Goal: Transaction & Acquisition: Subscribe to service/newsletter

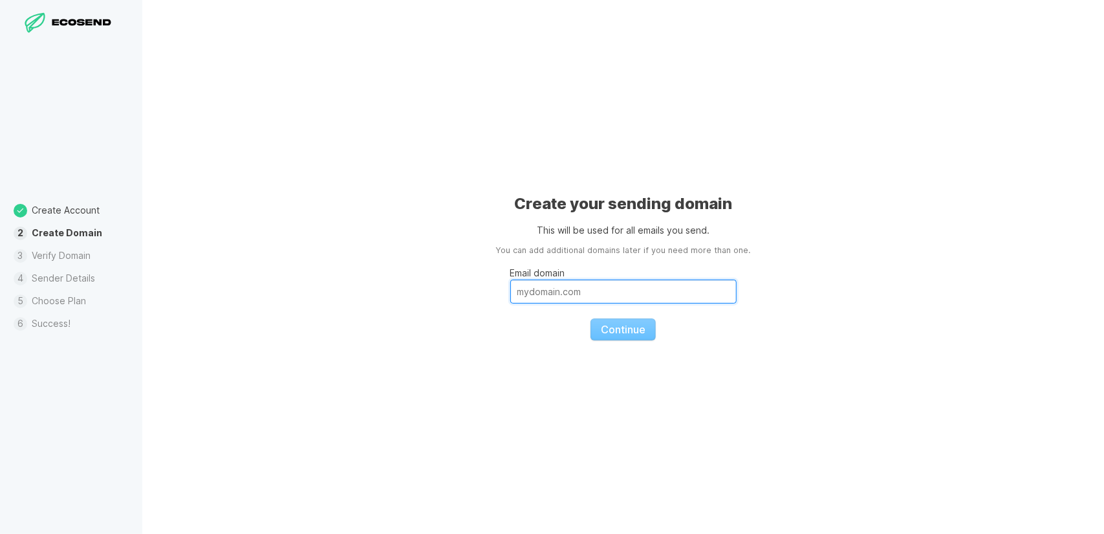
click at [692, 285] on input "Email domain" at bounding box center [623, 291] width 226 height 24
click at [640, 297] on input "Email domain" at bounding box center [623, 291] width 226 height 24
click at [608, 289] on input "Email domain" at bounding box center [623, 291] width 226 height 24
type input "[DOMAIN_NAME]"
click at [609, 323] on span "Continue" at bounding box center [623, 329] width 45 height 13
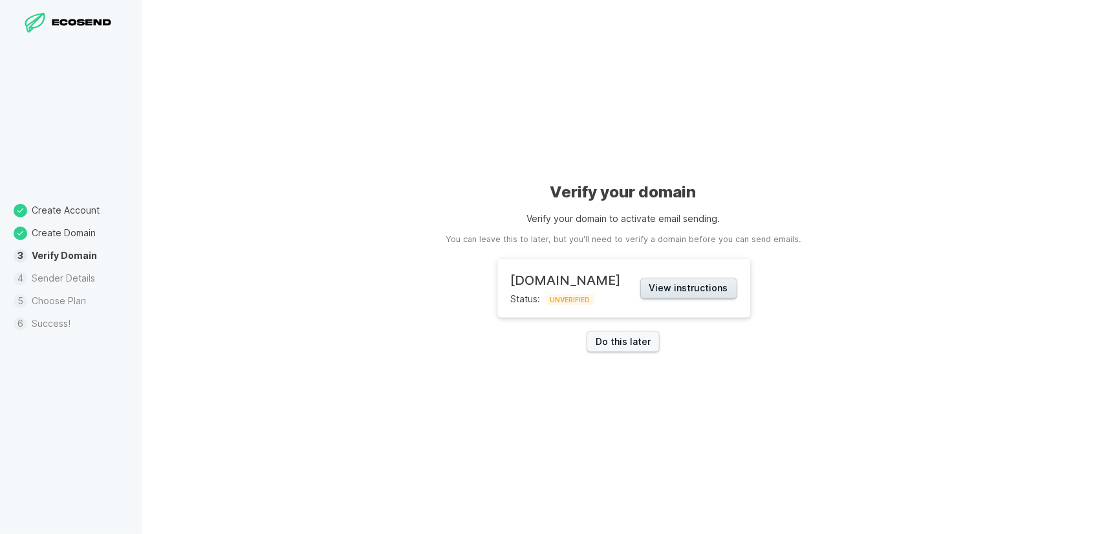
click at [668, 285] on button "View instructions" at bounding box center [688, 288] width 97 height 21
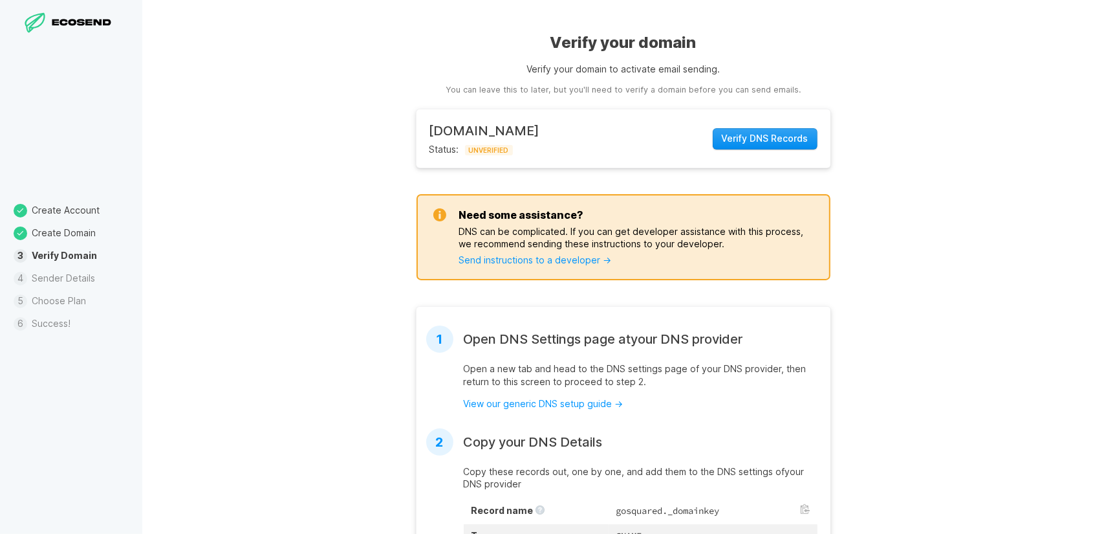
click at [745, 140] on span "Verify DNS Records" at bounding box center [765, 138] width 87 height 13
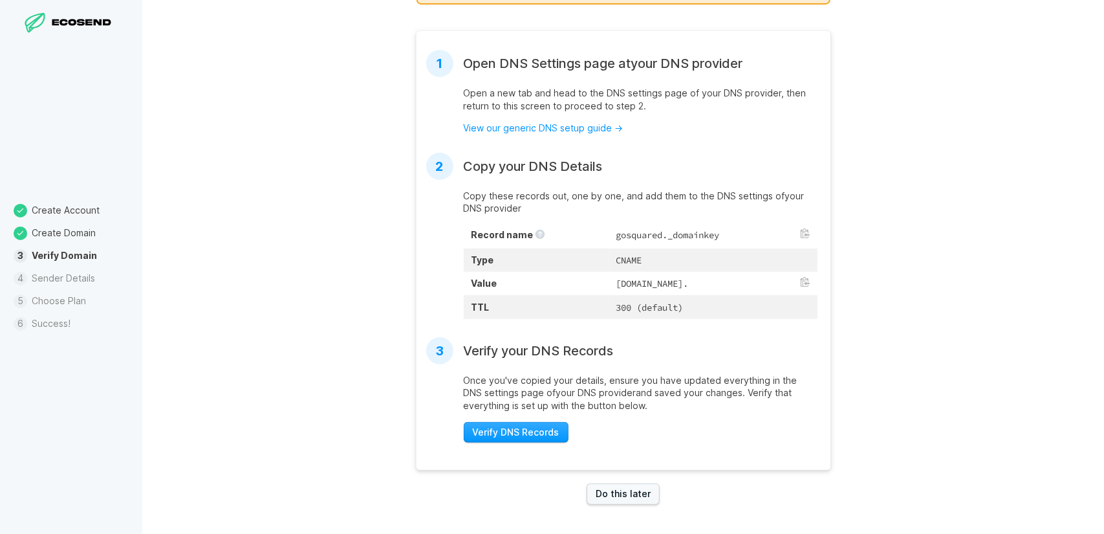
scroll to position [287, 0]
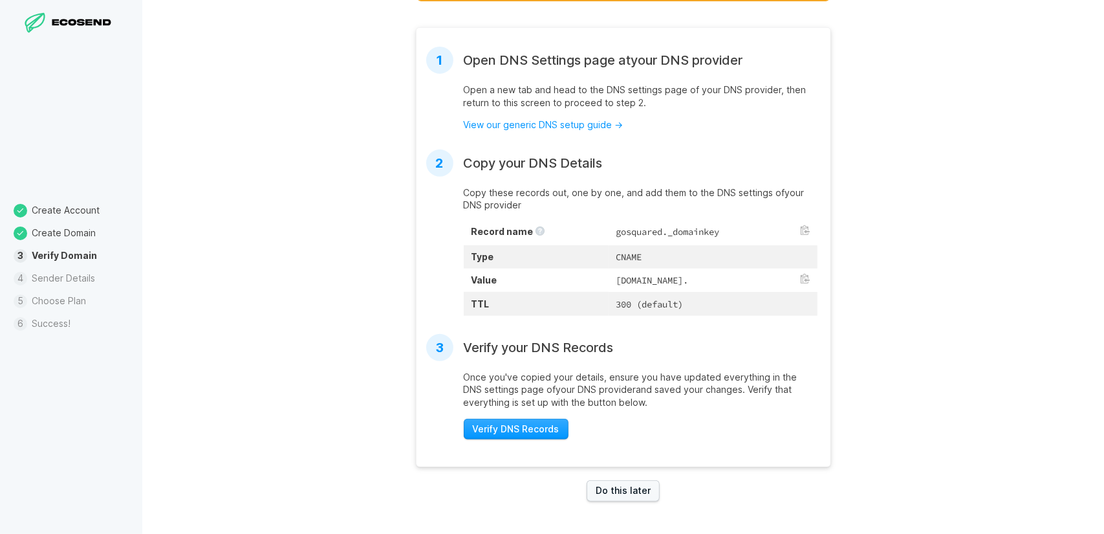
click at [652, 248] on td "CNAME" at bounding box center [713, 256] width 208 height 23
click at [609, 249] on td "CNAME" at bounding box center [713, 256] width 208 height 23
click at [609, 245] on td "CNAME" at bounding box center [713, 256] width 208 height 23
click at [600, 494] on link "Do this later" at bounding box center [623, 490] width 73 height 21
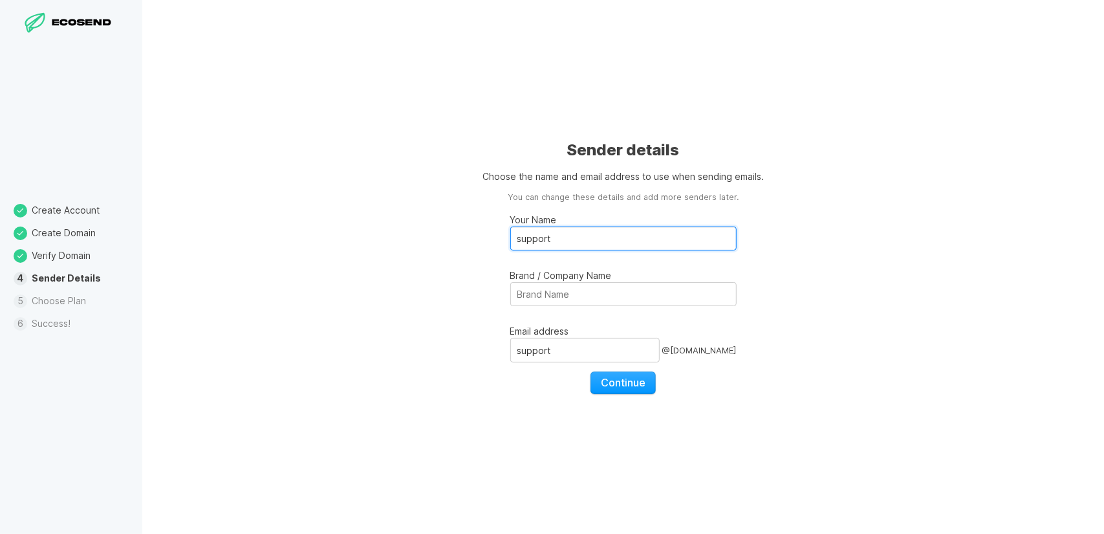
click at [554, 237] on input "support" at bounding box center [623, 238] width 226 height 24
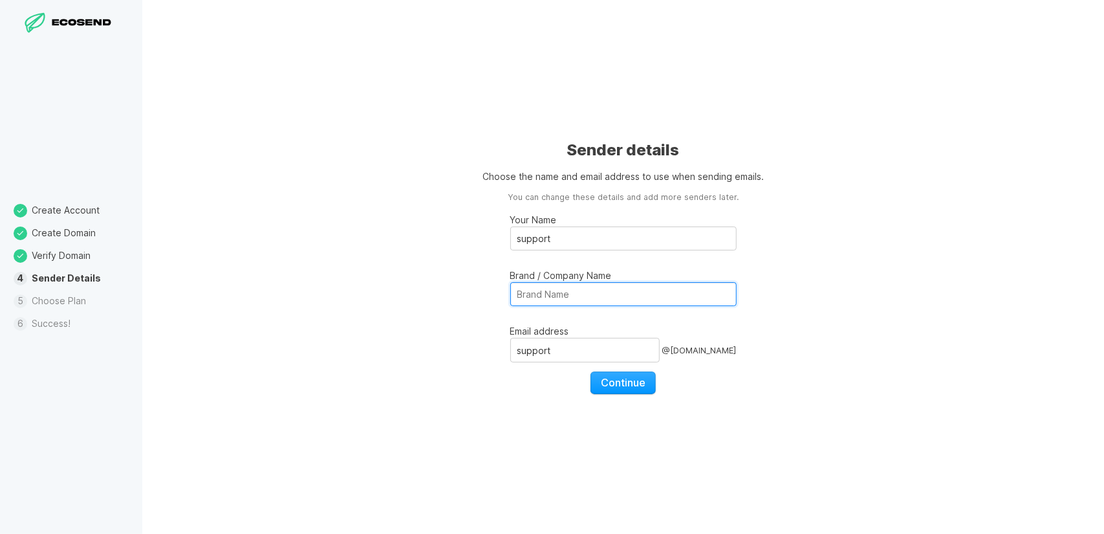
click at [556, 297] on input "Brand / Company Name" at bounding box center [623, 294] width 226 height 24
type input "Ample building Services"
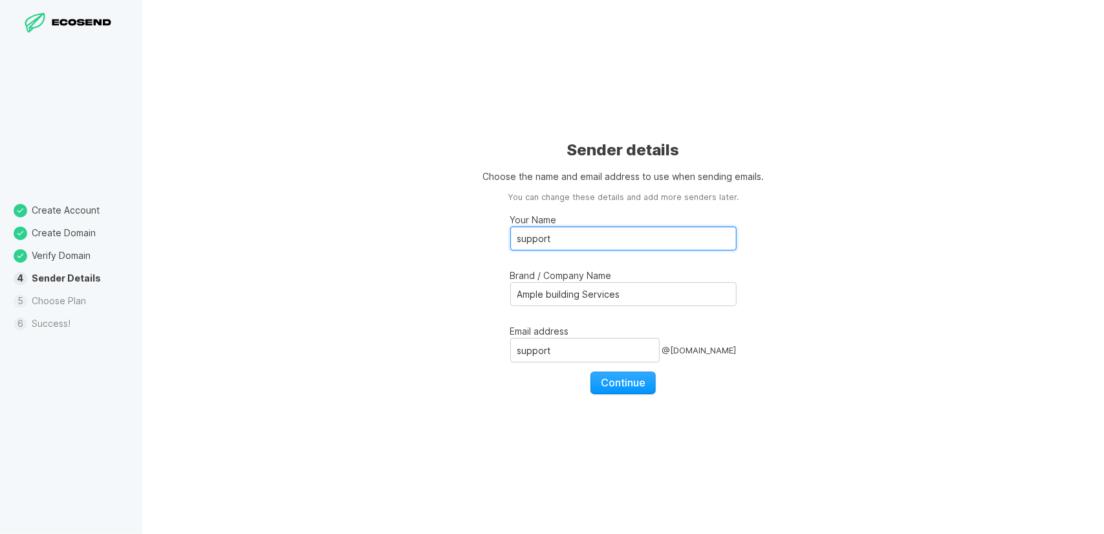
click at [557, 237] on input "support" at bounding box center [623, 238] width 226 height 24
drag, startPoint x: 557, startPoint y: 237, endPoint x: 467, endPoint y: 248, distance: 90.5
click at [467, 248] on div "Sender details Choose the name and email address to use when sending emails. Yo…" at bounding box center [623, 267] width 962 height 534
type input "Support"
click at [624, 378] on span "Continue" at bounding box center [623, 382] width 45 height 13
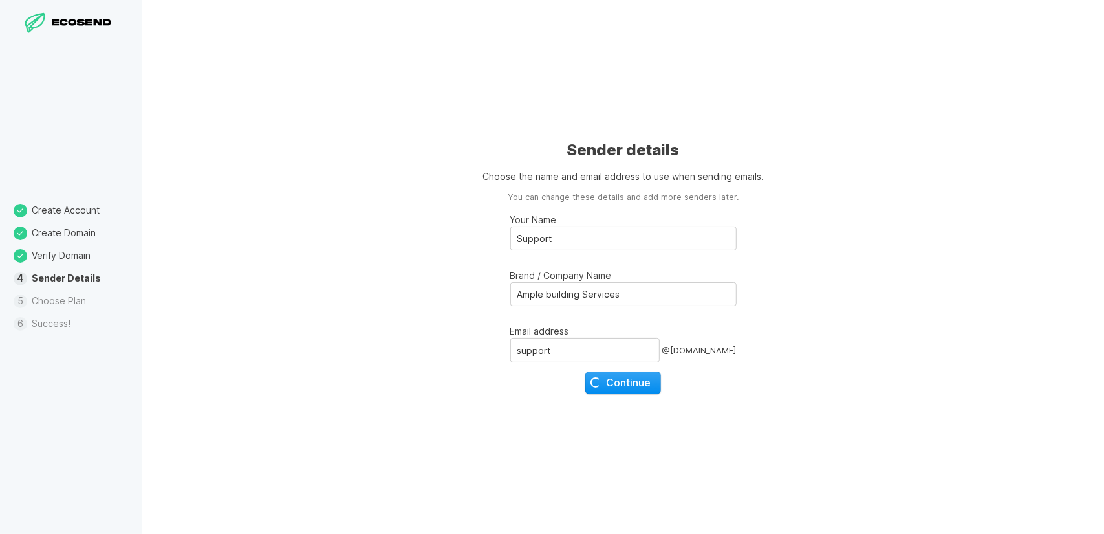
select select "SG"
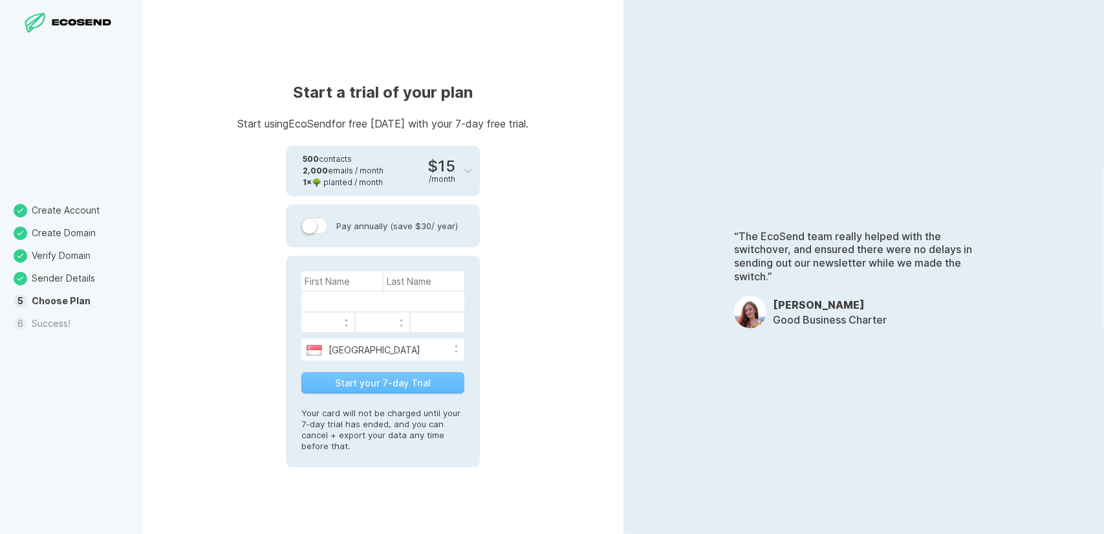
click at [398, 388] on div "Start your 7-day Trial" at bounding box center [382, 382] width 163 height 21
click at [331, 280] on input at bounding box center [341, 280] width 81 height 19
click at [333, 282] on input at bounding box center [341, 280] width 81 height 19
click at [358, 287] on input at bounding box center [341, 280] width 81 height 19
click at [318, 231] on label at bounding box center [314, 225] width 27 height 17
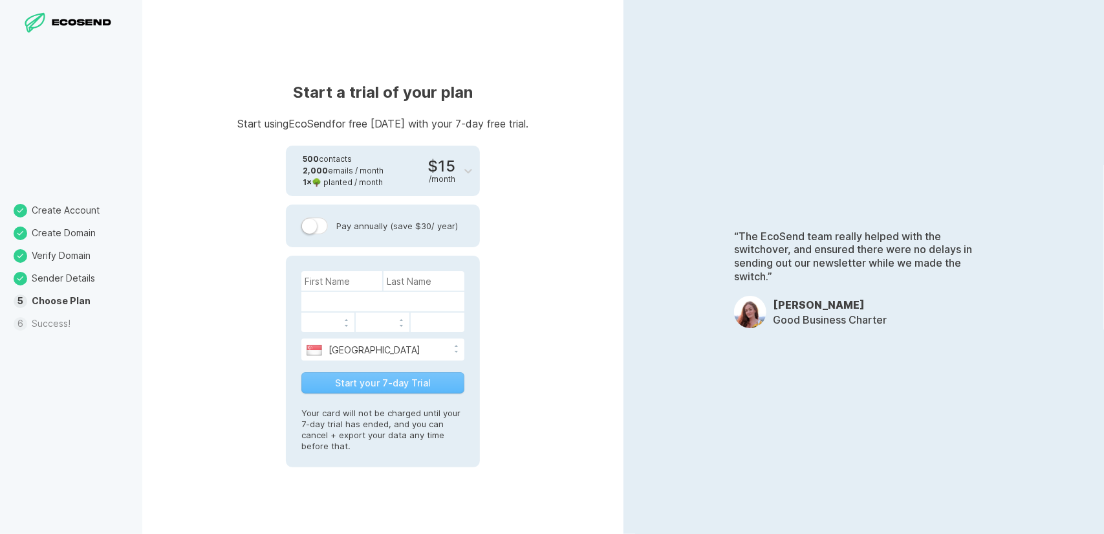
click at [0, 0] on input "Pay annually (save $30 / year)" at bounding box center [0, 0] width 0 height 0
click at [318, 231] on label at bounding box center [314, 225] width 27 height 17
click at [0, 0] on input "Pay annually (save $30 / year)" at bounding box center [0, 0] width 0 height 0
click at [340, 274] on input at bounding box center [341, 280] width 81 height 19
type input "[PERSON_NAME]"
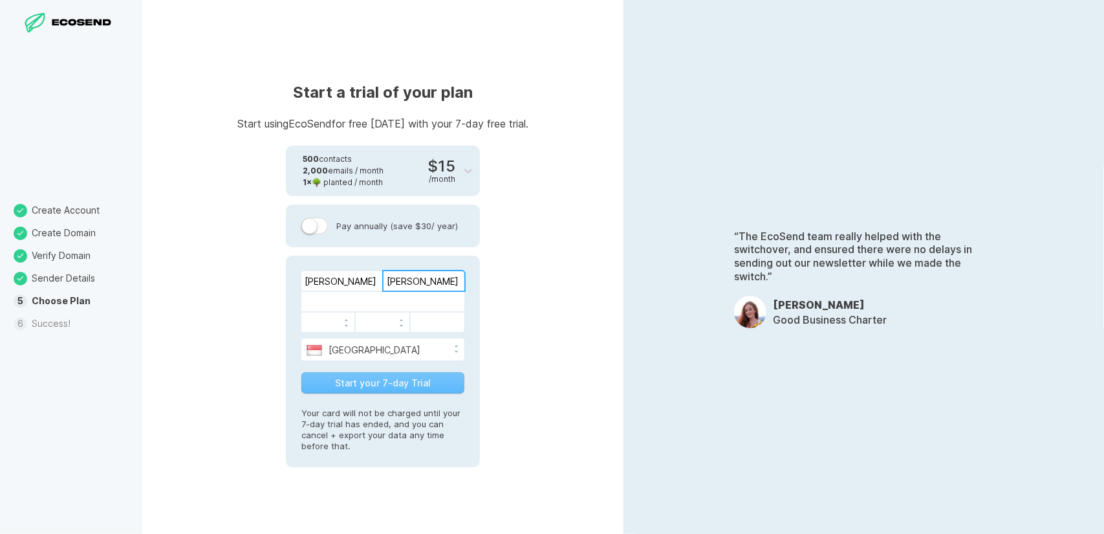
type input "[PERSON_NAME]"
click at [402, 378] on button "Start your 7-day Trial" at bounding box center [382, 382] width 163 height 21
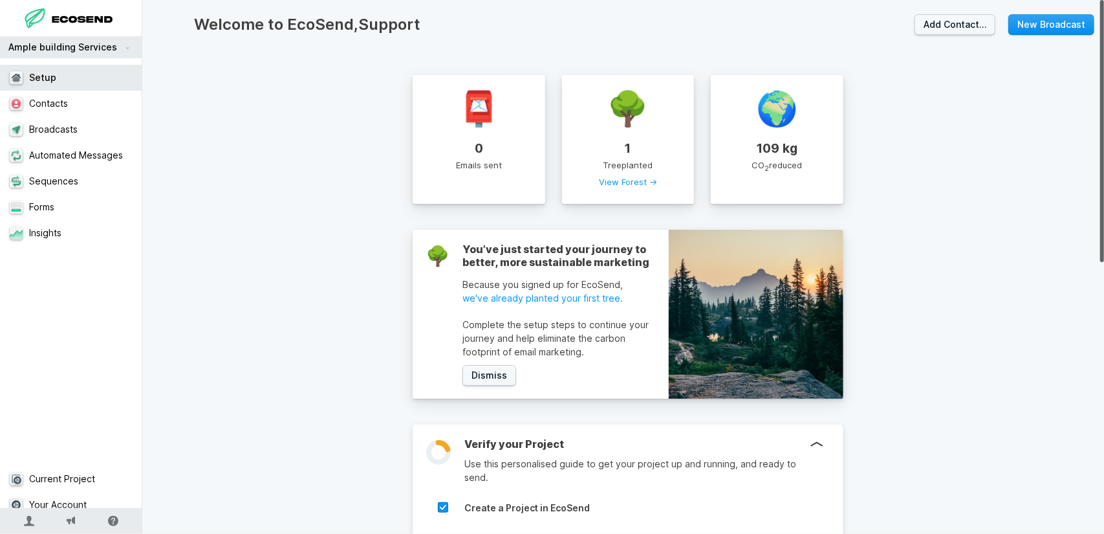
click at [1010, 23] on link "New Broadcast" at bounding box center [1052, 24] width 86 height 21
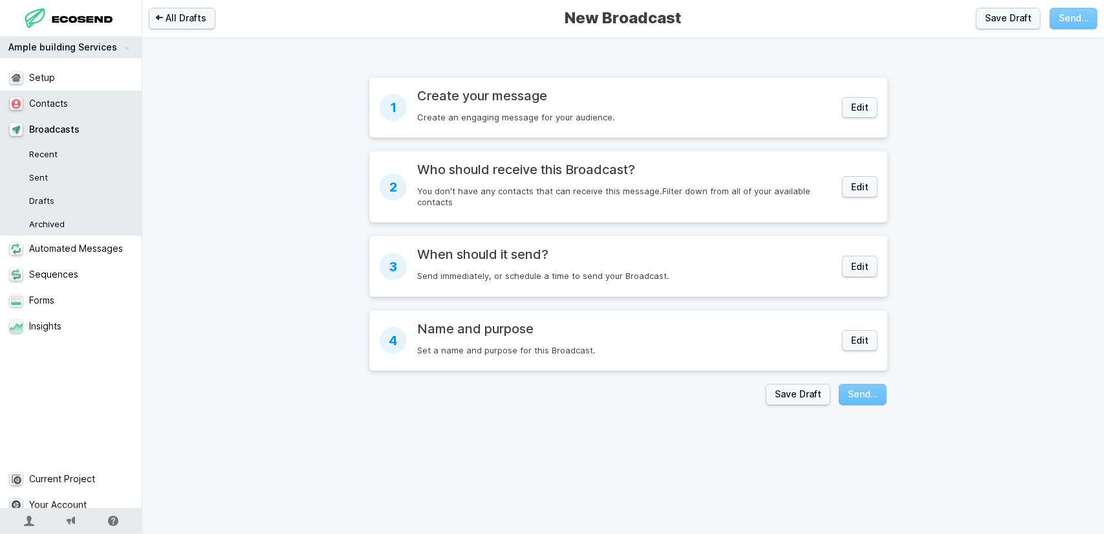
drag, startPoint x: 67, startPoint y: 98, endPoint x: 603, endPoint y: 77, distance: 536.0
click at [67, 98] on link "Contacts" at bounding box center [76, 104] width 152 height 26
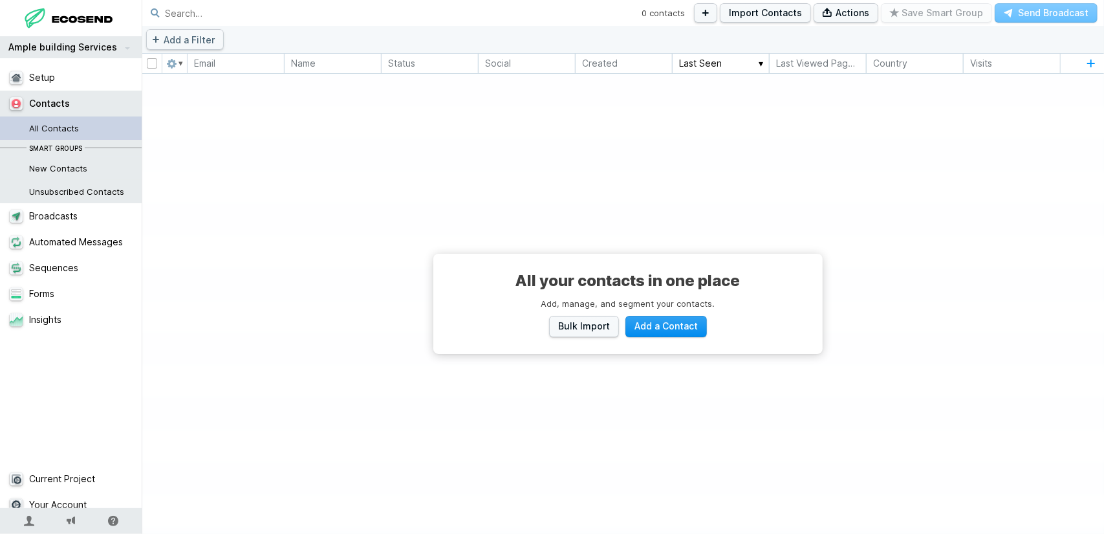
click at [650, 327] on span "Add a Contact" at bounding box center [666, 326] width 63 height 13
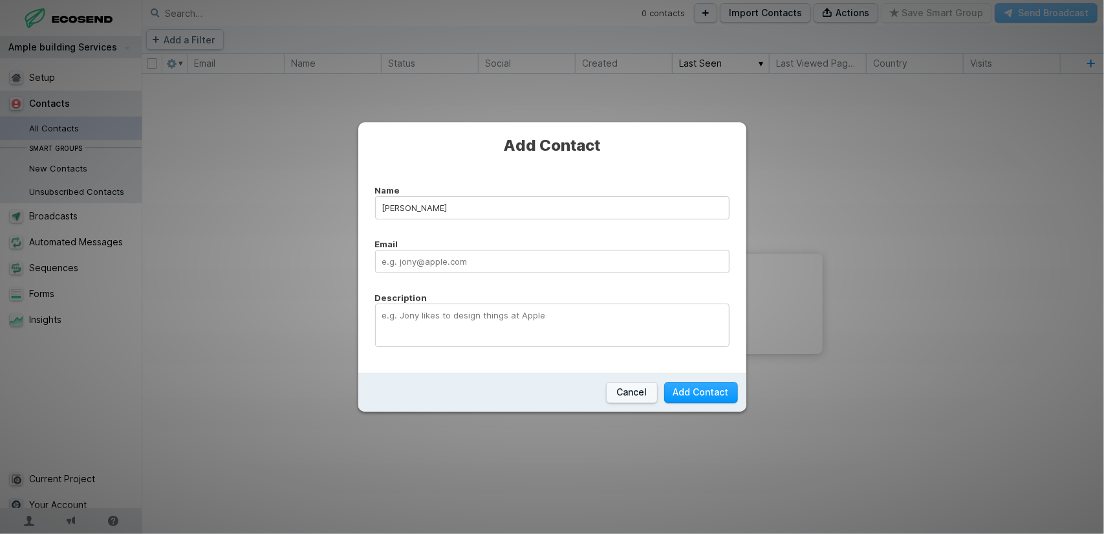
type input "[PERSON_NAME]"
click at [503, 256] on input "Email" at bounding box center [552, 261] width 355 height 23
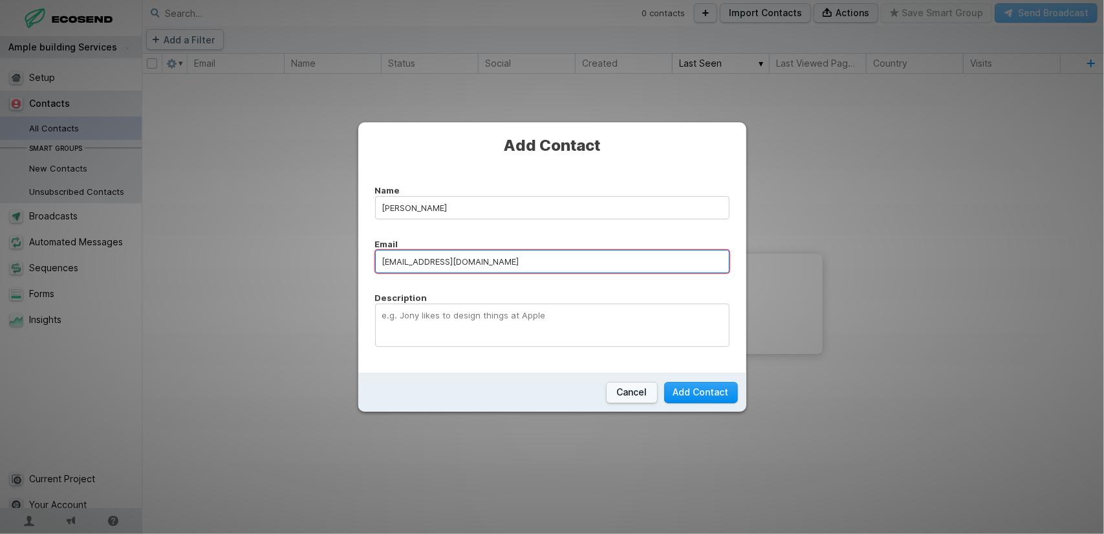
type input "[EMAIL_ADDRESS][DOMAIN_NAME]"
click at [720, 391] on button "Add Contact" at bounding box center [701, 392] width 74 height 21
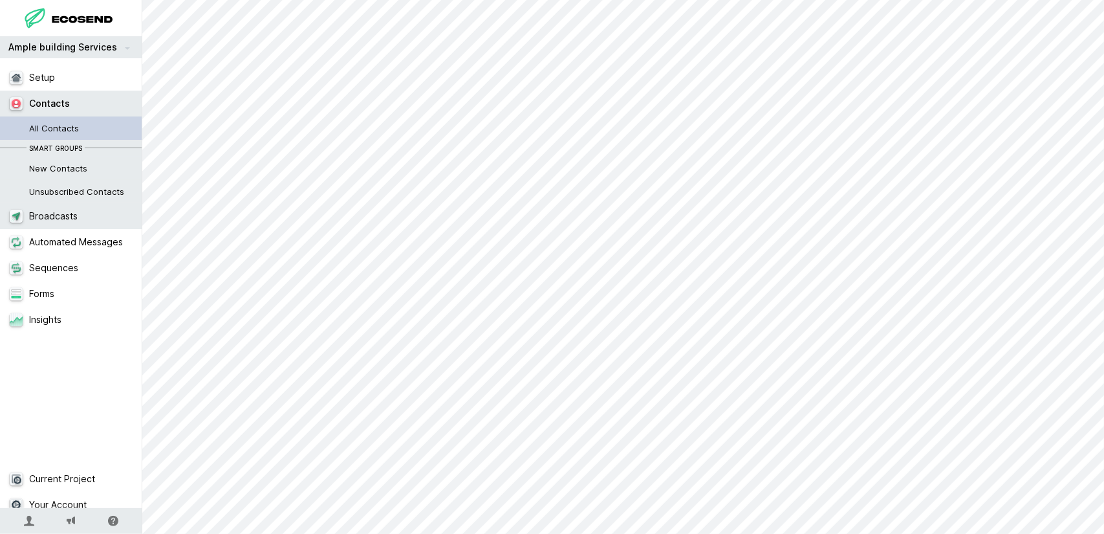
click at [64, 215] on link "Broadcasts" at bounding box center [76, 216] width 152 height 26
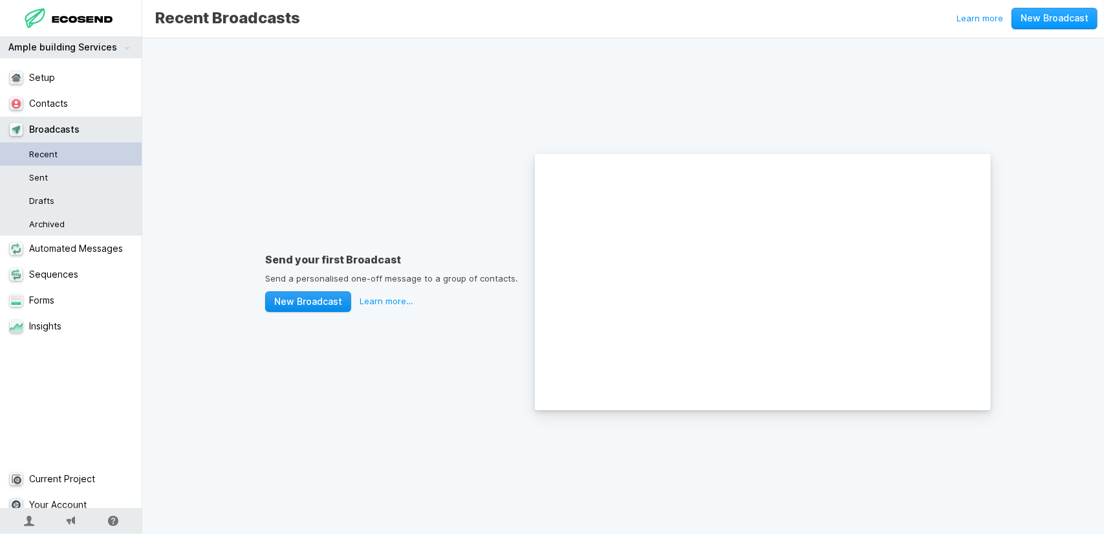
click at [300, 296] on link "New Broadcast" at bounding box center [308, 301] width 86 height 21
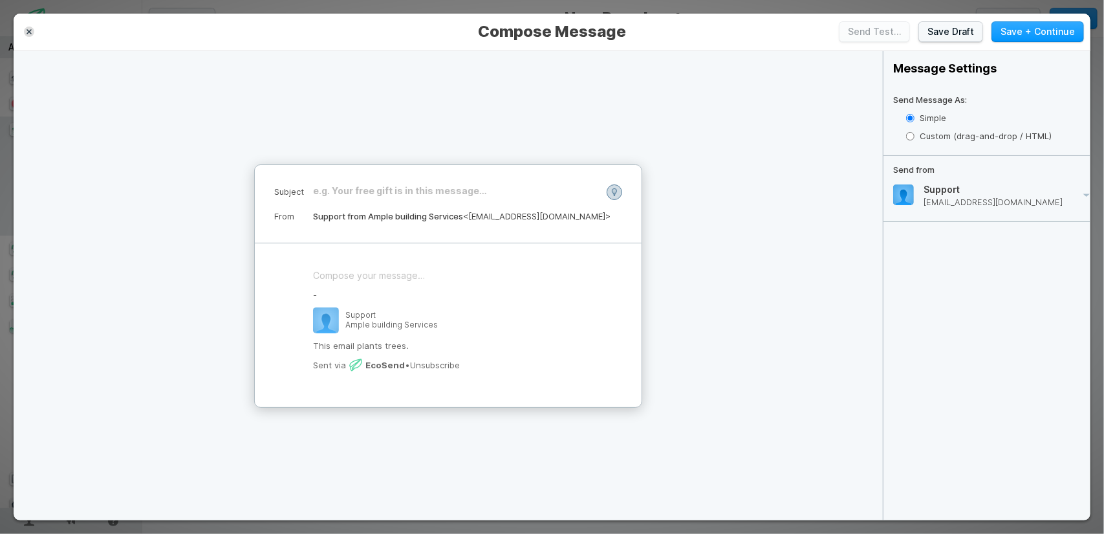
click at [394, 184] on div "﻿" at bounding box center [455, 190] width 285 height 13
click at [356, 258] on div "﻿ - Support Ample building Services This email plants trees. Sent via EcoSend •…" at bounding box center [448, 325] width 387 height 164
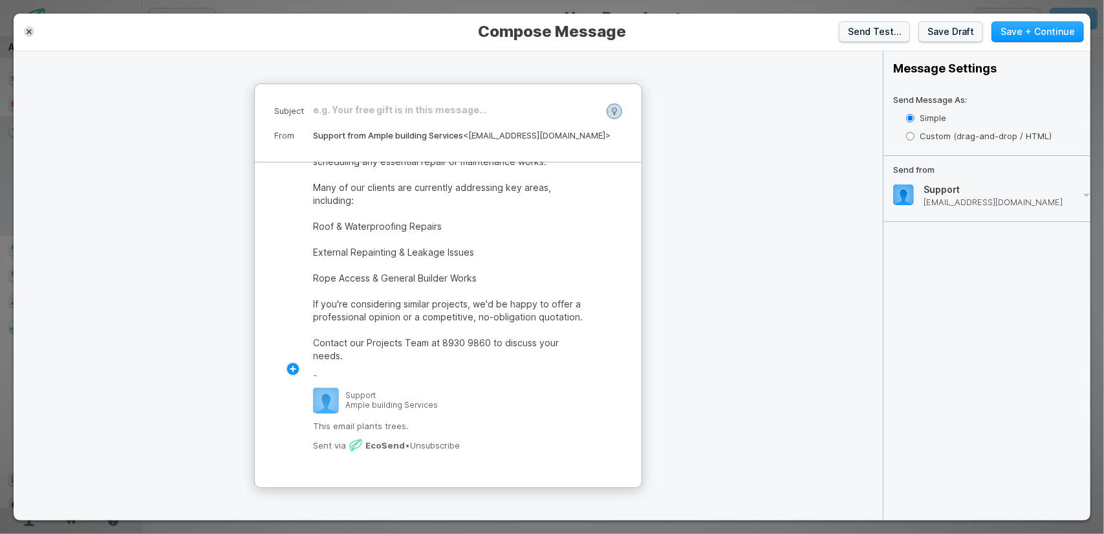
scroll to position [83, 0]
click at [296, 364] on icon at bounding box center [293, 369] width 10 height 10
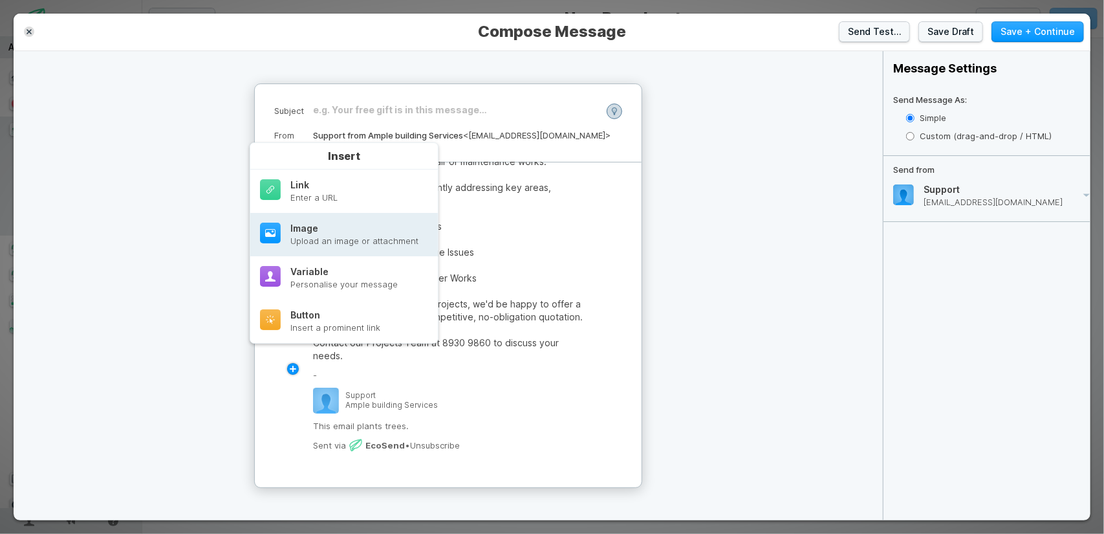
click at [351, 234] on div "Image Upload an image or attachment" at bounding box center [354, 235] width 128 height 24
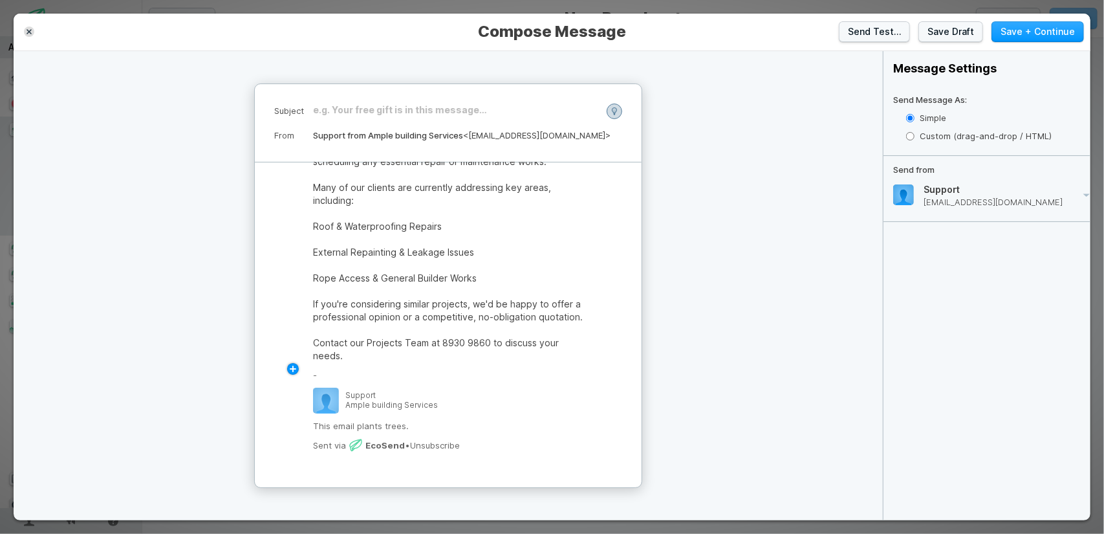
click at [303, 361] on div "Dear Estate Manager, ﻿ With the quarter underway, we're checking if your buildi…" at bounding box center [448, 289] width 387 height 397
click at [296, 364] on icon at bounding box center [293, 369] width 10 height 10
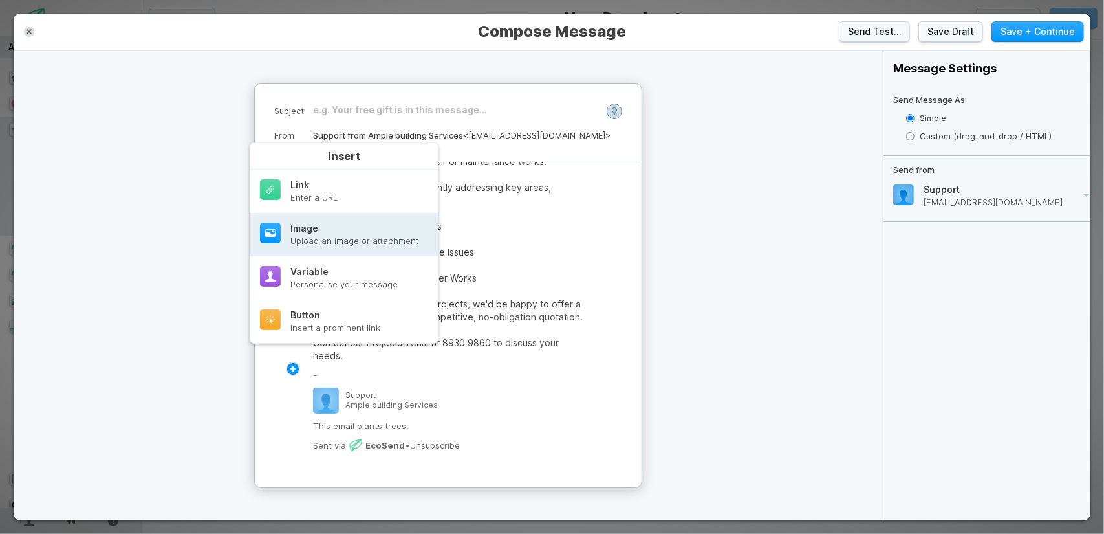
click at [400, 248] on button "Image Upload an image or attachment" at bounding box center [344, 234] width 188 height 43
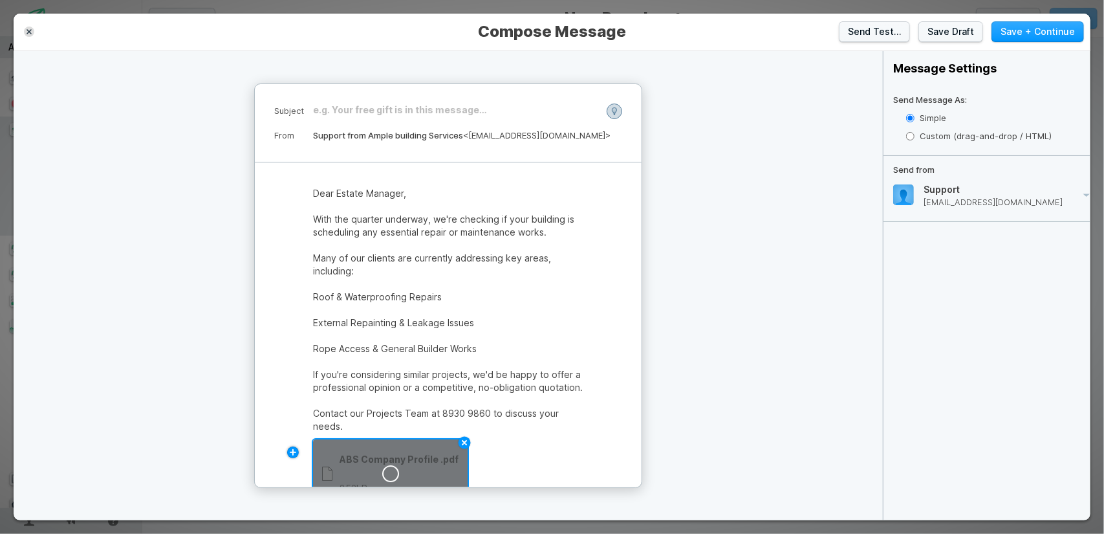
scroll to position [0, 0]
click at [355, 109] on div "﻿" at bounding box center [455, 110] width 285 height 13
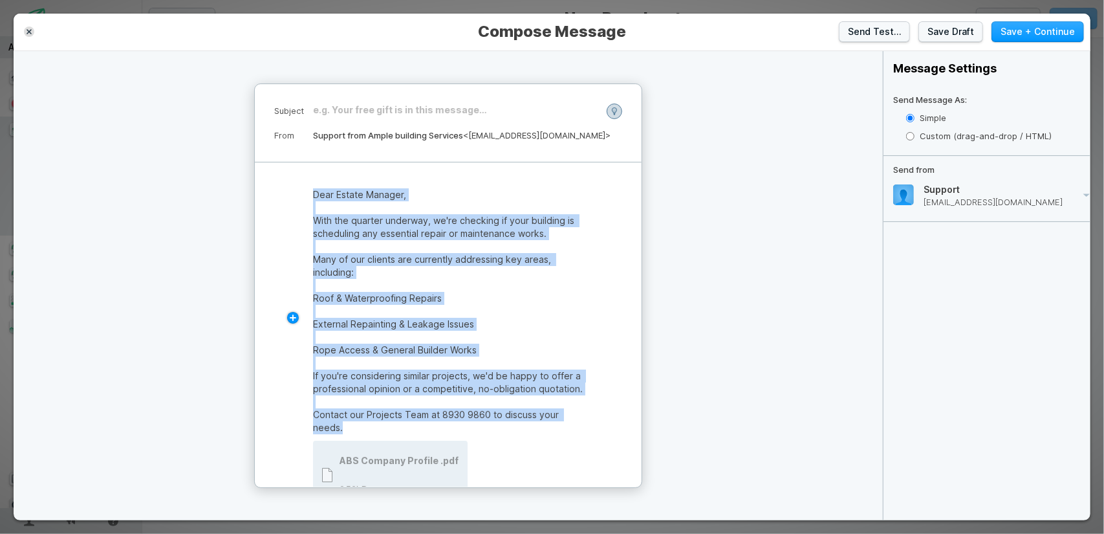
drag, startPoint x: 382, startPoint y: 439, endPoint x: 294, endPoint y: 179, distance: 273.9
click at [294, 179] on div "Dear Estate Manager, ﻿ With the quarter underway, we're checking if your buildi…" at bounding box center [448, 413] width 387 height 503
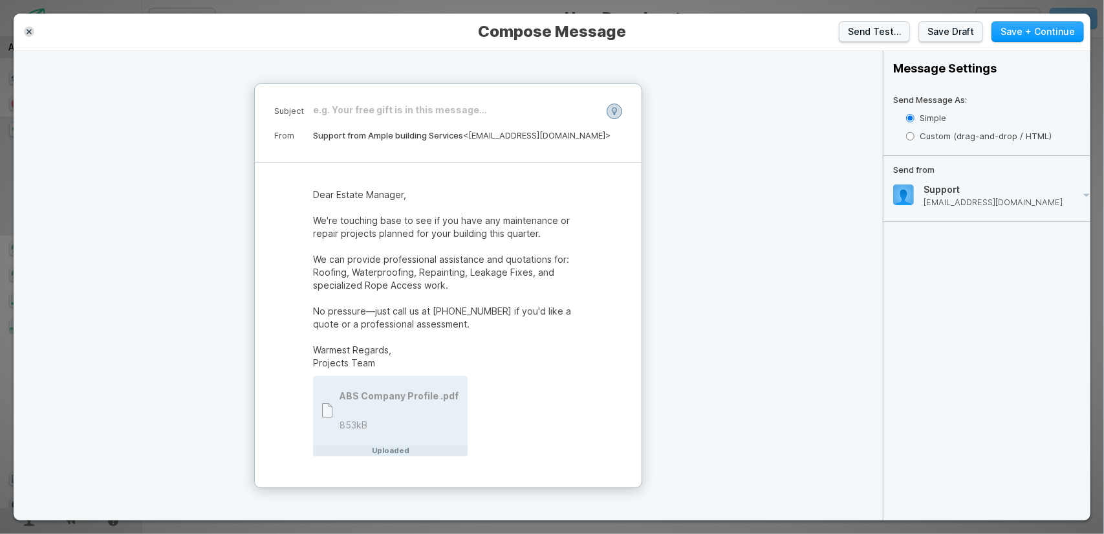
click at [369, 107] on div "﻿" at bounding box center [455, 110] width 285 height 13
click at [394, 109] on span "Quick Check: Q[X] Building Repair & Maintenance Schedule" at bounding box center [450, 109] width 274 height 11
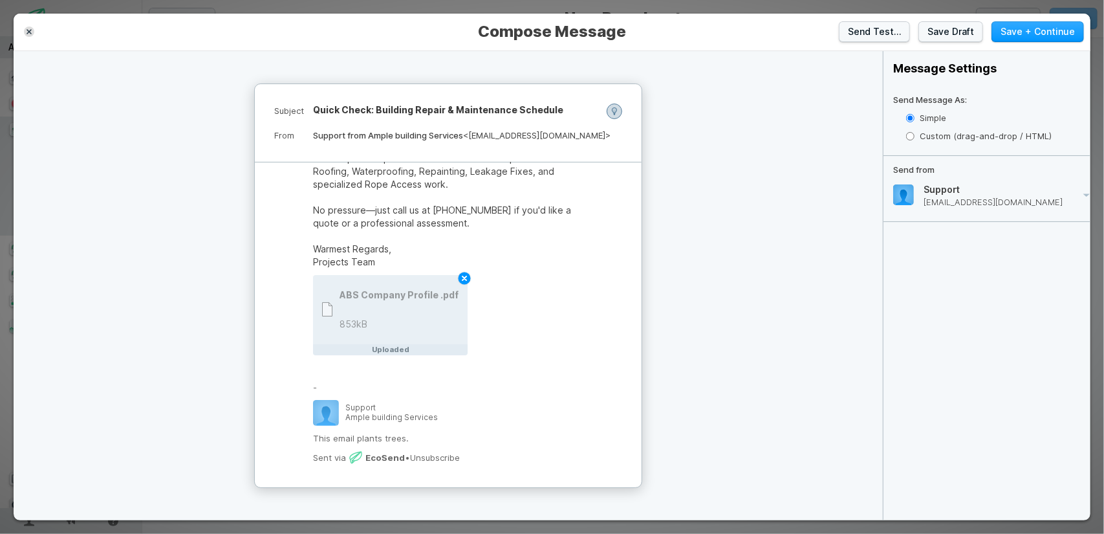
scroll to position [110, 0]
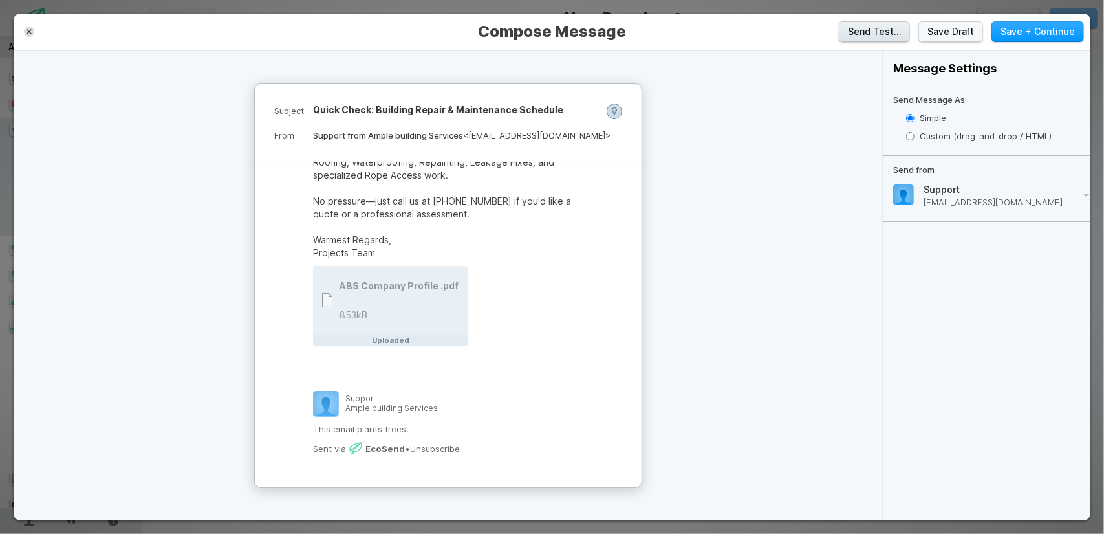
click at [900, 37] on button "Send Test…" at bounding box center [874, 31] width 71 height 21
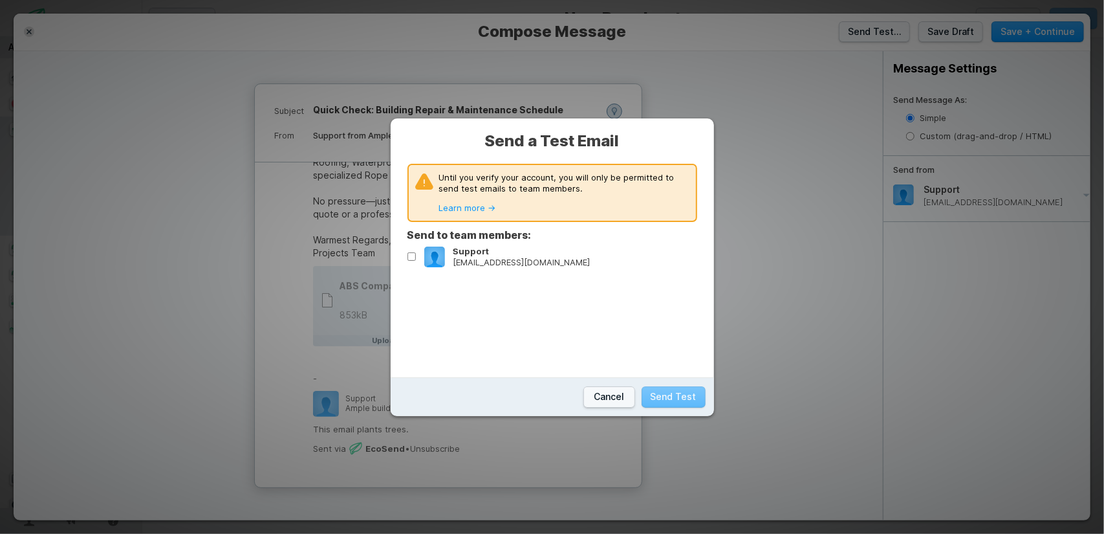
click at [486, 262] on p "[EMAIL_ADDRESS][DOMAIN_NAME]" at bounding box center [521, 262] width 137 height 11
click at [416, 261] on input "Support [EMAIL_ADDRESS][DOMAIN_NAME]" at bounding box center [412, 256] width 8 height 8
checkbox input "true"
click at [673, 396] on button "Send Test" at bounding box center [674, 396] width 64 height 21
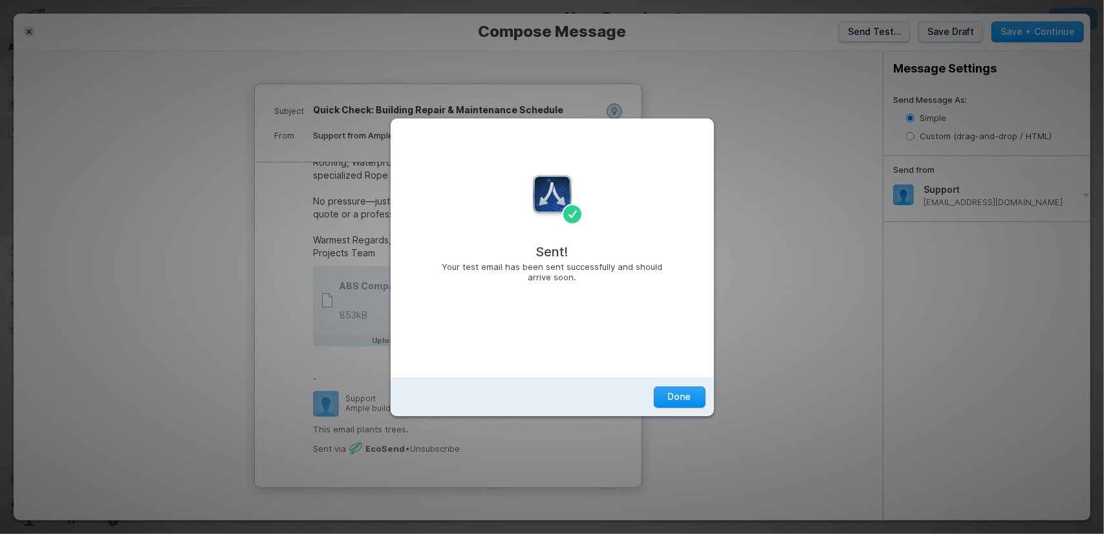
click at [679, 398] on span "Done" at bounding box center [679, 396] width 23 height 13
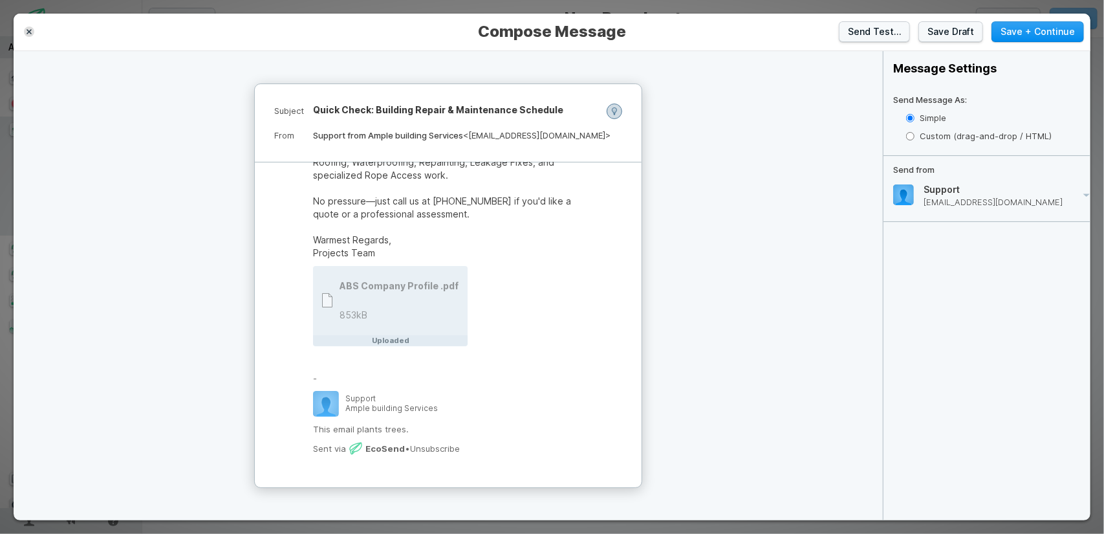
click at [1033, 35] on button "Save + Continue" at bounding box center [1038, 31] width 93 height 21
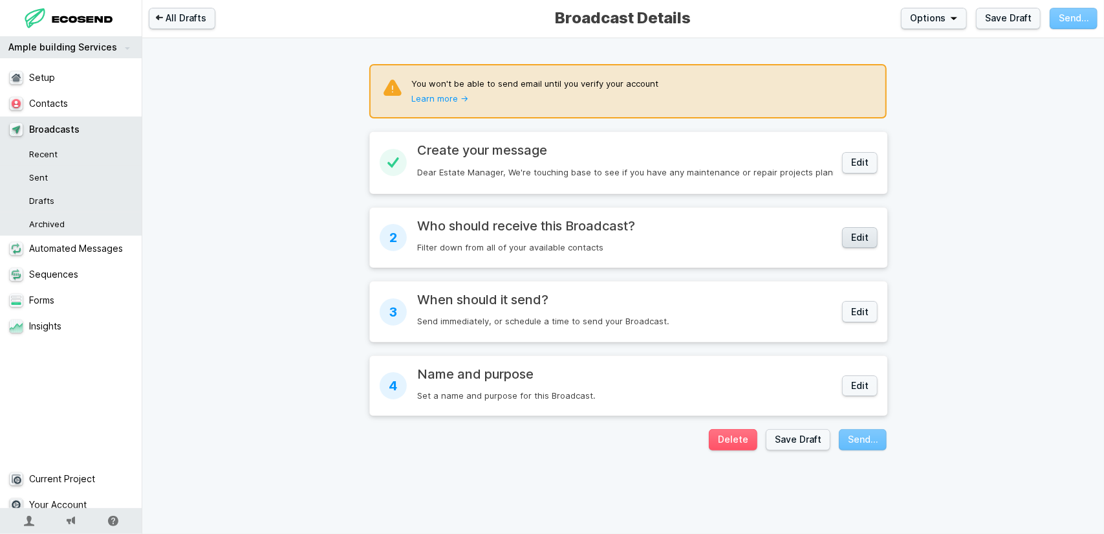
click at [851, 240] on button "Edit" at bounding box center [860, 237] width 36 height 21
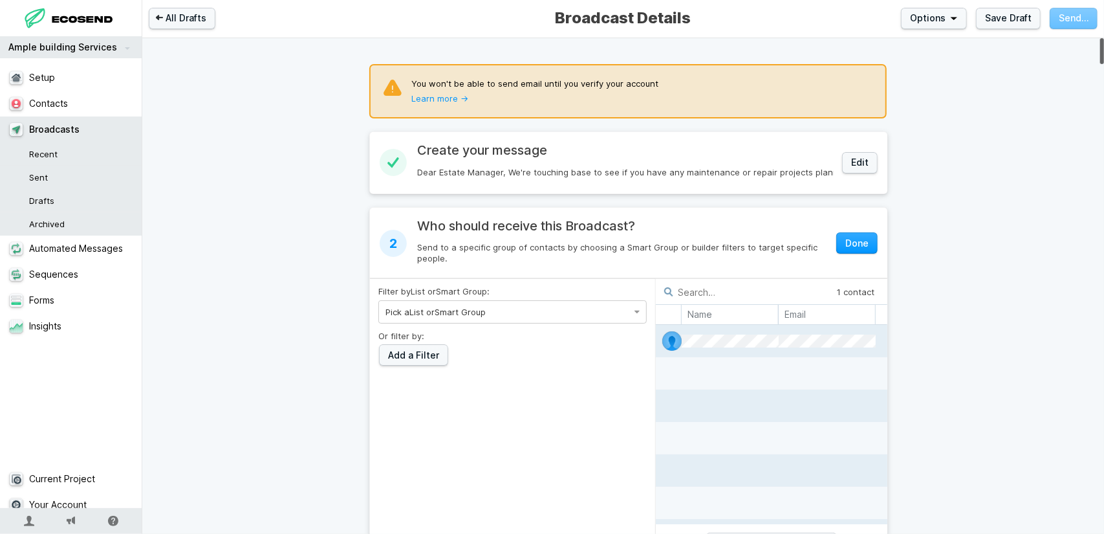
click at [752, 333] on ul at bounding box center [779, 341] width 194 height 32
click at [671, 340] on div at bounding box center [671, 340] width 19 height 19
click at [862, 244] on button "Done" at bounding box center [856, 242] width 41 height 21
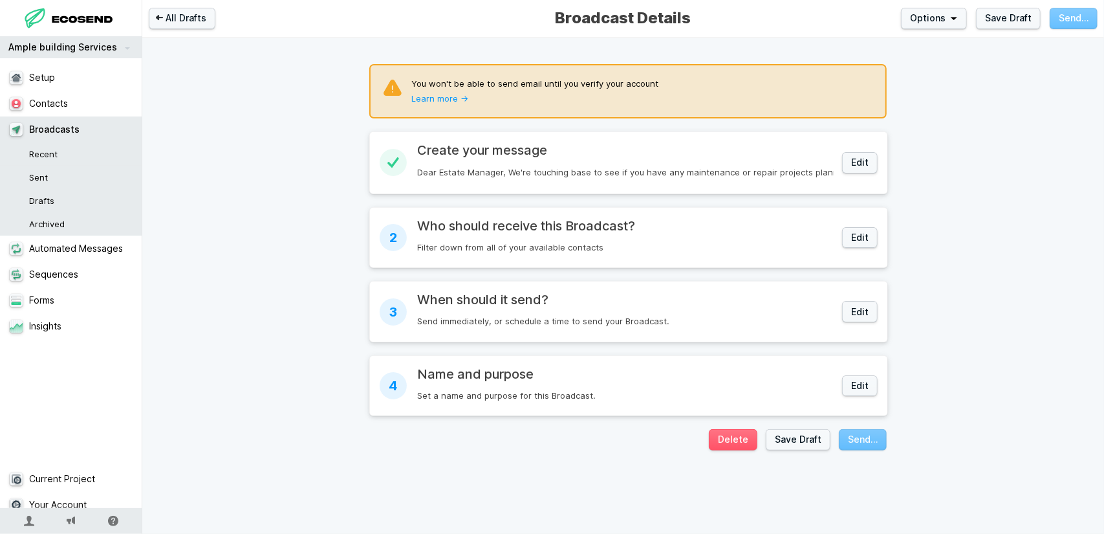
drag, startPoint x: 449, startPoint y: 100, endPoint x: 604, endPoint y: 72, distance: 157.0
click at [449, 100] on link "Learn more →" at bounding box center [439, 98] width 57 height 10
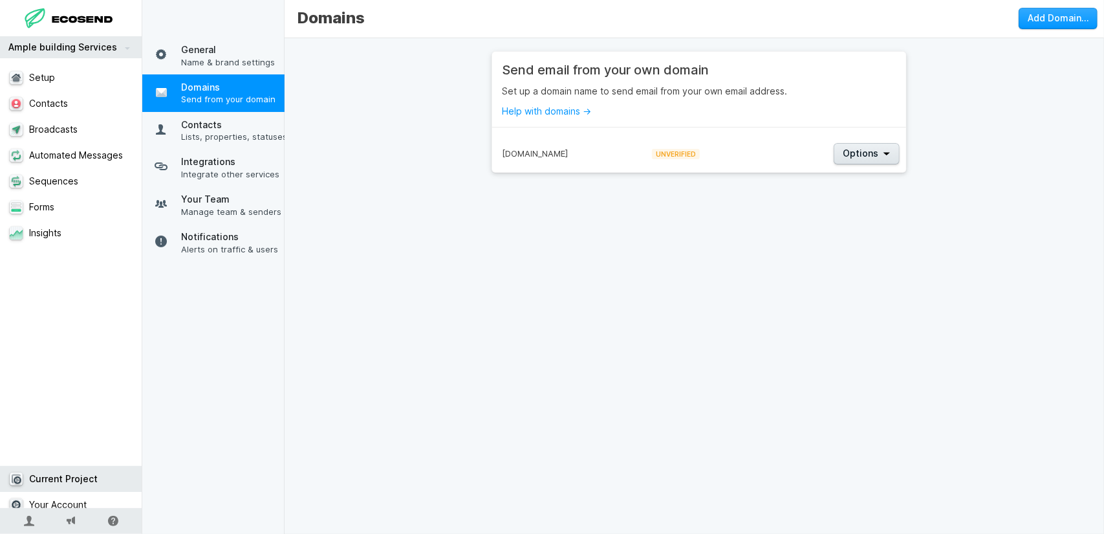
click at [862, 155] on span "Options" at bounding box center [861, 153] width 36 height 13
click at [762, 204] on div "Send email from your own domain Set up a domain name to send email from your ow…" at bounding box center [699, 290] width 829 height 505
click at [669, 151] on span "UNVERIFIED" at bounding box center [676, 154] width 48 height 10
click at [519, 151] on span "[DOMAIN_NAME]" at bounding box center [535, 153] width 66 height 10
click at [829, 150] on div "Options" at bounding box center [835, 153] width 141 height 34
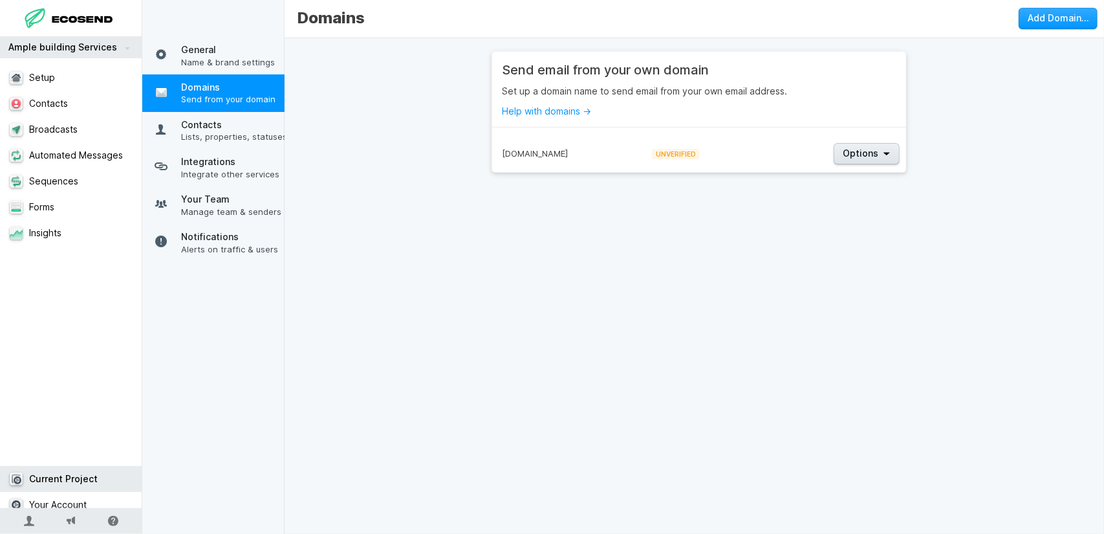
click at [837, 149] on button "Options" at bounding box center [867, 153] width 66 height 21
click at [847, 169] on span "View Details" at bounding box center [872, 174] width 72 height 10
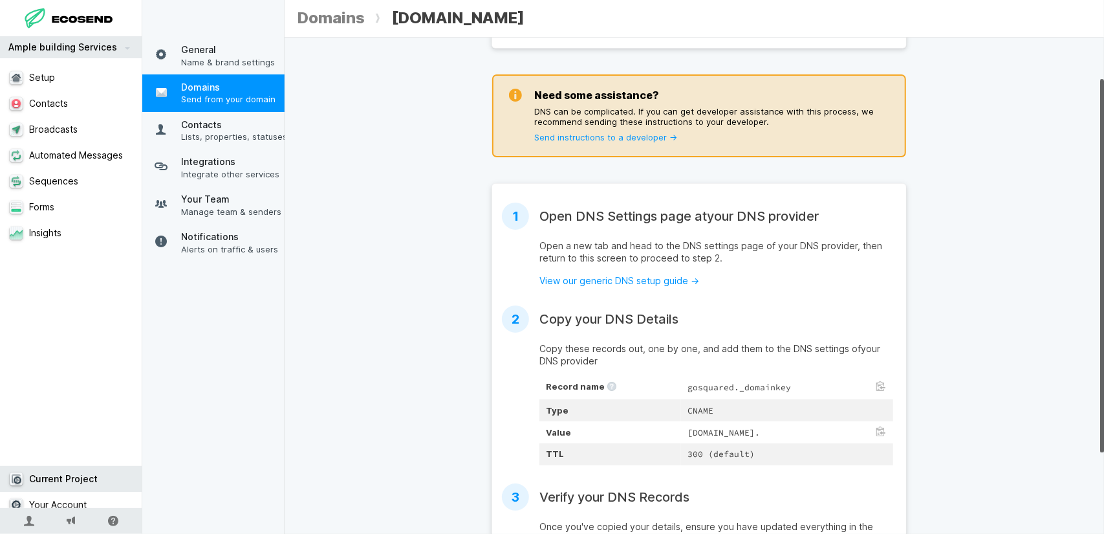
scroll to position [65, 0]
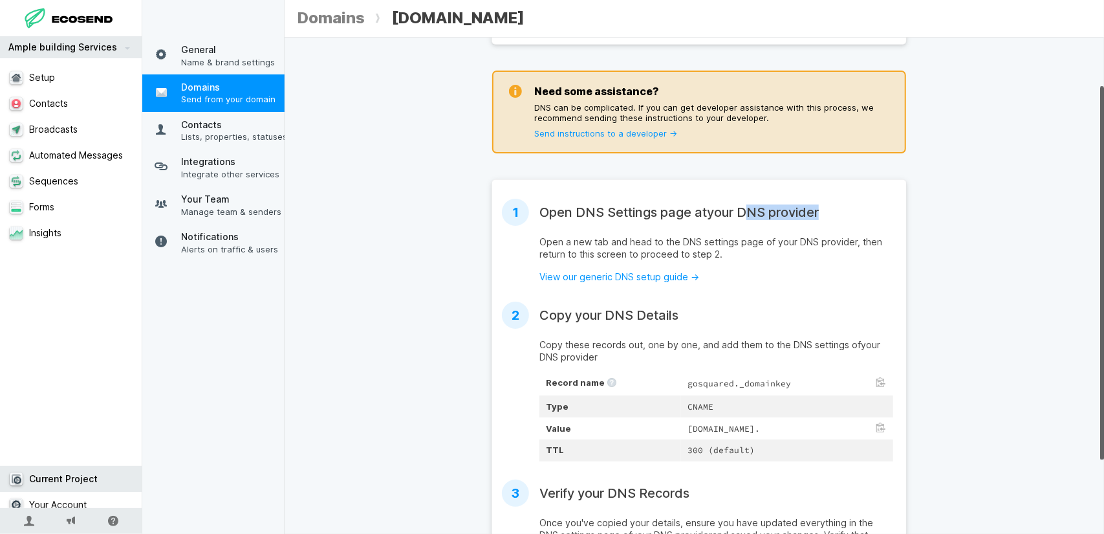
drag, startPoint x: 820, startPoint y: 208, endPoint x: 743, endPoint y: 213, distance: 77.2
click at [743, 213] on h2 "Open DNS Settings page at your DNS provider" at bounding box center [679, 212] width 279 height 16
click at [397, 188] on div "[DOMAIN_NAME] Status: UNVERIFIED Verify DNS Records Need some assistance? DNS c…" at bounding box center [699, 299] width 829 height 627
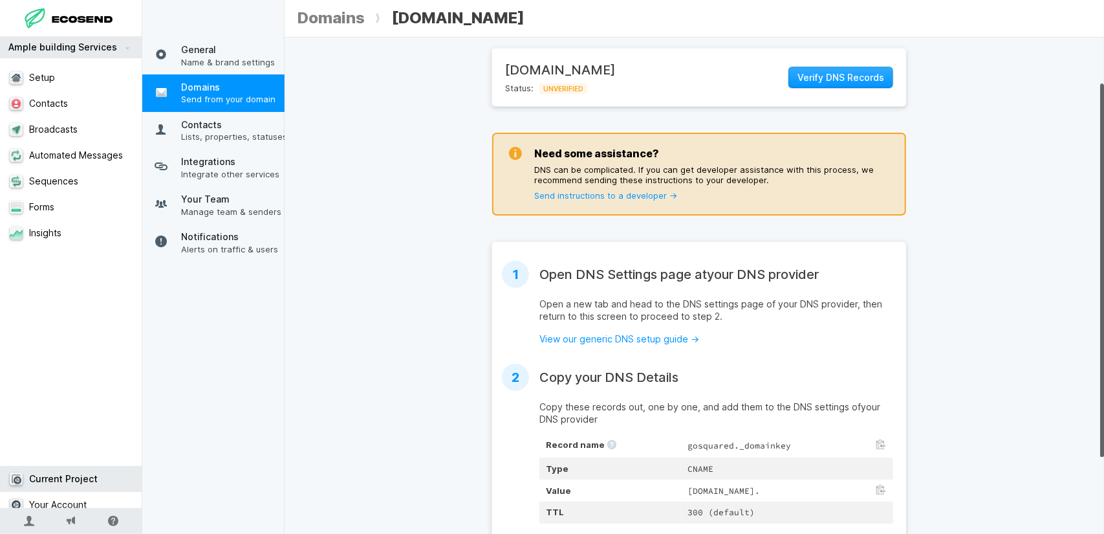
scroll to position [0, 0]
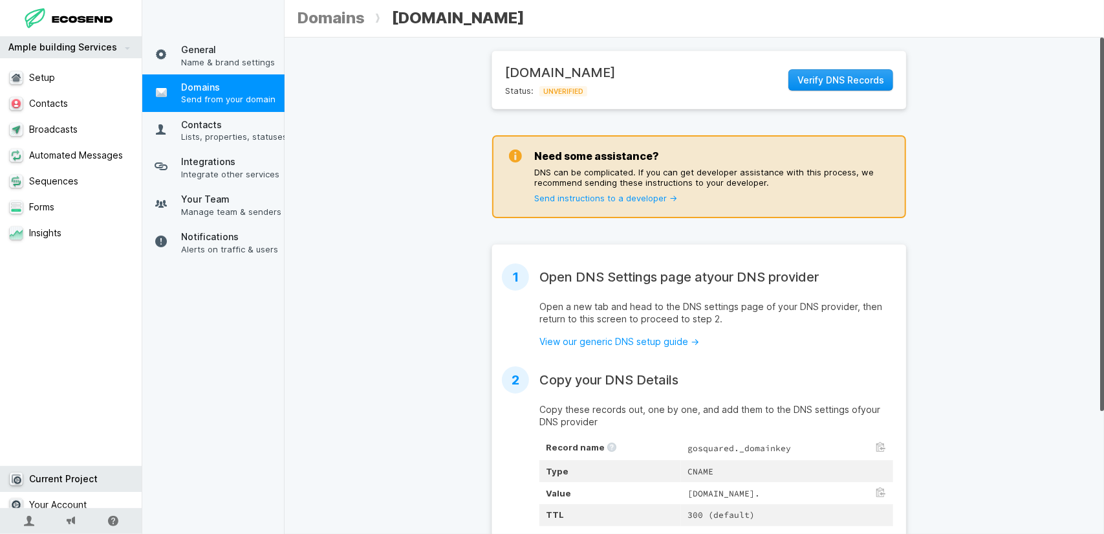
click at [807, 80] on span "Verify DNS Records" at bounding box center [841, 80] width 87 height 13
click at [630, 337] on link "View our generic DNS setup guide →" at bounding box center [620, 341] width 160 height 11
click at [240, 96] on span "Send from your domain" at bounding box center [234, 99] width 107 height 12
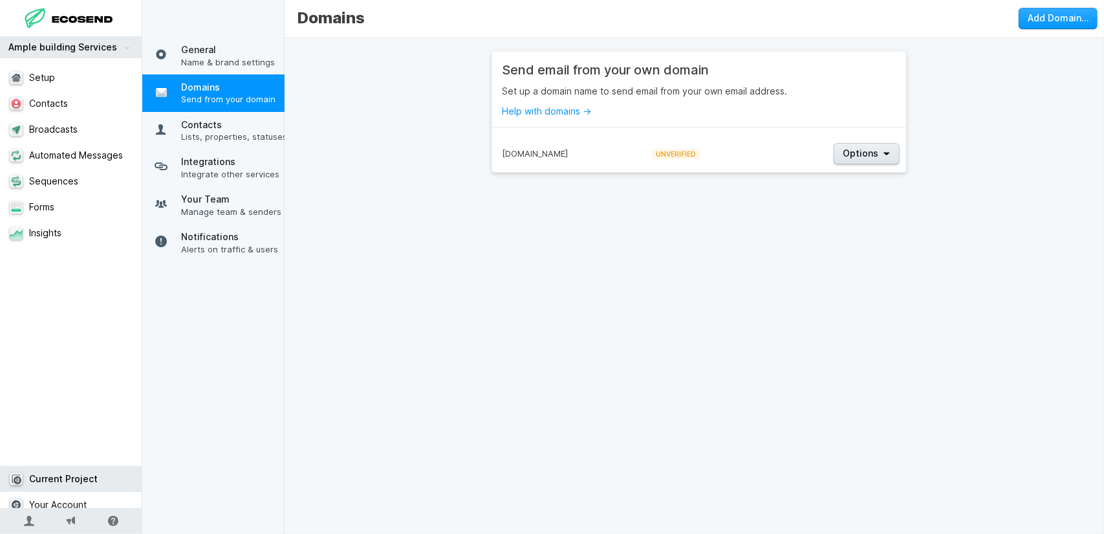
click at [850, 149] on span "Options" at bounding box center [861, 153] width 36 height 13
click at [858, 191] on span "Remove Domain…" at bounding box center [872, 194] width 72 height 10
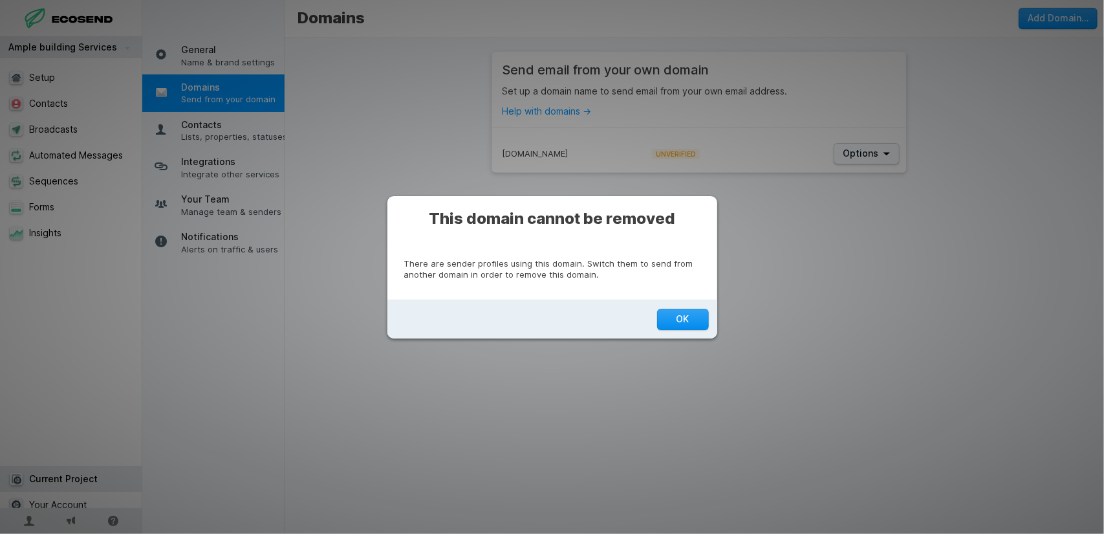
click at [682, 320] on button "OK" at bounding box center [683, 319] width 52 height 21
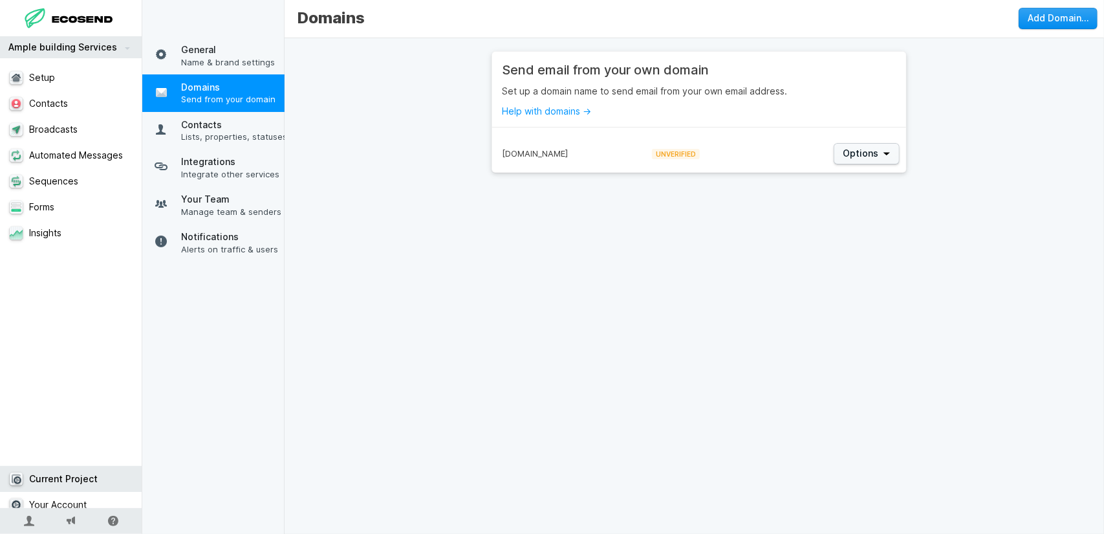
click at [1071, 23] on button "Add Domain…" at bounding box center [1058, 18] width 79 height 21
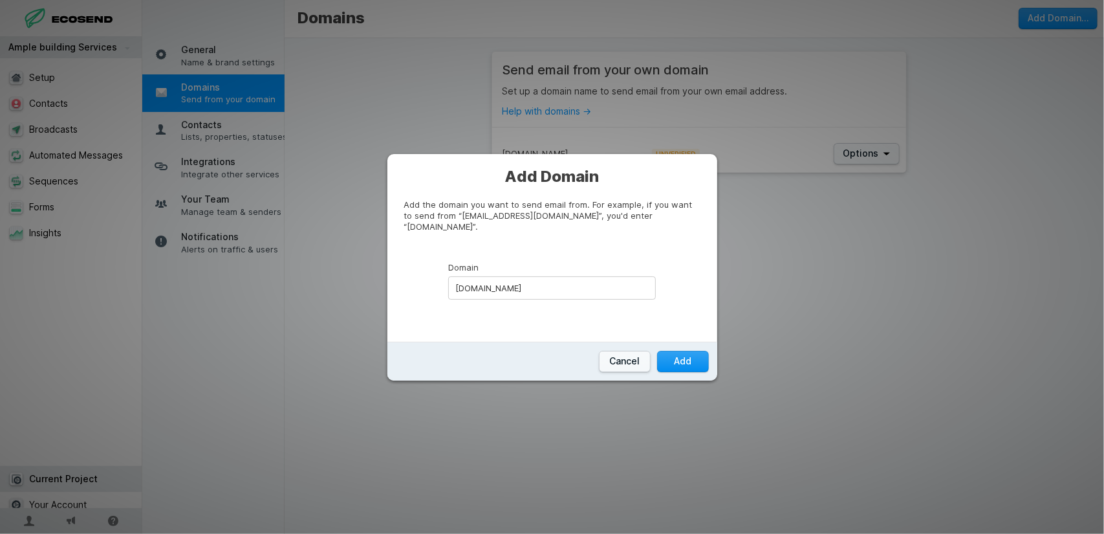
type input "[DOMAIN_NAME]"
click at [703, 366] on button "Add" at bounding box center [683, 361] width 52 height 21
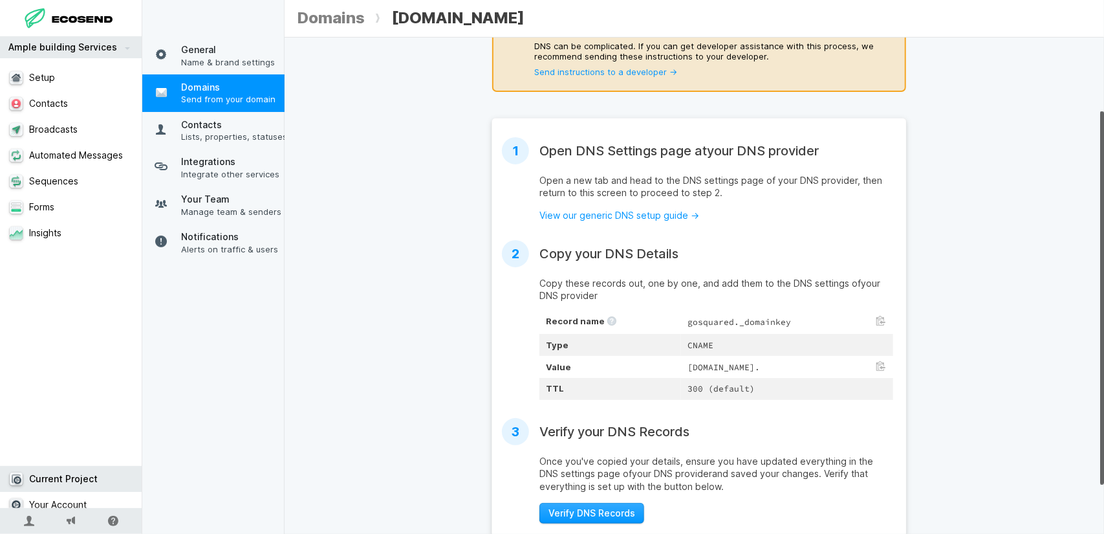
scroll to position [129, 0]
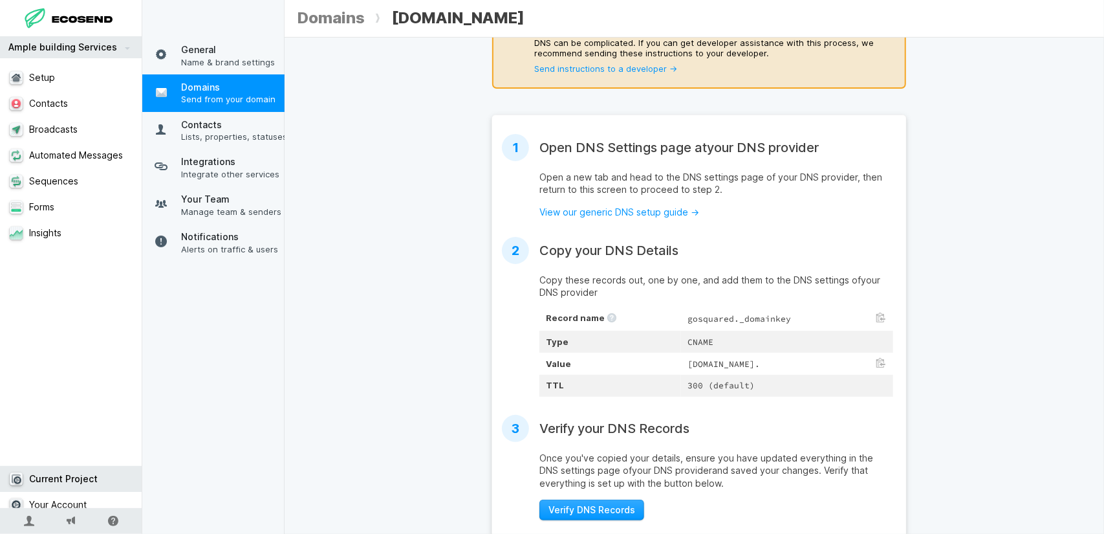
click at [335, 19] on link "Domains" at bounding box center [331, 17] width 67 height 19
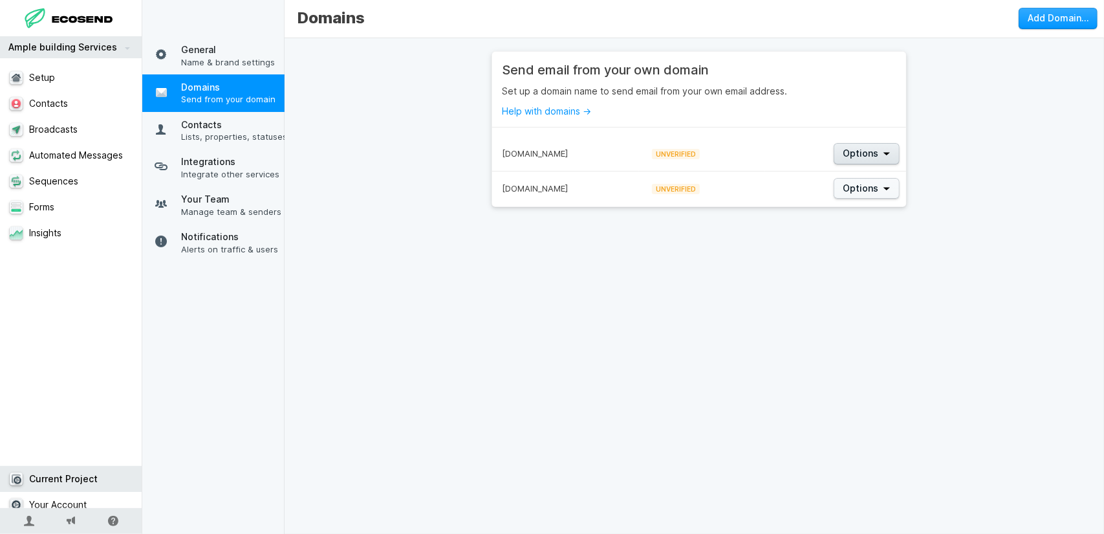
click at [886, 149] on button "Options" at bounding box center [867, 153] width 66 height 21
click at [869, 197] on span "Remove Domain…" at bounding box center [872, 194] width 72 height 10
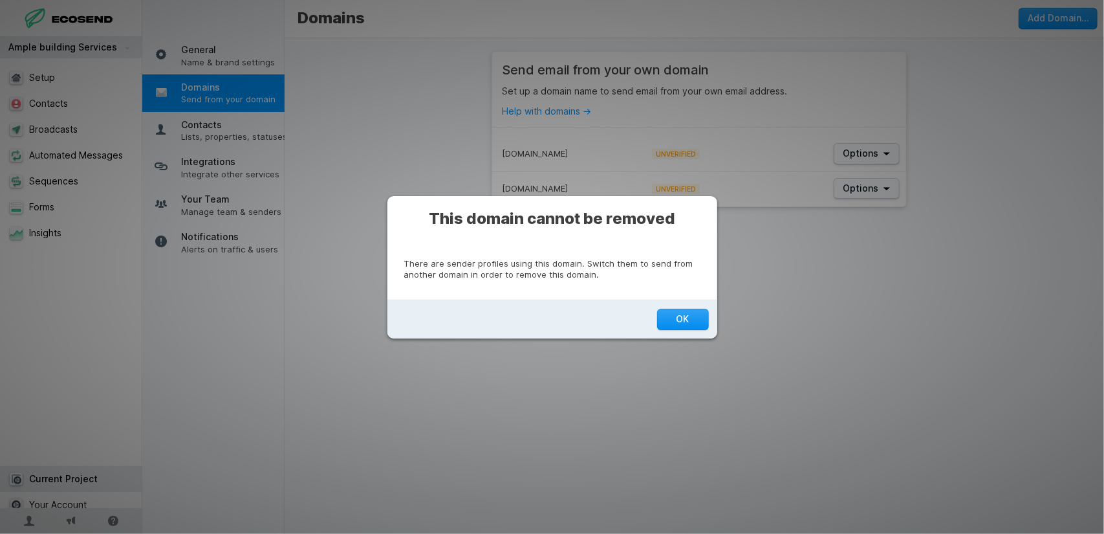
click at [688, 317] on button "OK" at bounding box center [683, 319] width 52 height 21
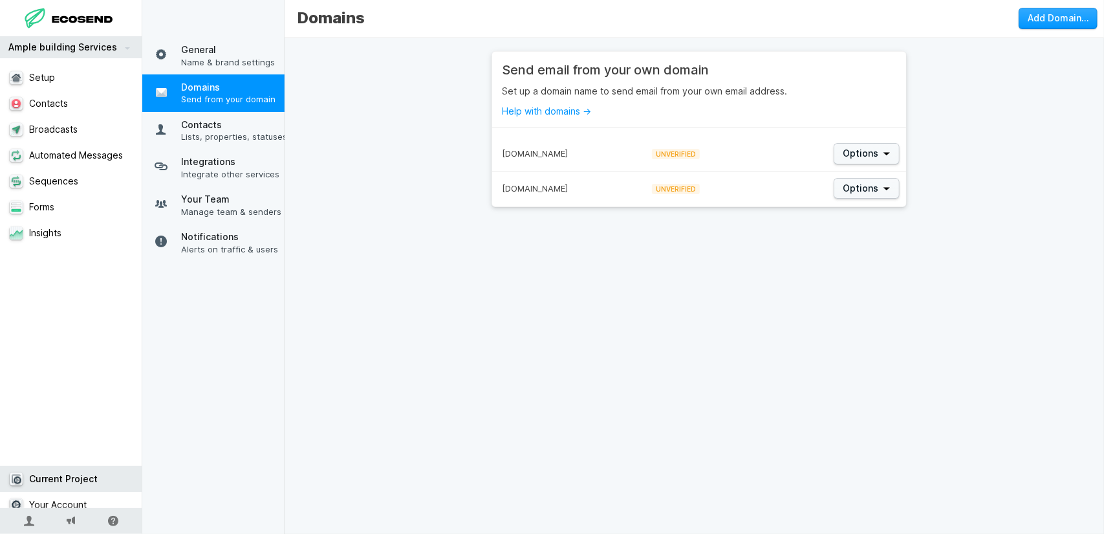
click at [617, 194] on div "[DOMAIN_NAME]" at bounding box center [565, 188] width 147 height 34
click at [103, 138] on link "Broadcasts" at bounding box center [76, 129] width 152 height 26
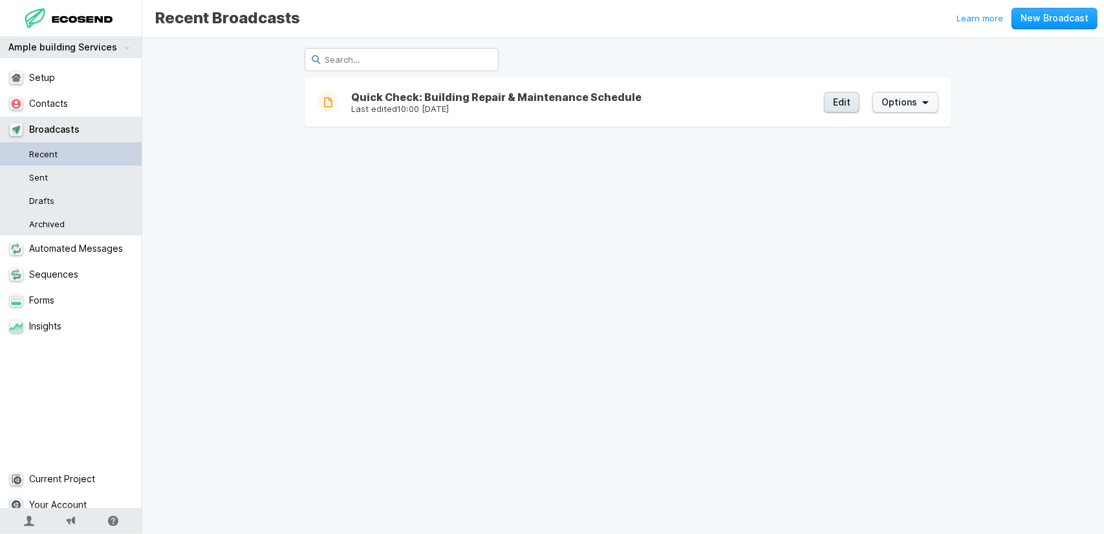
click at [829, 103] on button "Edit" at bounding box center [842, 102] width 36 height 21
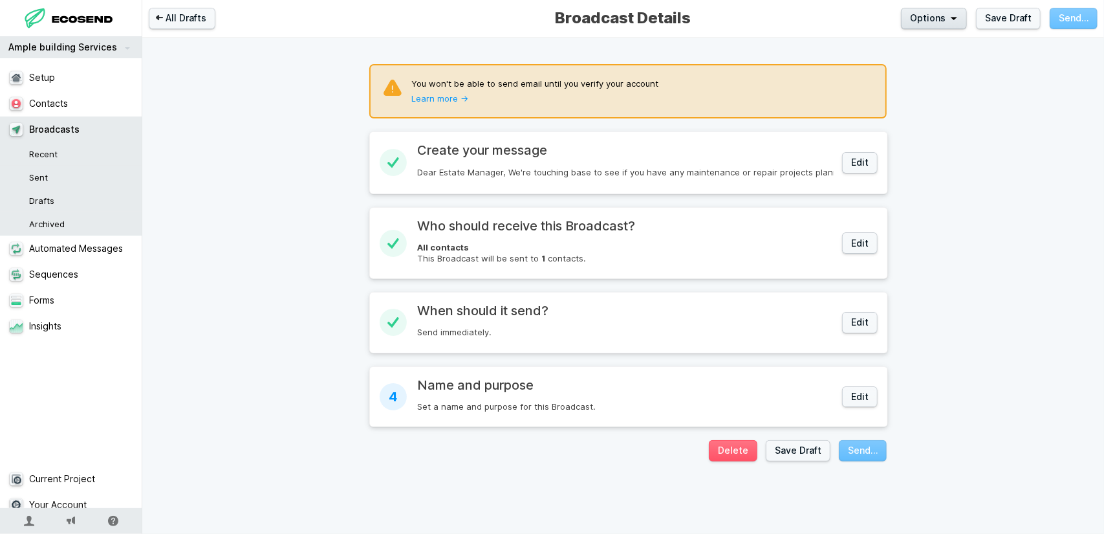
click at [928, 16] on span "Options" at bounding box center [928, 18] width 36 height 13
click at [846, 170] on button "Edit" at bounding box center [860, 162] width 36 height 21
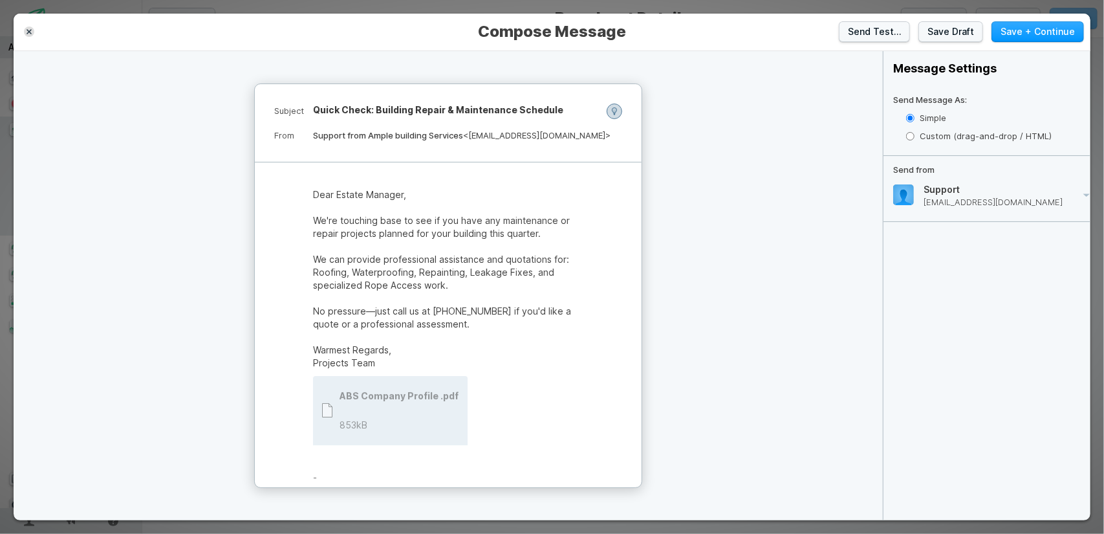
click at [562, 136] on dd "Support from Ample building Services <[EMAIL_ADDRESS][DOMAIN_NAME]>" at bounding box center [467, 135] width 309 height 13
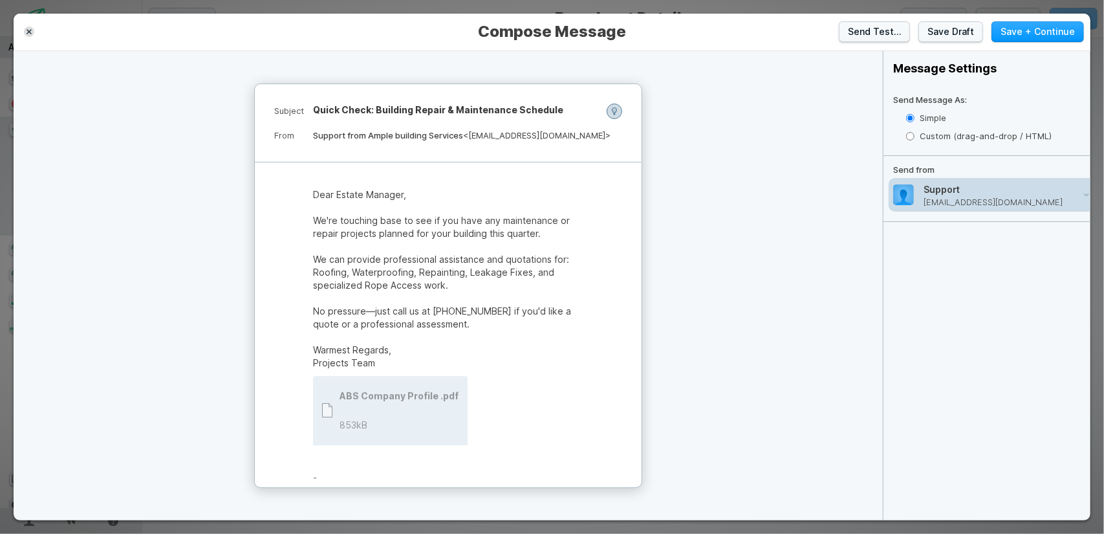
click at [983, 181] on div "Support [EMAIL_ADDRESS][DOMAIN_NAME]" at bounding box center [992, 195] width 206 height 34
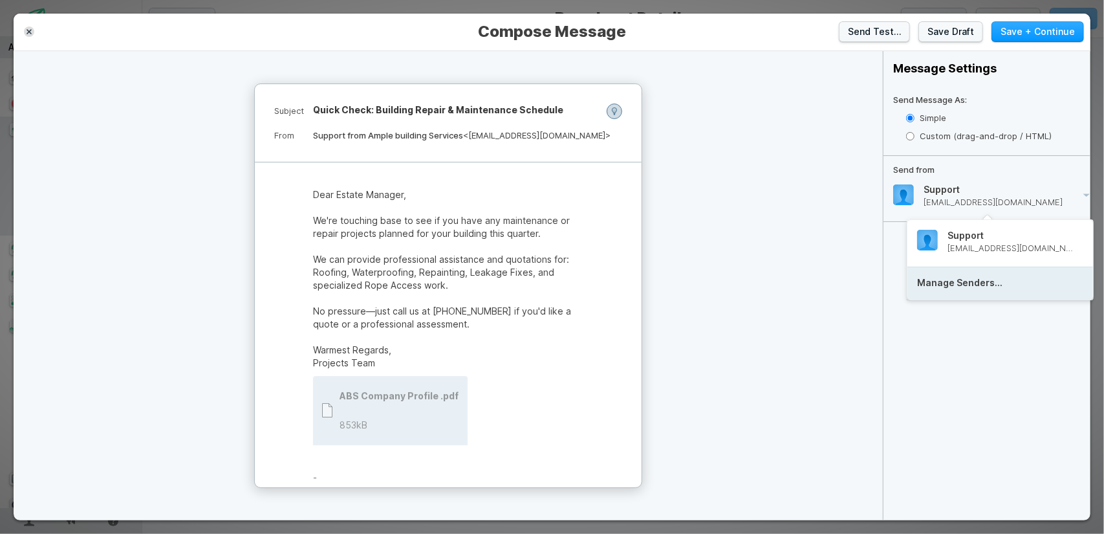
click at [997, 278] on h4 "Manage Senders…" at bounding box center [959, 283] width 85 height 12
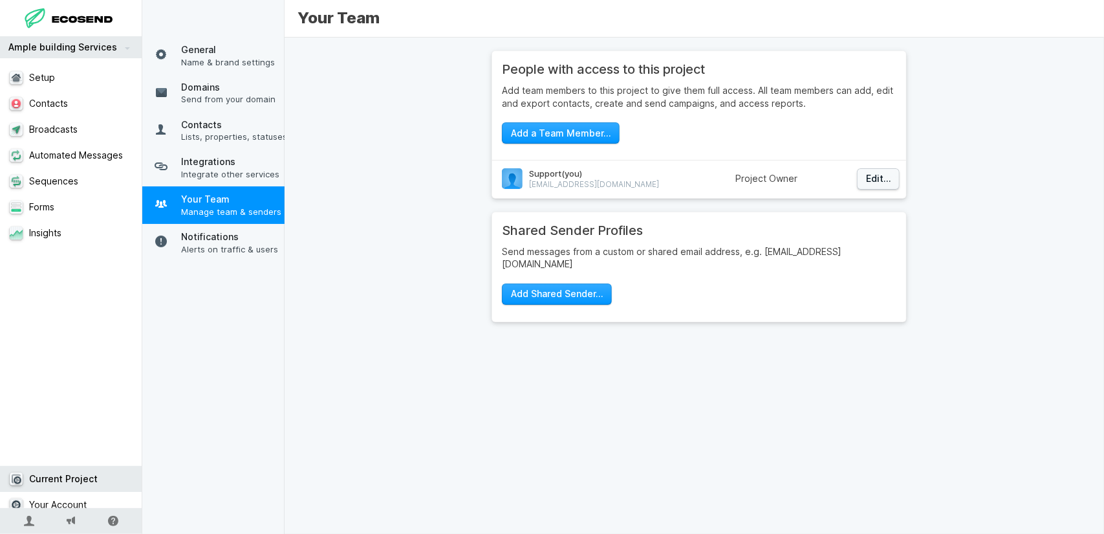
click at [634, 185] on div "Support (you) [EMAIL_ADDRESS][DOMAIN_NAME]" at bounding box center [609, 179] width 234 height 36
click at [590, 135] on button "Add a Team Member…" at bounding box center [561, 132] width 118 height 21
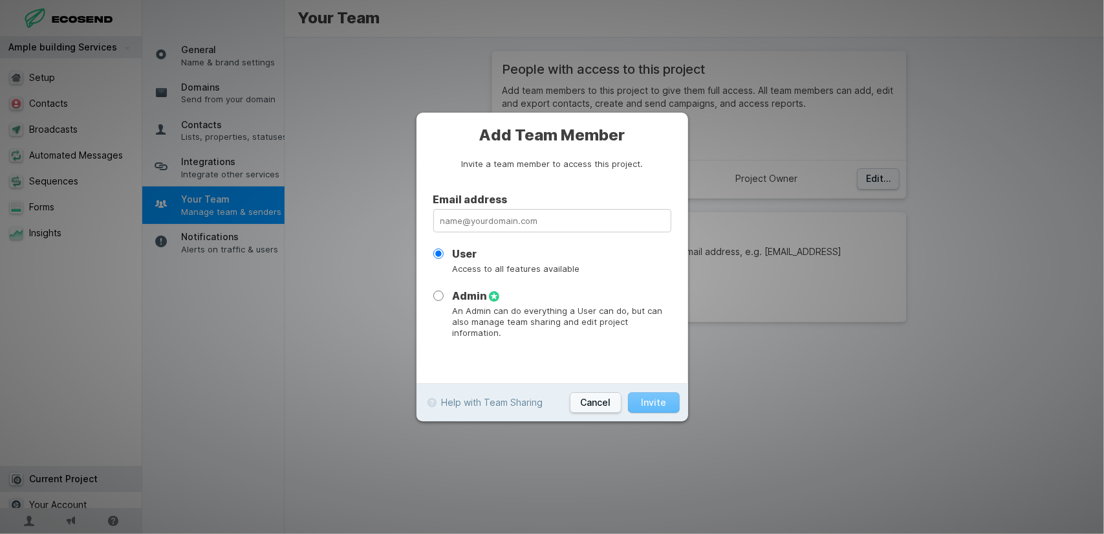
click at [565, 316] on p "An Admin can do everything a User can do, but can also manage team sharing and …" at bounding box center [561, 321] width 219 height 33
click at [444, 301] on input "Admin An Admin can do everything a User can do, but can also manage team sharin…" at bounding box center [438, 295] width 10 height 10
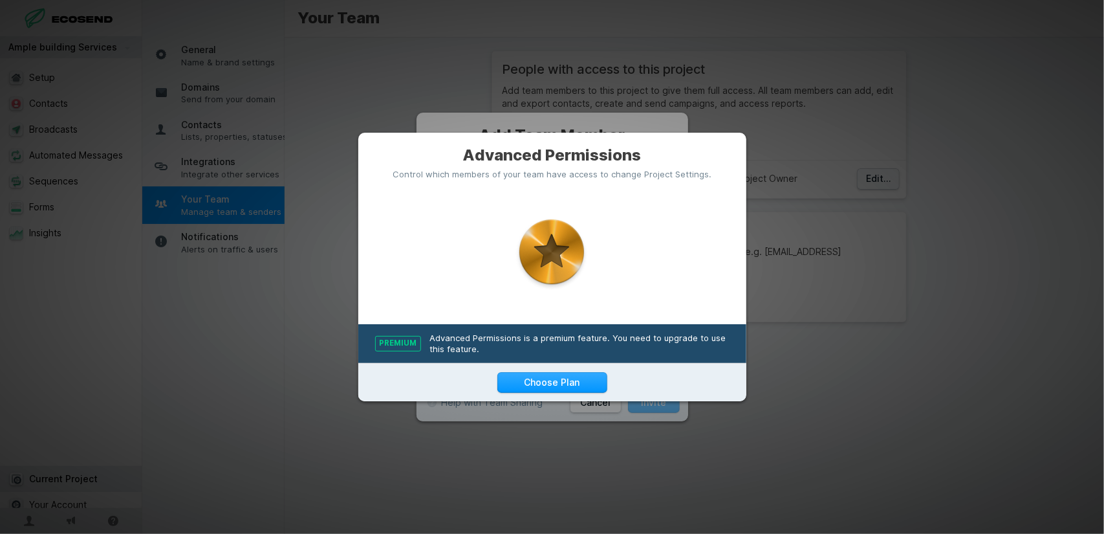
click at [780, 137] on div at bounding box center [552, 267] width 1104 height 534
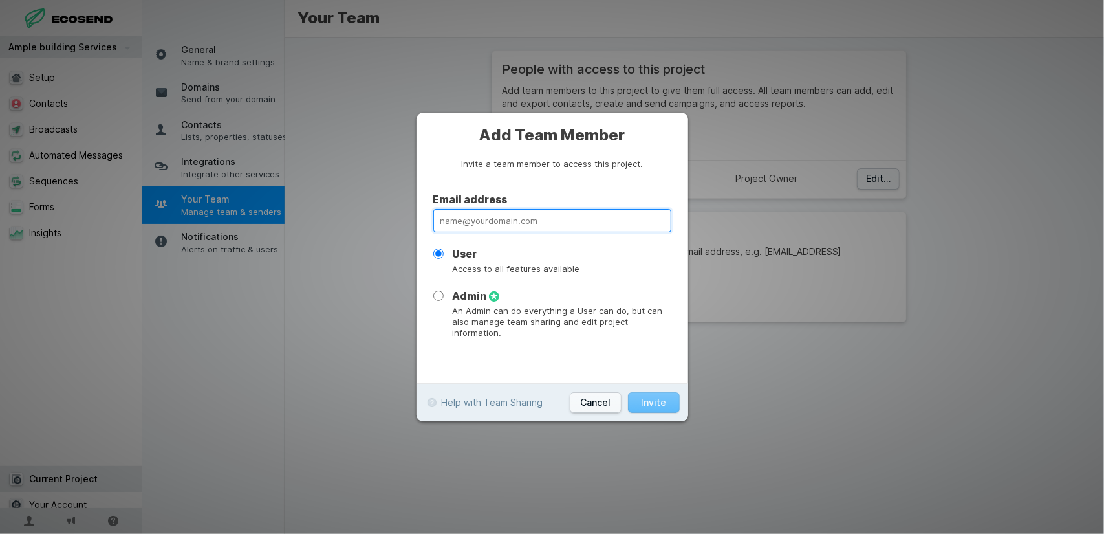
click at [521, 227] on input "email" at bounding box center [552, 220] width 238 height 23
type input "[EMAIL_ADDRESS][DOMAIN_NAME]"
click at [612, 392] on button "Cancel" at bounding box center [596, 402] width 52 height 21
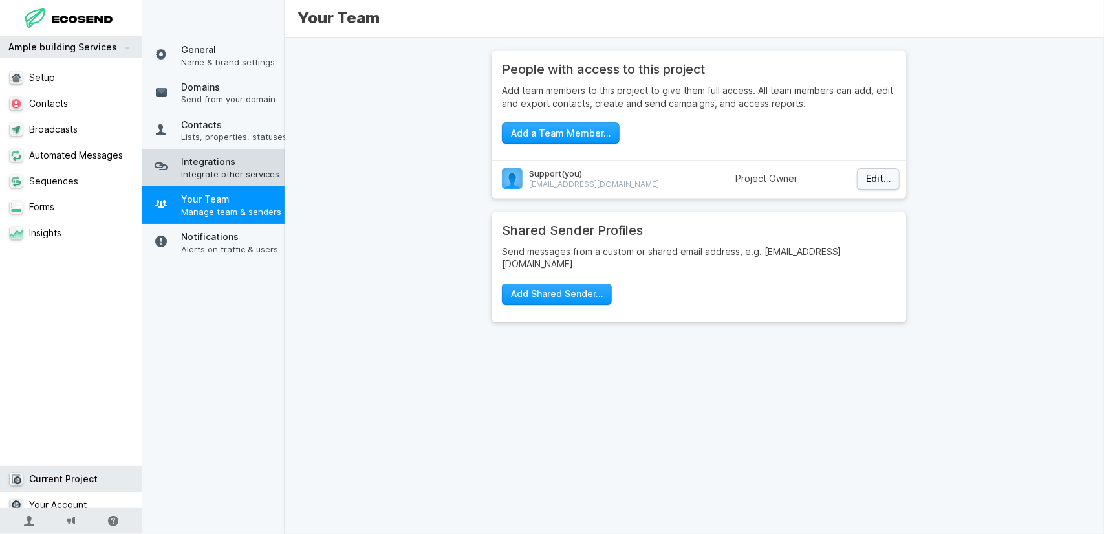
click at [217, 168] on span "Integrations" at bounding box center [234, 161] width 107 height 13
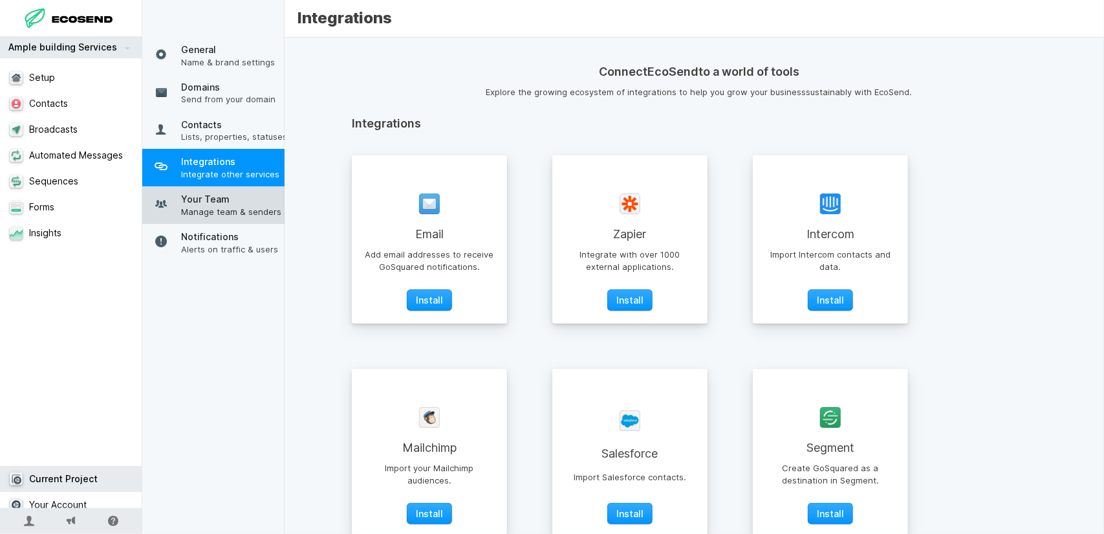
click at [223, 224] on link "Your Team Manage team & senders" at bounding box center [218, 205] width 152 height 38
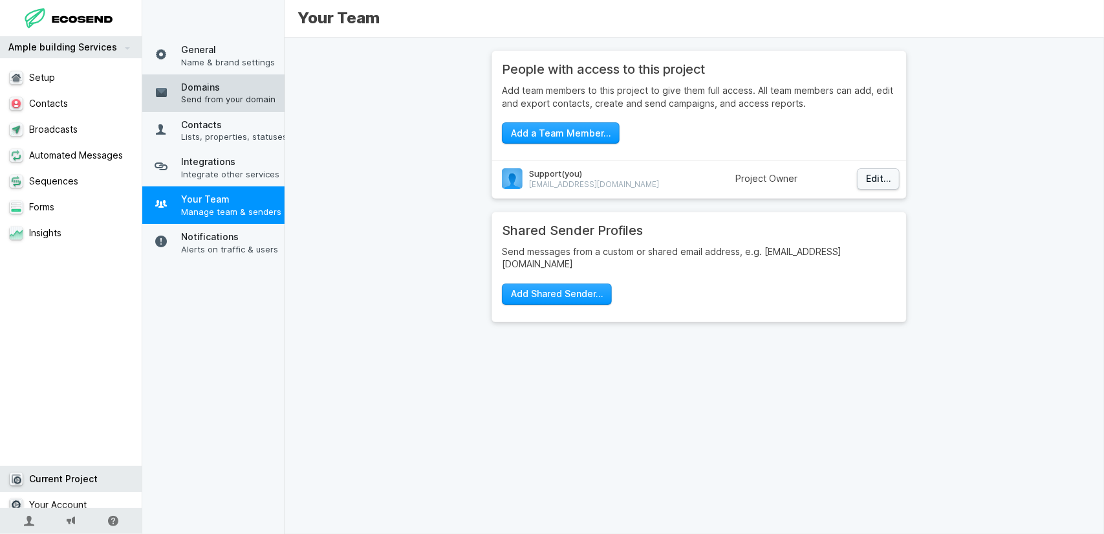
click at [187, 90] on span "Domains" at bounding box center [234, 87] width 107 height 13
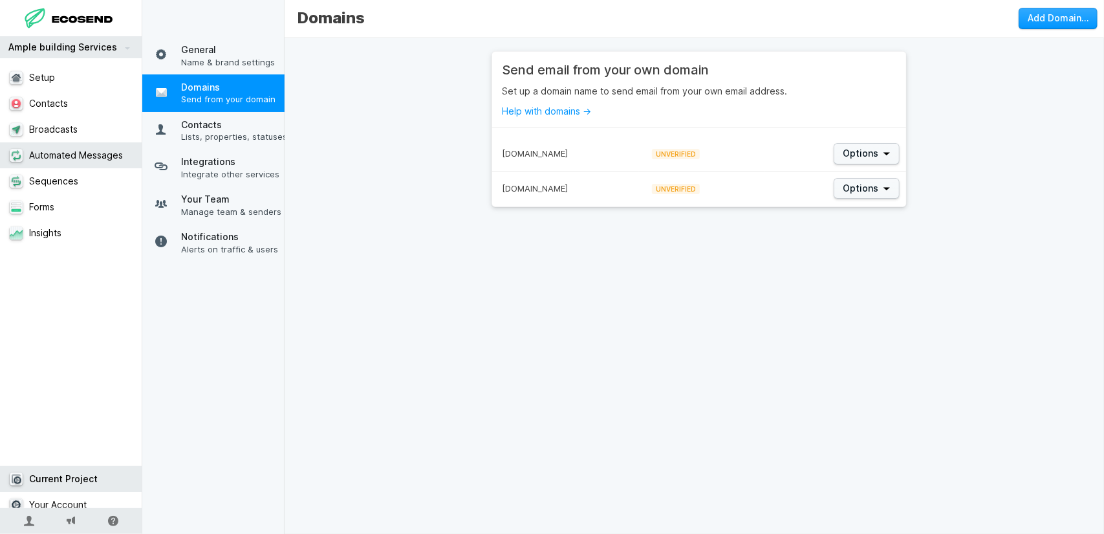
click at [50, 146] on link "Automated Messages" at bounding box center [76, 155] width 152 height 26
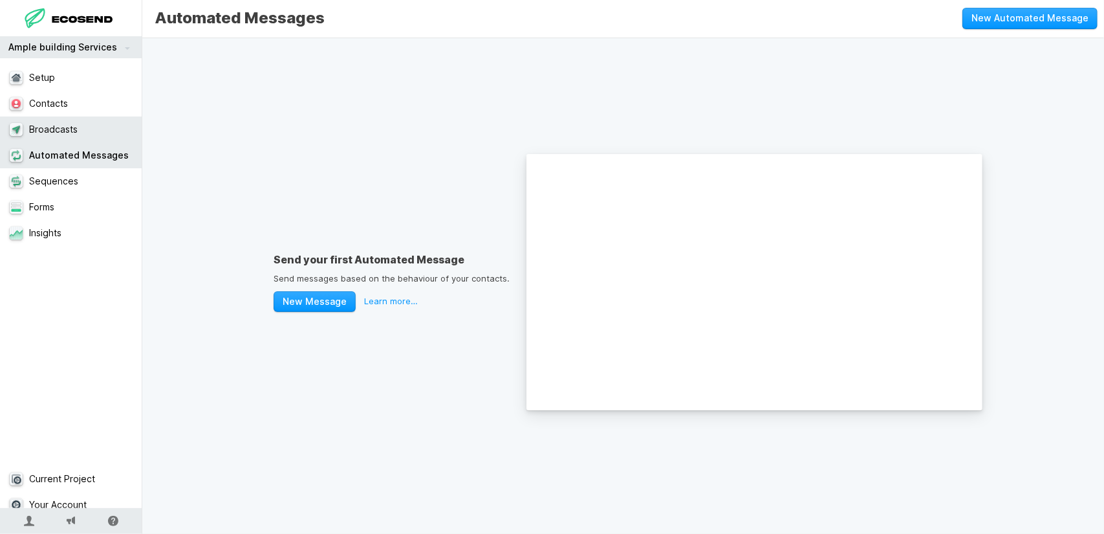
click at [57, 131] on link "Broadcasts" at bounding box center [76, 129] width 152 height 26
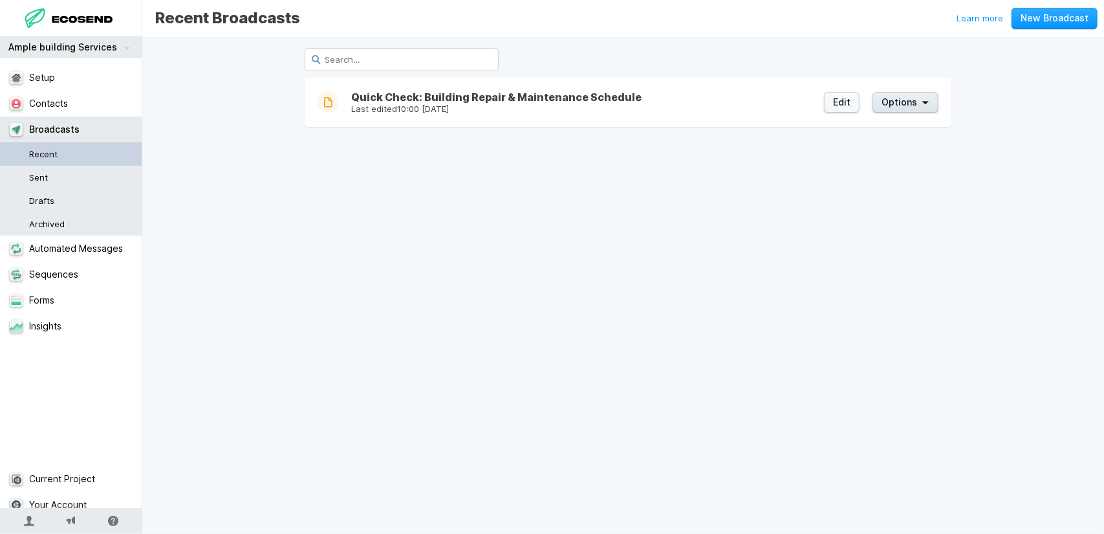
click at [920, 104] on button "Options" at bounding box center [906, 102] width 66 height 21
click at [904, 186] on span "Delete…" at bounding box center [893, 184] width 45 height 10
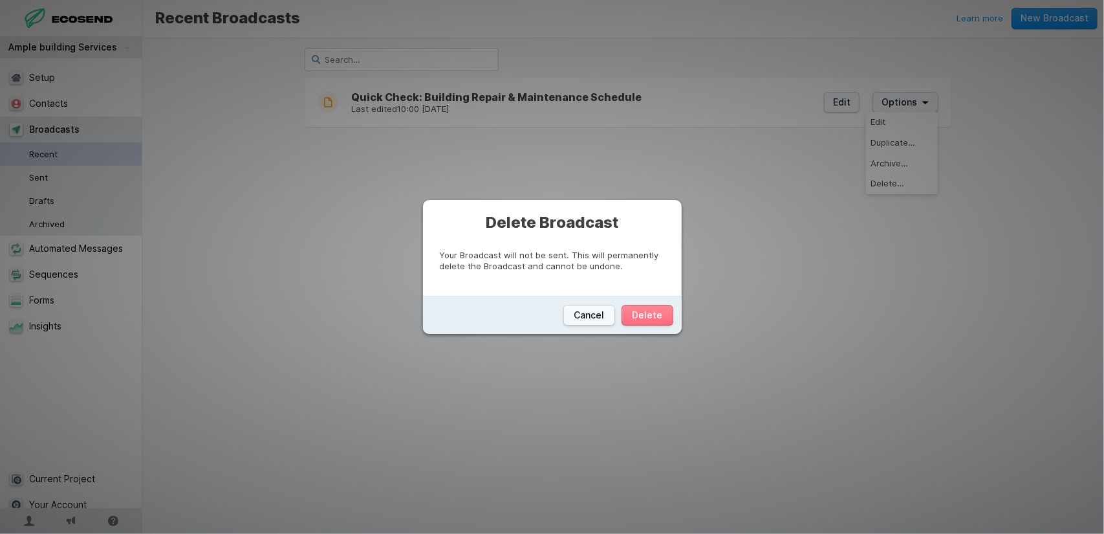
click at [640, 319] on button "Delete" at bounding box center [648, 315] width 52 height 21
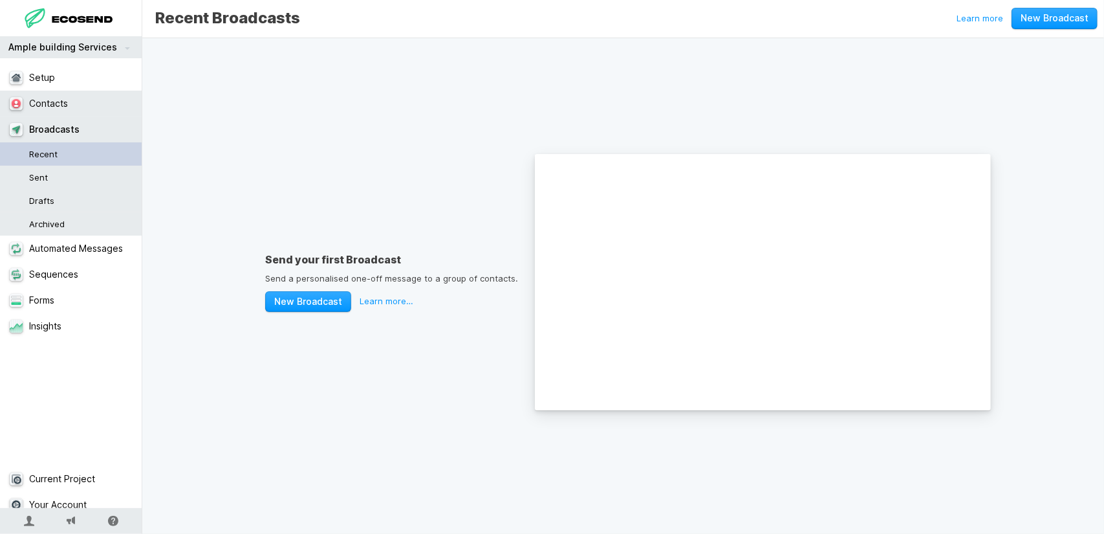
click at [48, 98] on link "Contacts" at bounding box center [76, 104] width 152 height 26
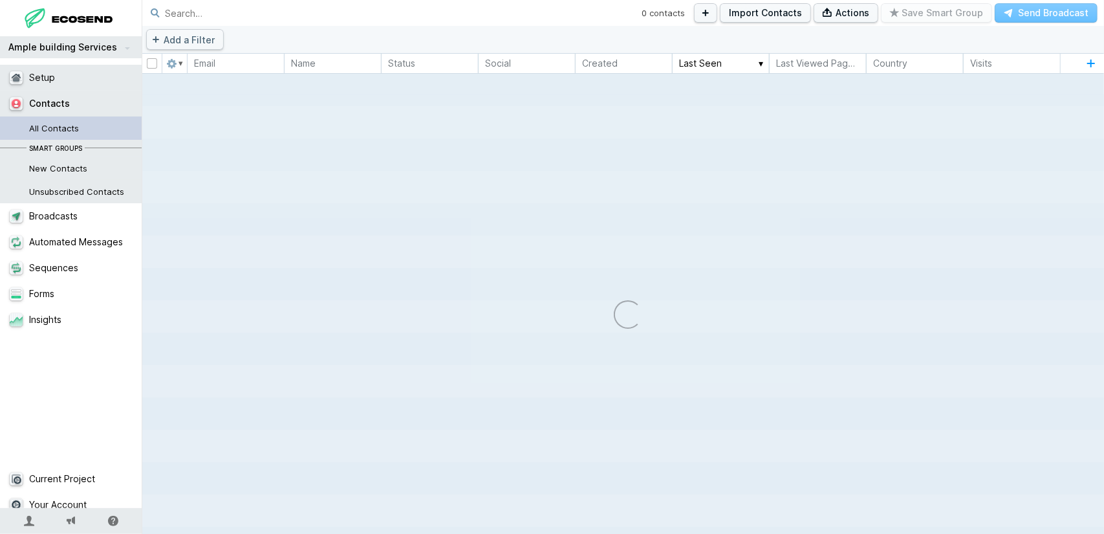
click at [53, 77] on link "Setup" at bounding box center [76, 78] width 152 height 26
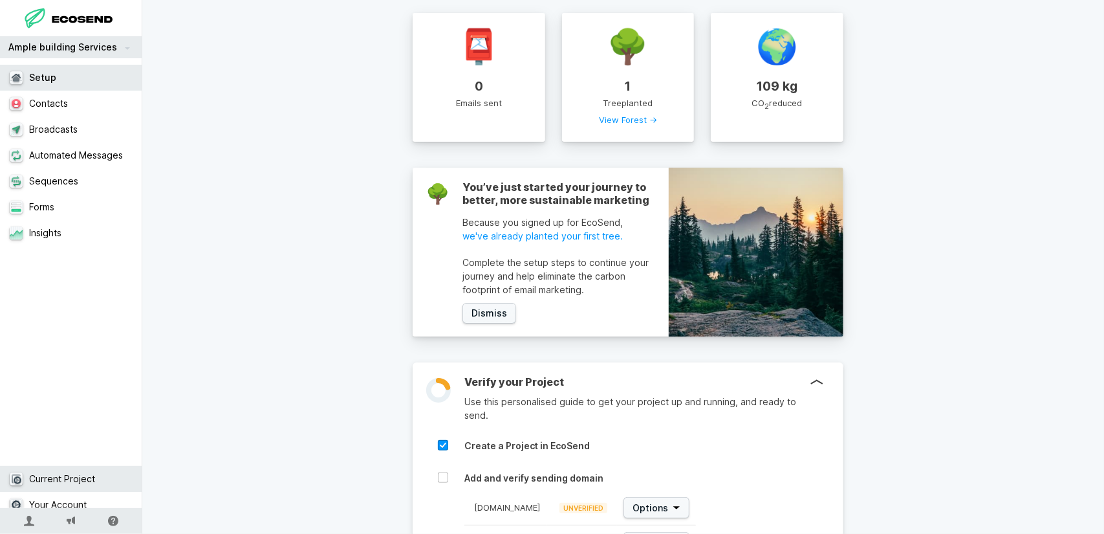
scroll to position [65, 0]
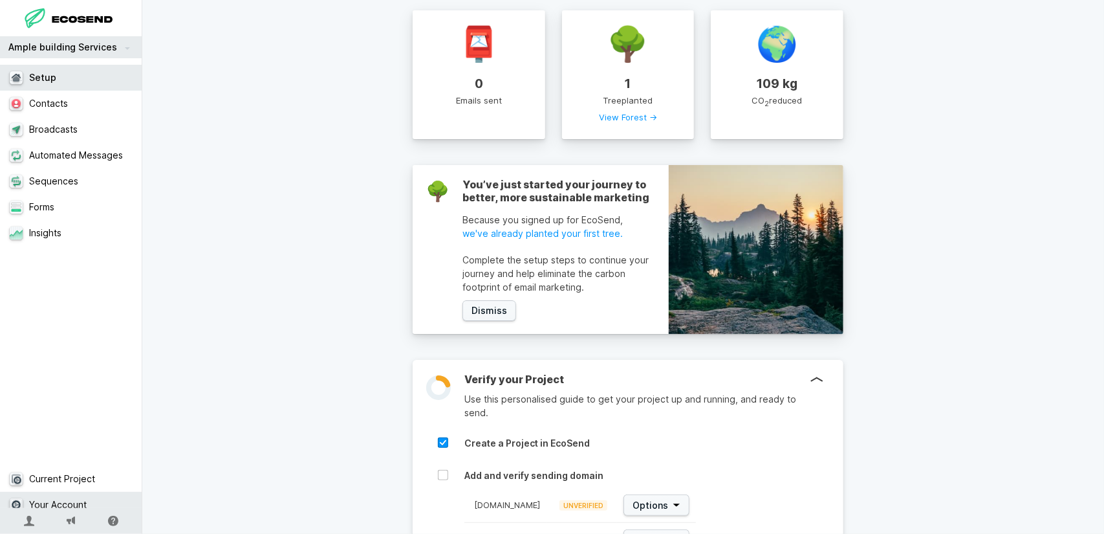
click at [60, 492] on link "Your Account" at bounding box center [76, 505] width 152 height 26
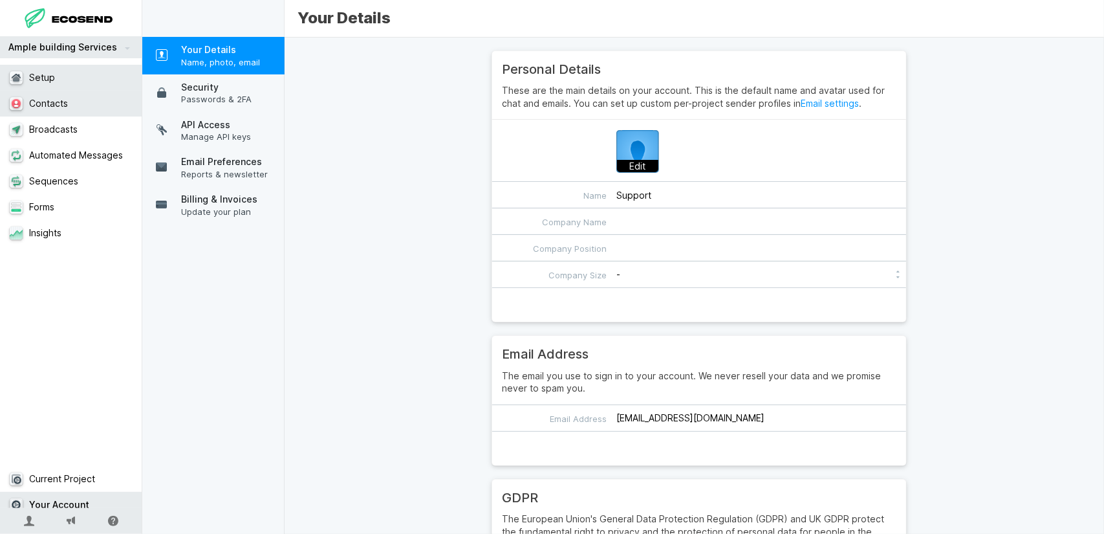
click at [65, 90] on link "Setup" at bounding box center [76, 78] width 152 height 26
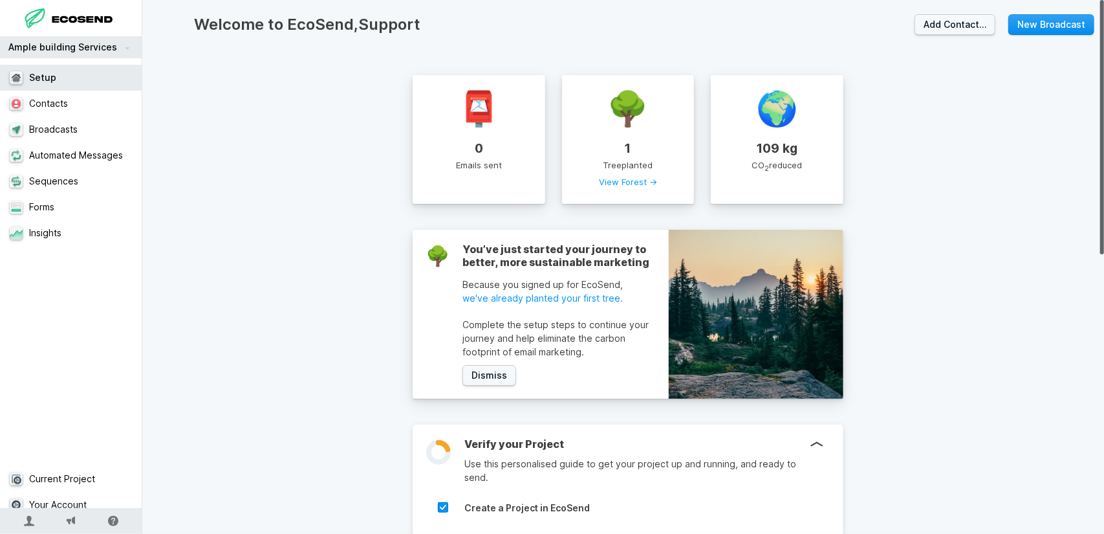
click at [1017, 27] on link "New Broadcast" at bounding box center [1052, 24] width 86 height 21
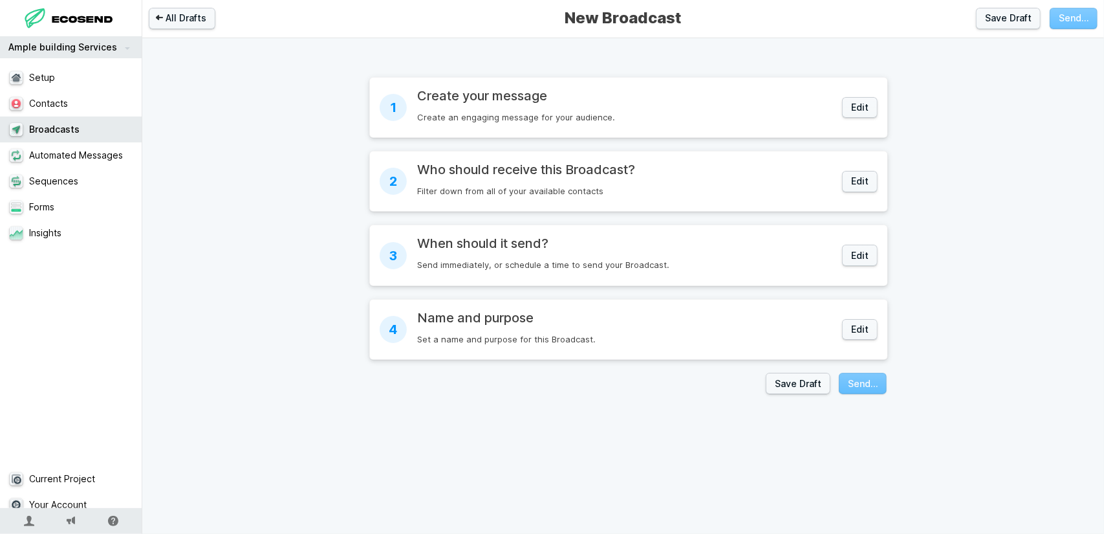
radio input "true"
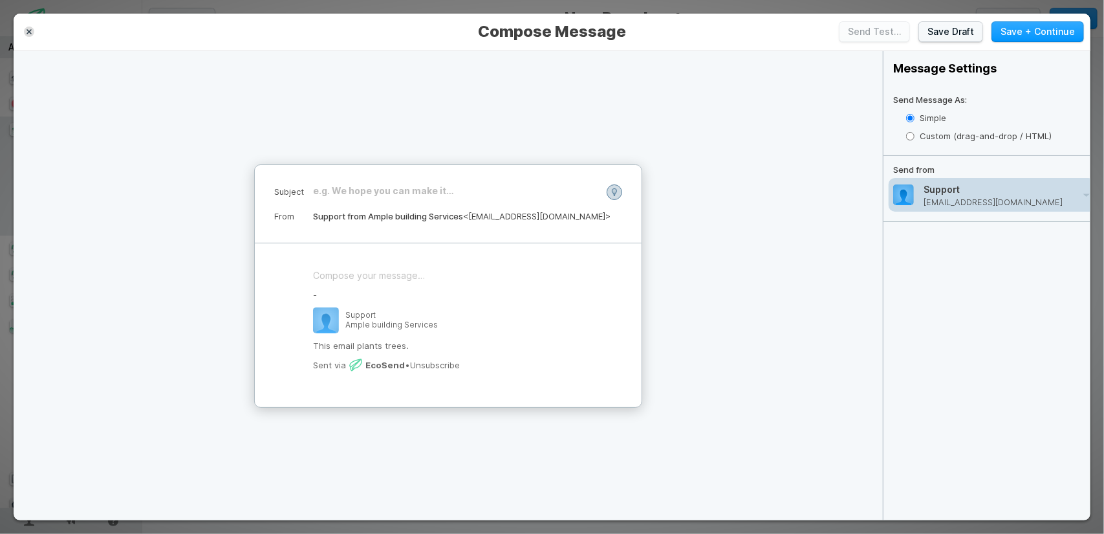
click at [1037, 201] on div "Support [EMAIL_ADDRESS][DOMAIN_NAME]" at bounding box center [992, 195] width 206 height 34
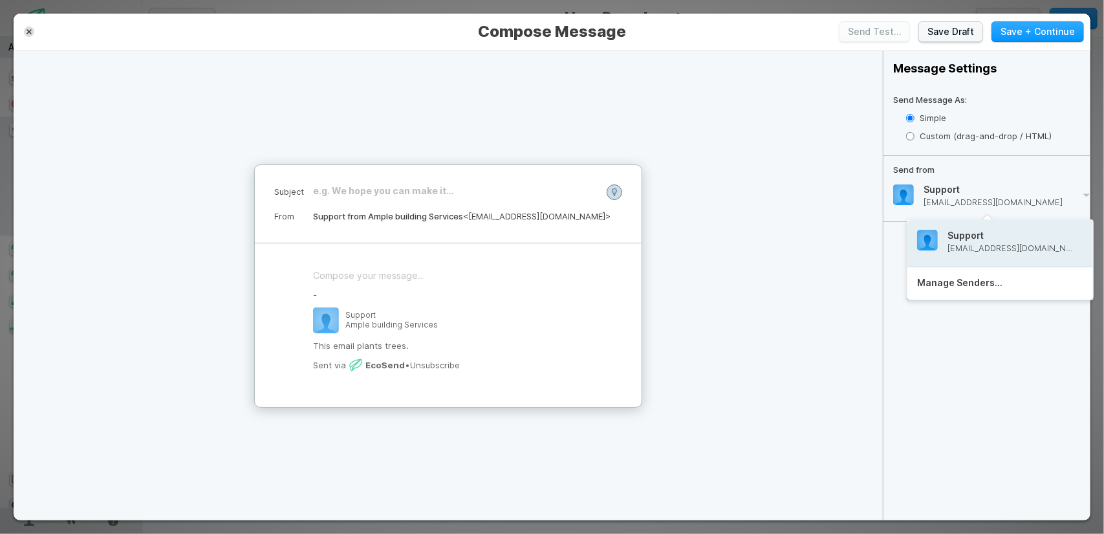
click at [1000, 248] on p "[EMAIL_ADDRESS][DOMAIN_NAME]" at bounding box center [1011, 248] width 126 height 11
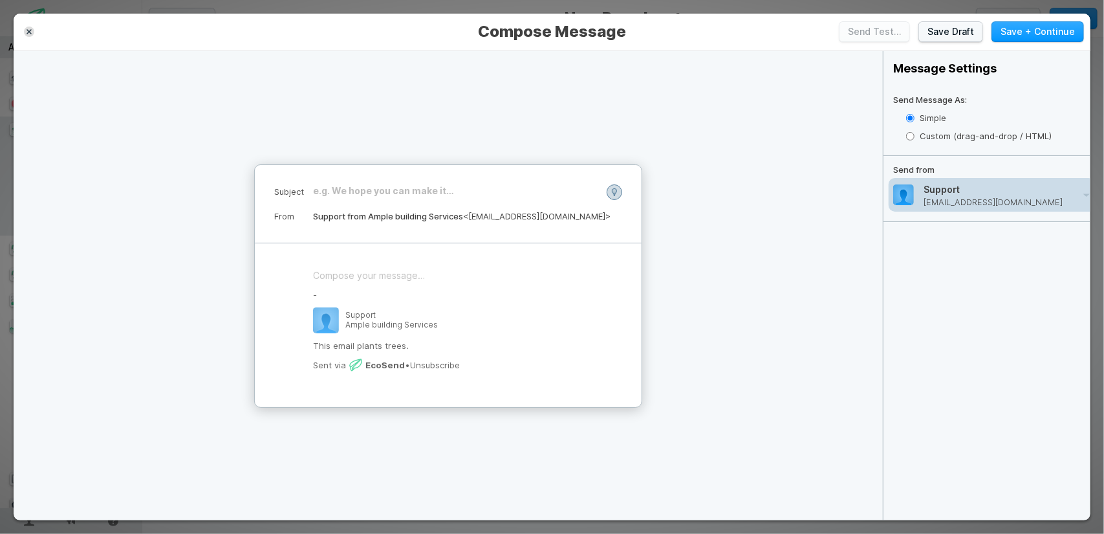
click at [968, 198] on p "[EMAIL_ADDRESS][DOMAIN_NAME]" at bounding box center [993, 202] width 139 height 8
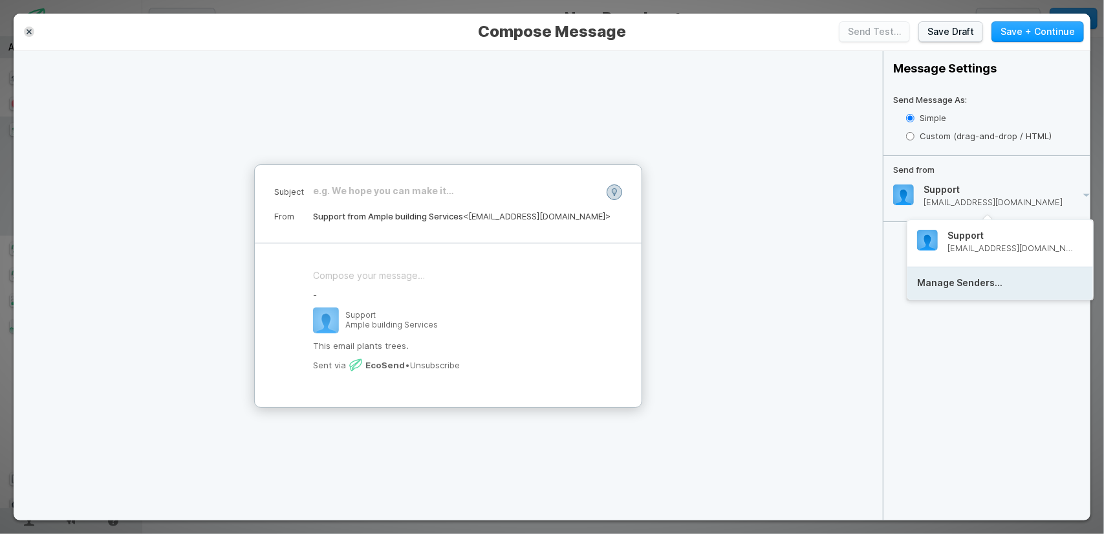
click at [964, 279] on h4 "Manage Senders…" at bounding box center [959, 283] width 85 height 12
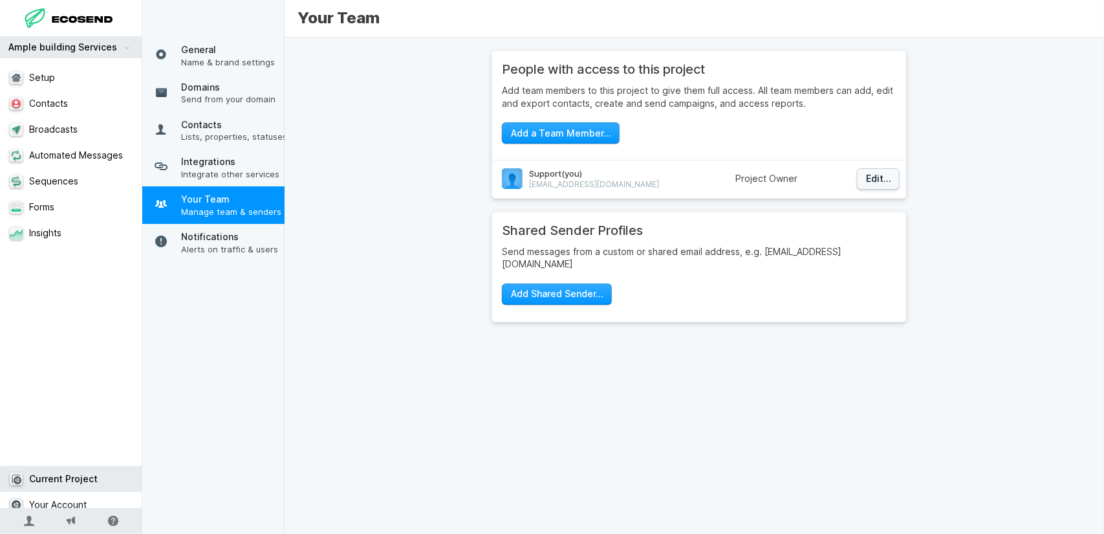
click at [595, 174] on span "Support (you)" at bounding box center [594, 174] width 130 height 12
click at [550, 176] on span "Support (you)" at bounding box center [594, 174] width 130 height 12
click at [534, 174] on span "Support (you)" at bounding box center [594, 174] width 130 height 12
click at [208, 87] on span "Domains" at bounding box center [234, 87] width 107 height 13
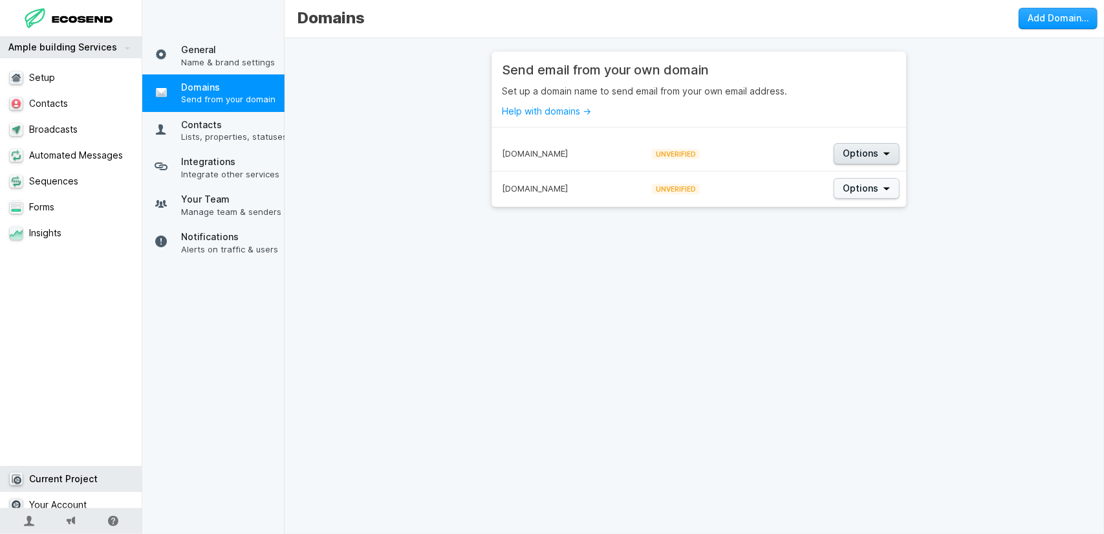
click at [864, 153] on span "Options" at bounding box center [861, 153] width 36 height 13
click at [860, 195] on span "Remove Domain…" at bounding box center [872, 194] width 72 height 10
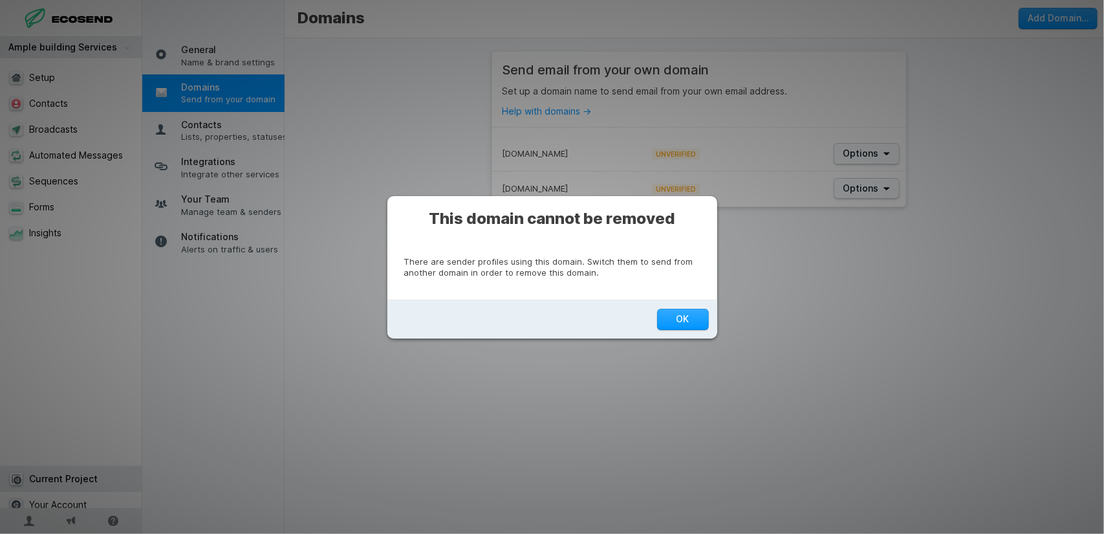
scroll to position [4, 0]
click at [660, 322] on button "OK" at bounding box center [683, 319] width 52 height 21
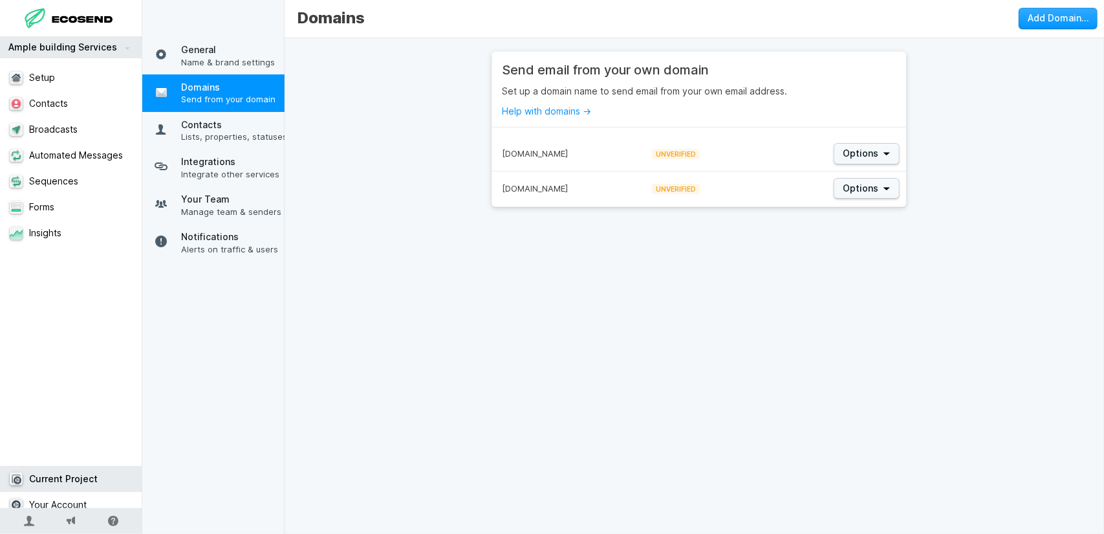
click at [612, 194] on div "[DOMAIN_NAME]" at bounding box center [565, 188] width 147 height 34
click at [861, 188] on span "Options" at bounding box center [861, 188] width 36 height 13
click at [880, 208] on span "View Details" at bounding box center [872, 208] width 72 height 10
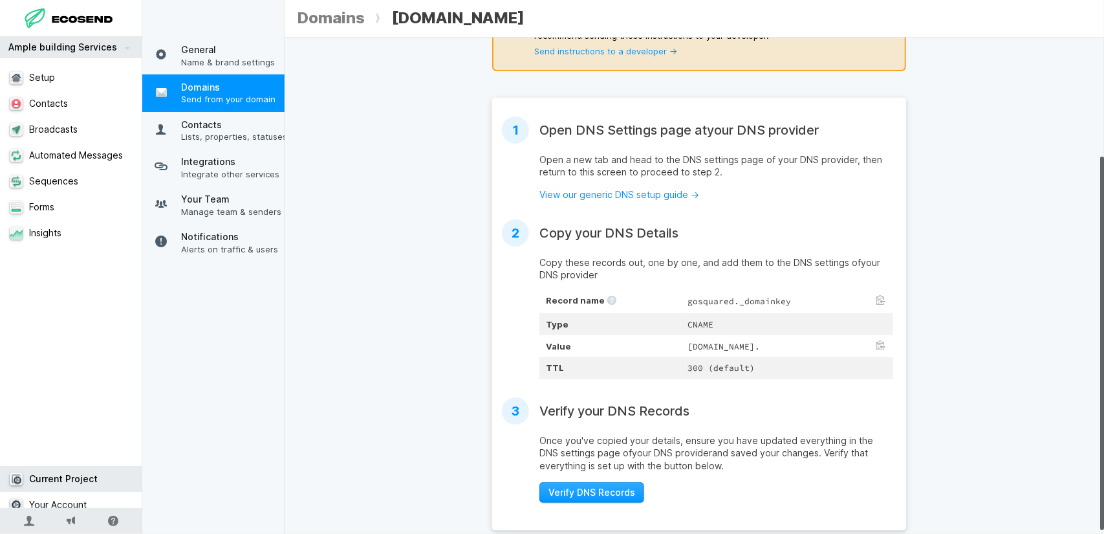
scroll to position [164, 0]
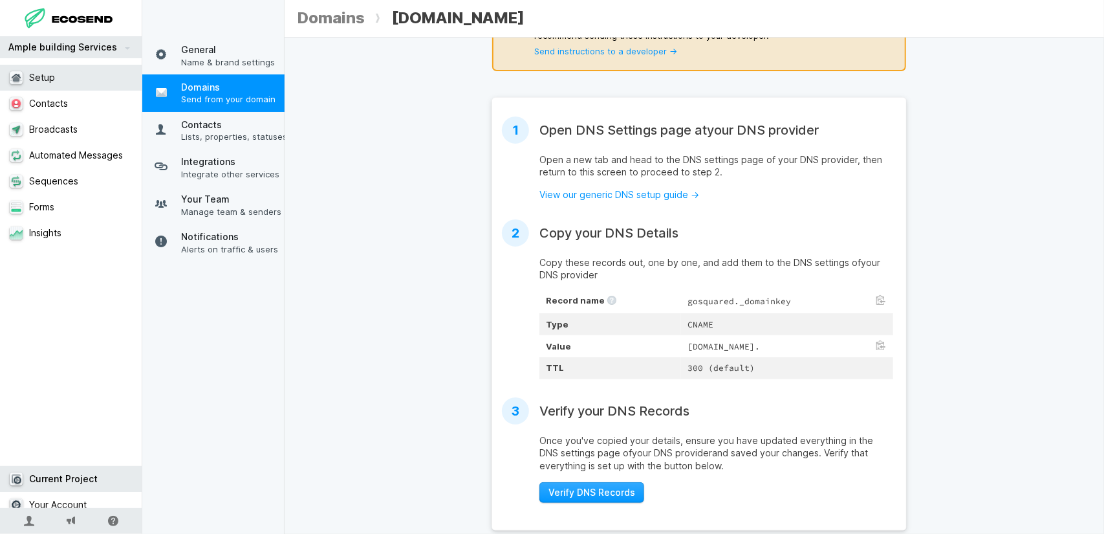
click at [65, 87] on link "Setup" at bounding box center [76, 78] width 152 height 26
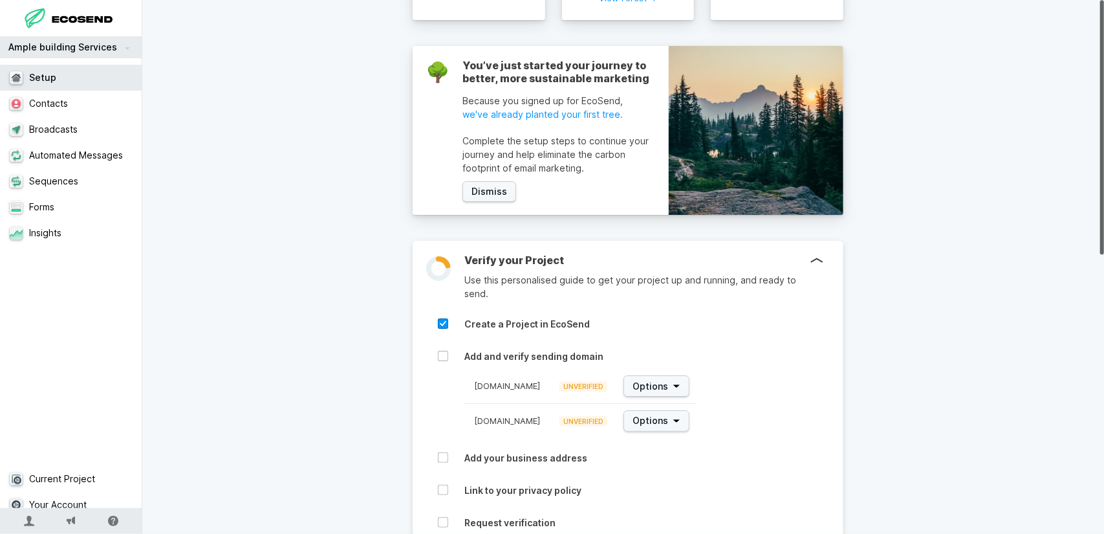
scroll to position [194, 0]
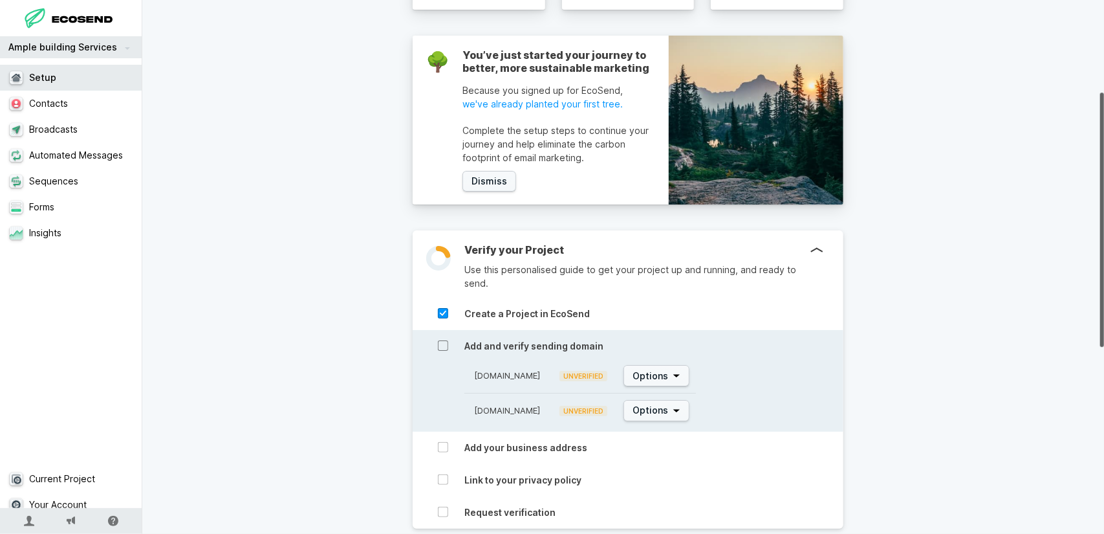
click at [438, 345] on icon at bounding box center [443, 345] width 10 height 10
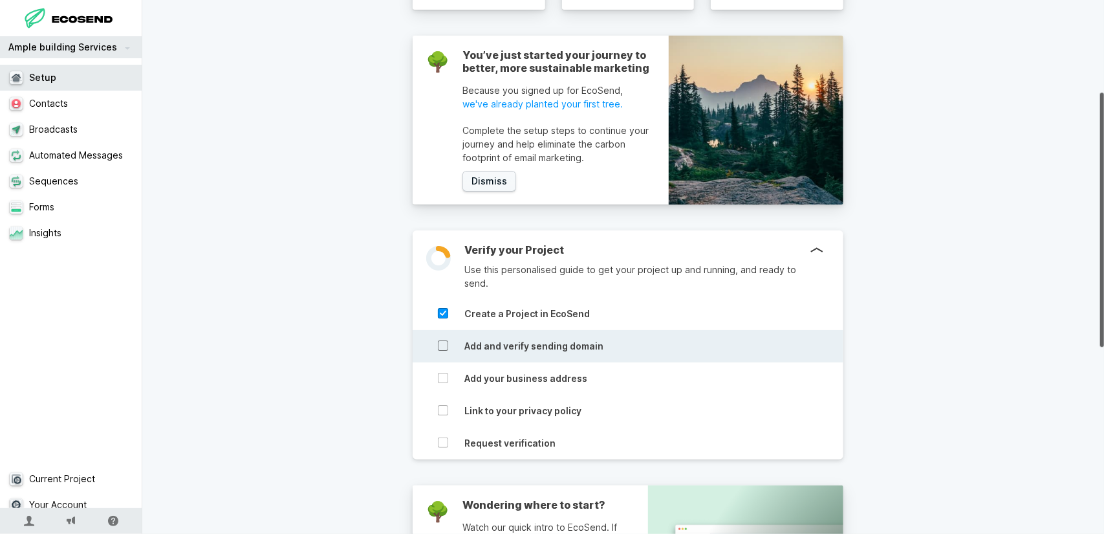
click at [439, 346] on icon at bounding box center [443, 345] width 10 height 10
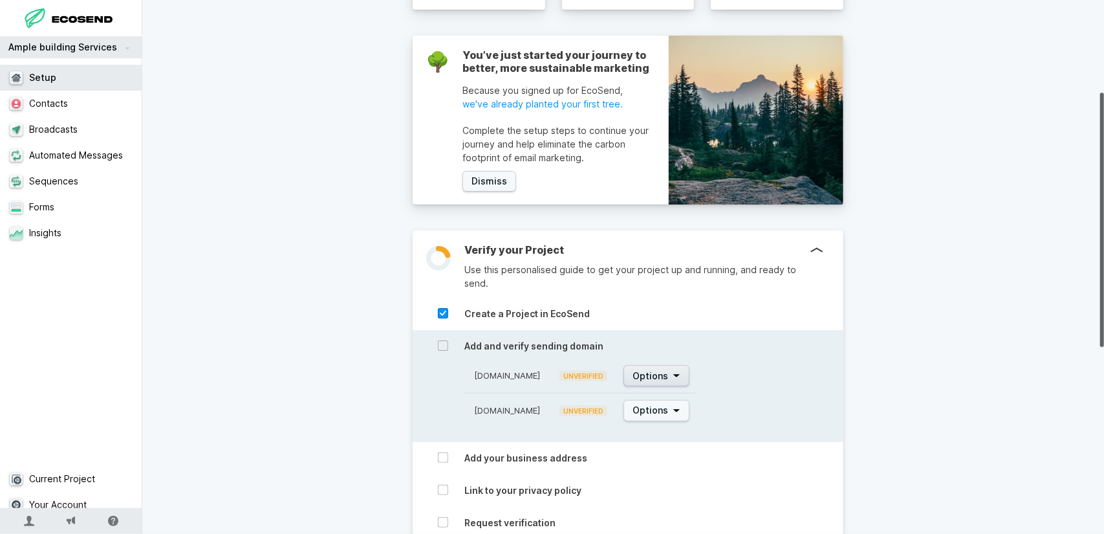
click at [659, 382] on button "Options" at bounding box center [657, 375] width 66 height 21
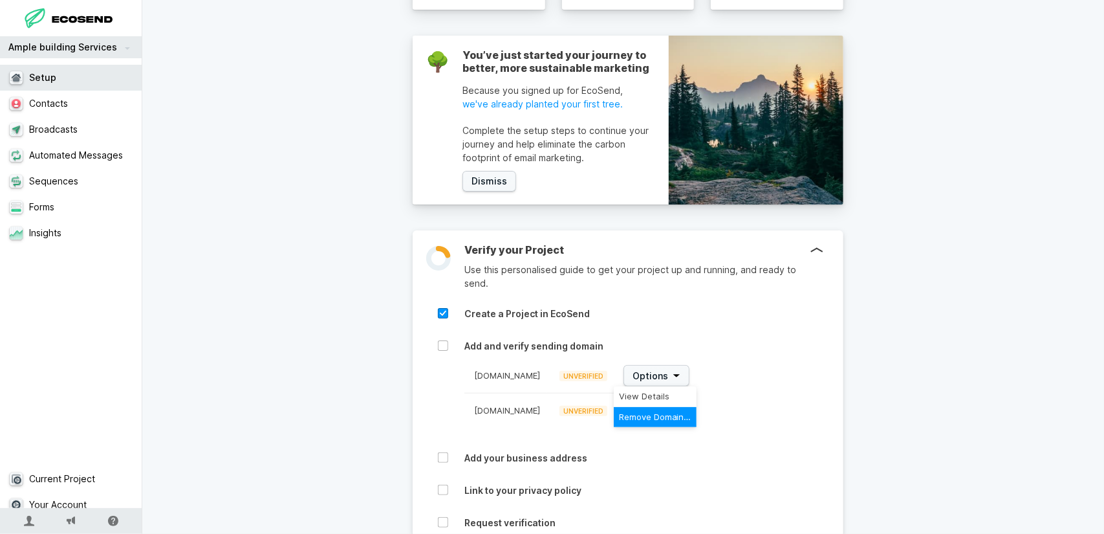
click at [655, 412] on span "Remove Domain…" at bounding box center [655, 417] width 72 height 10
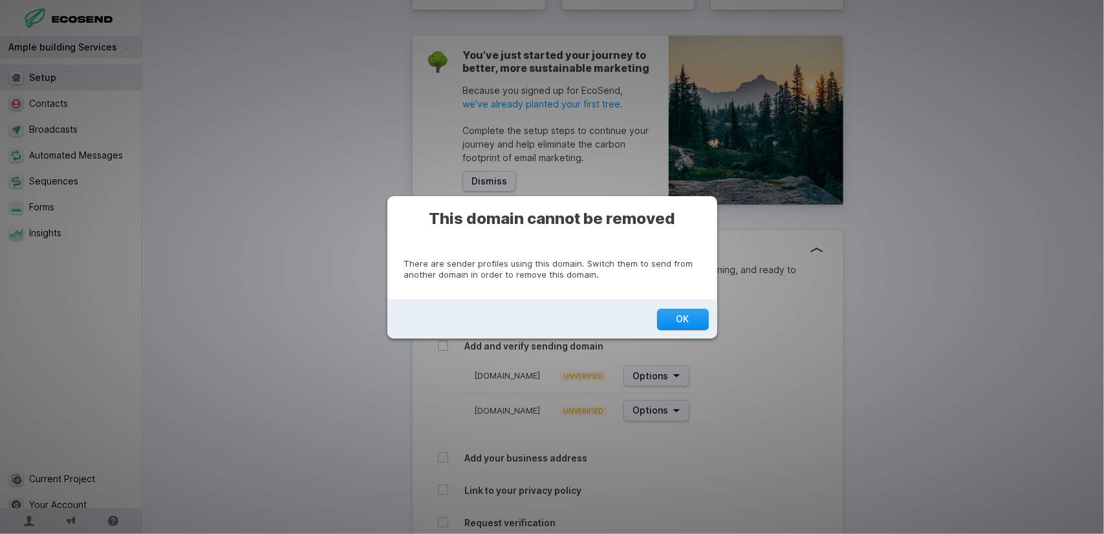
click at [676, 323] on button "OK" at bounding box center [683, 319] width 52 height 21
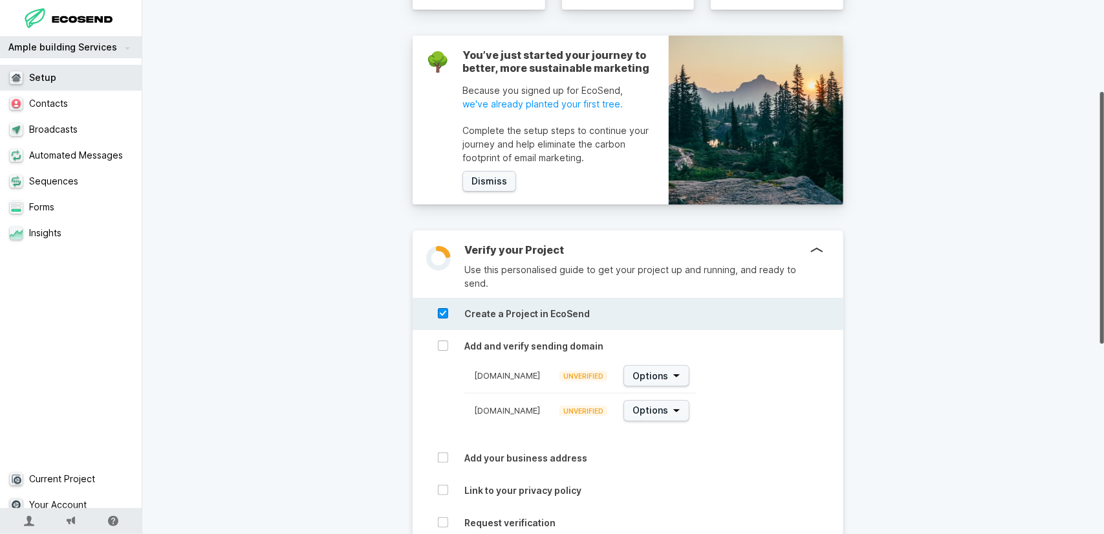
click at [587, 301] on div "Create a Project in EcoSend" at bounding box center [631, 312] width 424 height 28
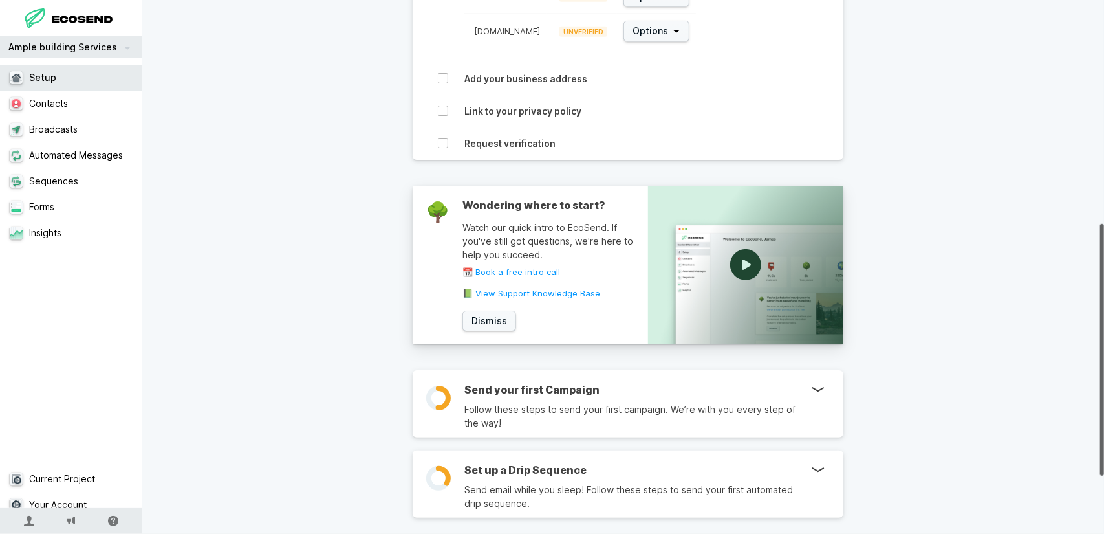
scroll to position [595, 0]
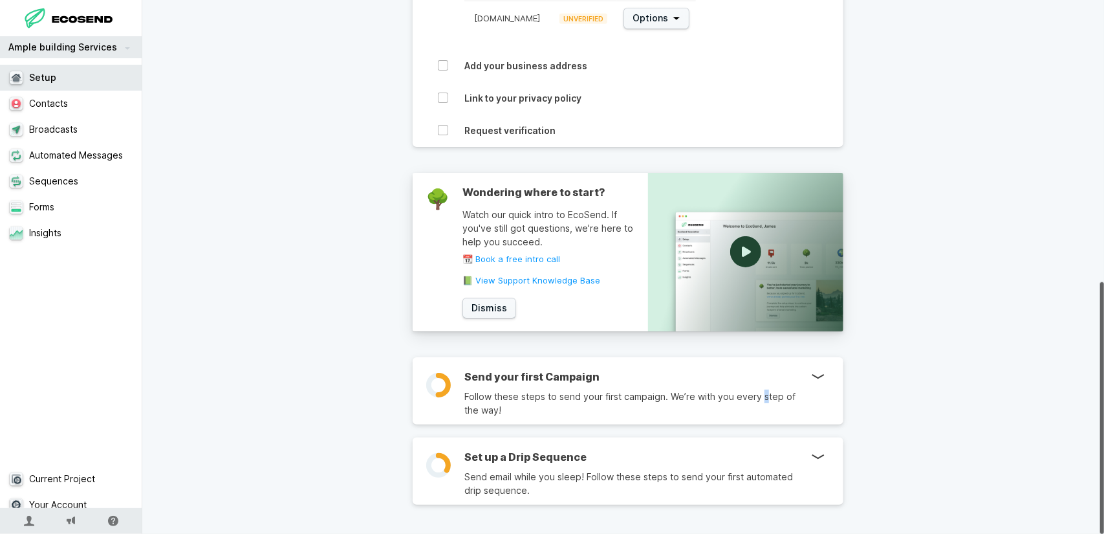
click at [758, 389] on p "Follow these steps to send your first campaign. We’re with you every step of th…" at bounding box center [637, 402] width 347 height 27
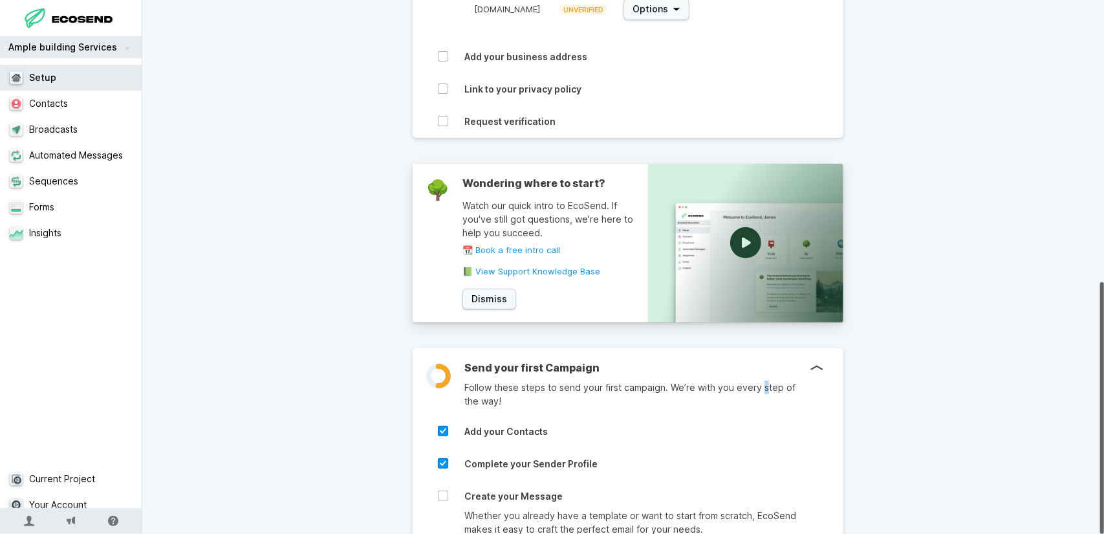
click at [758, 380] on p "Follow these steps to send your first campaign. We’re with you every step of th…" at bounding box center [637, 393] width 347 height 27
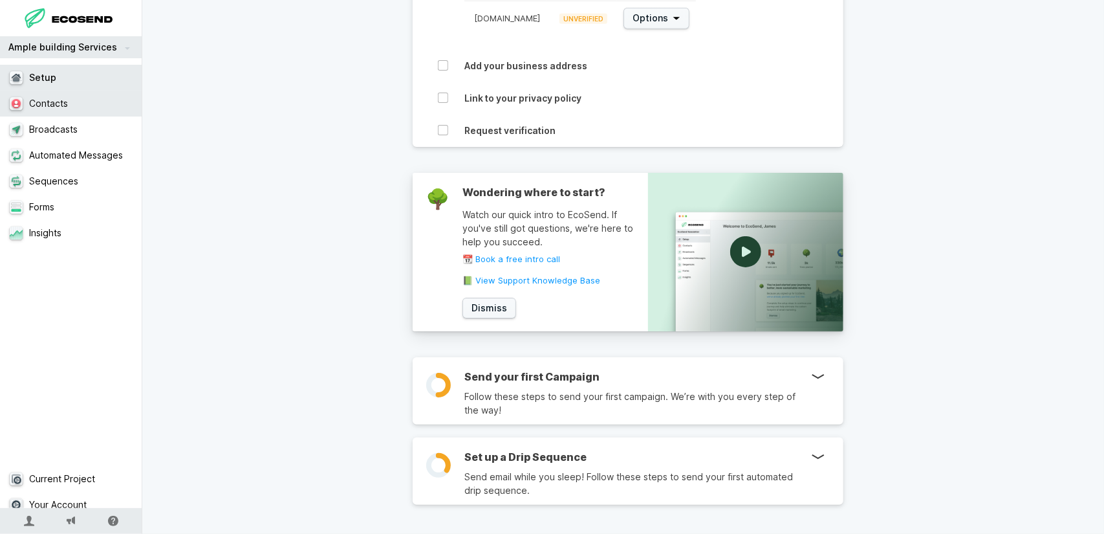
click at [84, 105] on link "Contacts" at bounding box center [76, 104] width 152 height 26
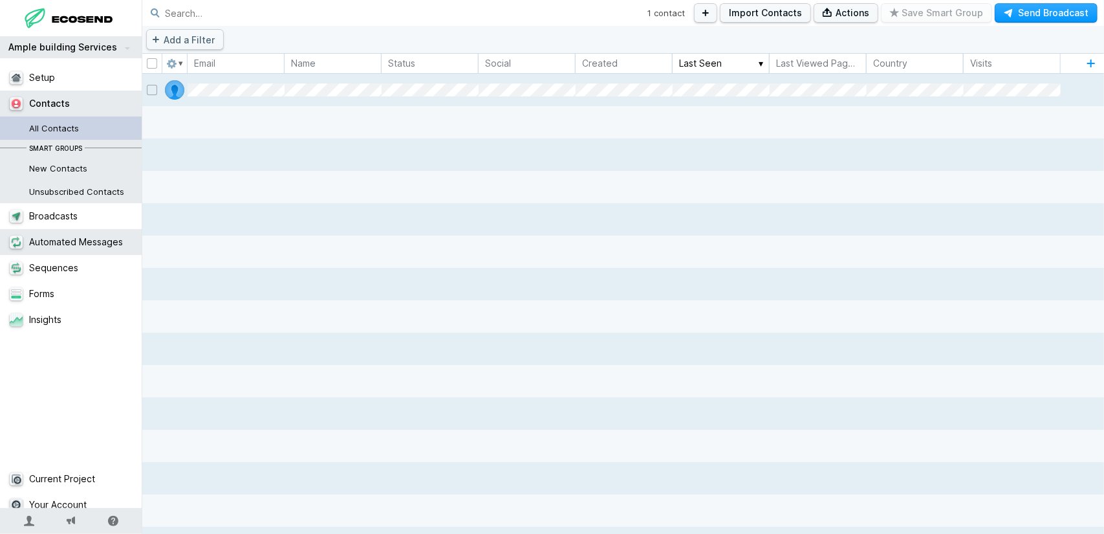
click at [74, 241] on link "Automated Messages" at bounding box center [76, 242] width 152 height 26
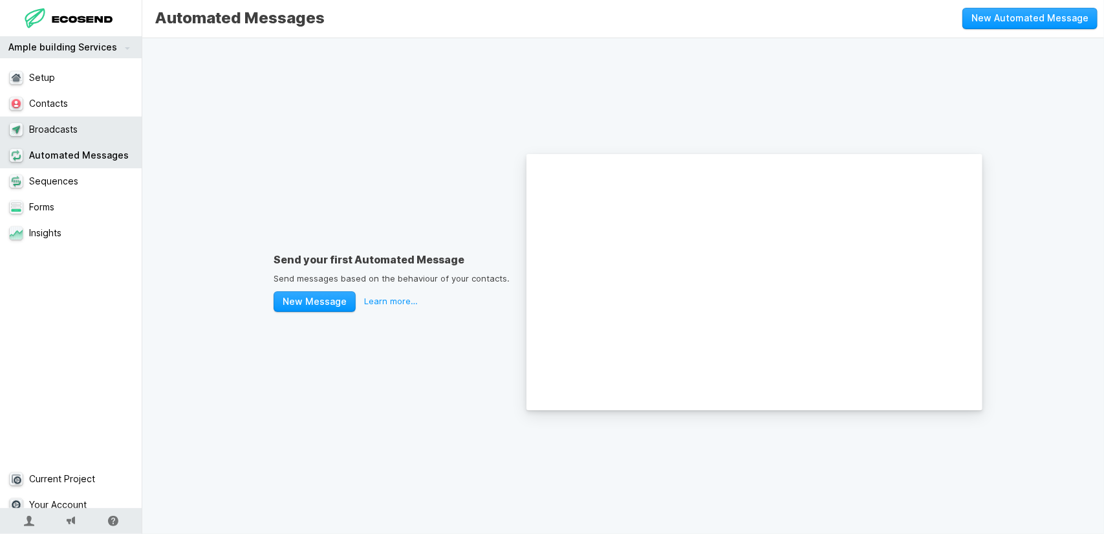
click at [62, 137] on link "Broadcasts" at bounding box center [76, 129] width 152 height 26
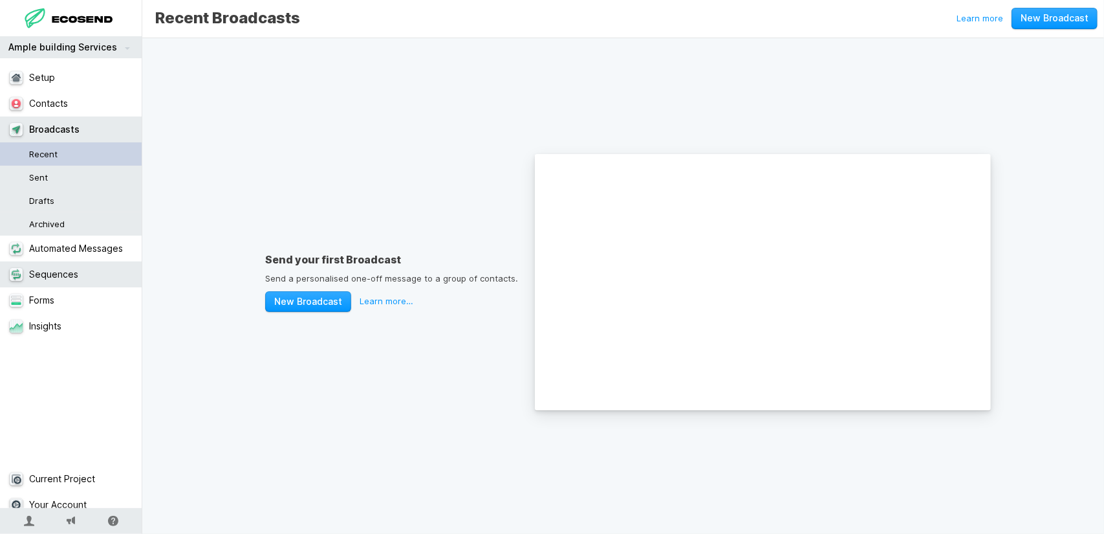
click at [65, 267] on link "Sequences" at bounding box center [76, 274] width 152 height 26
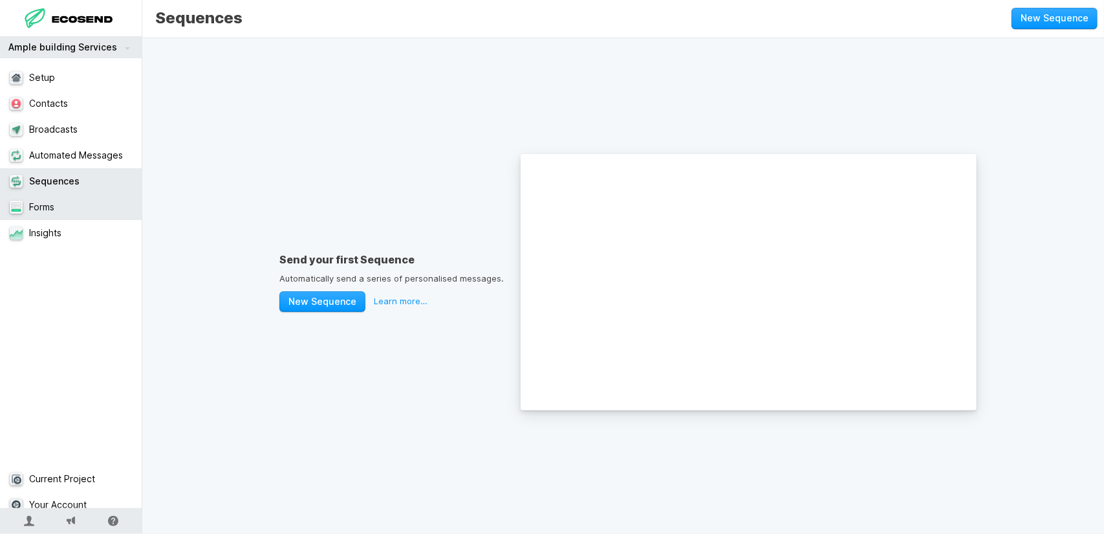
click at [63, 217] on link "Forms" at bounding box center [76, 207] width 152 height 26
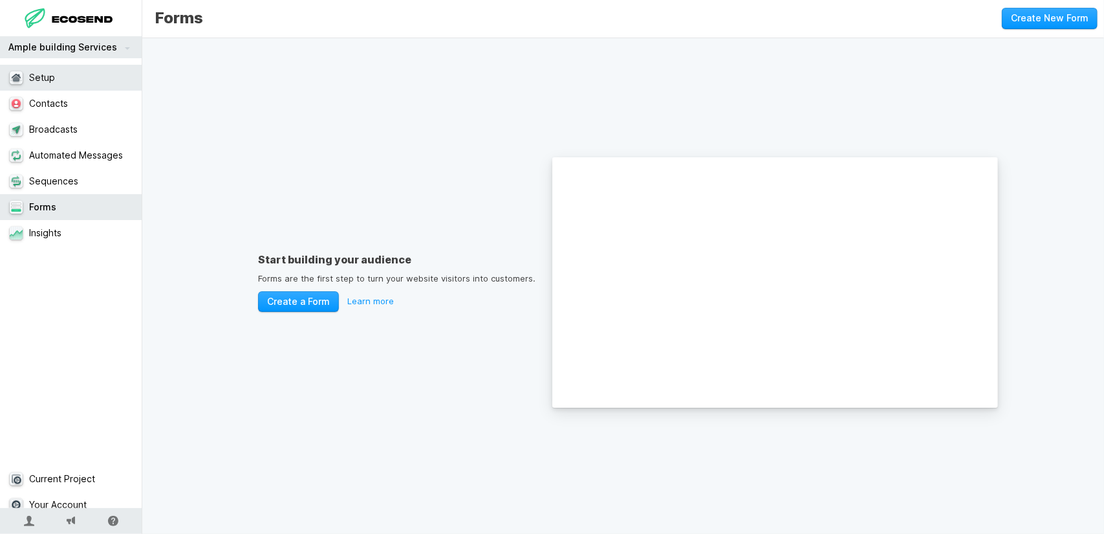
click at [96, 89] on link "Setup" at bounding box center [76, 78] width 152 height 26
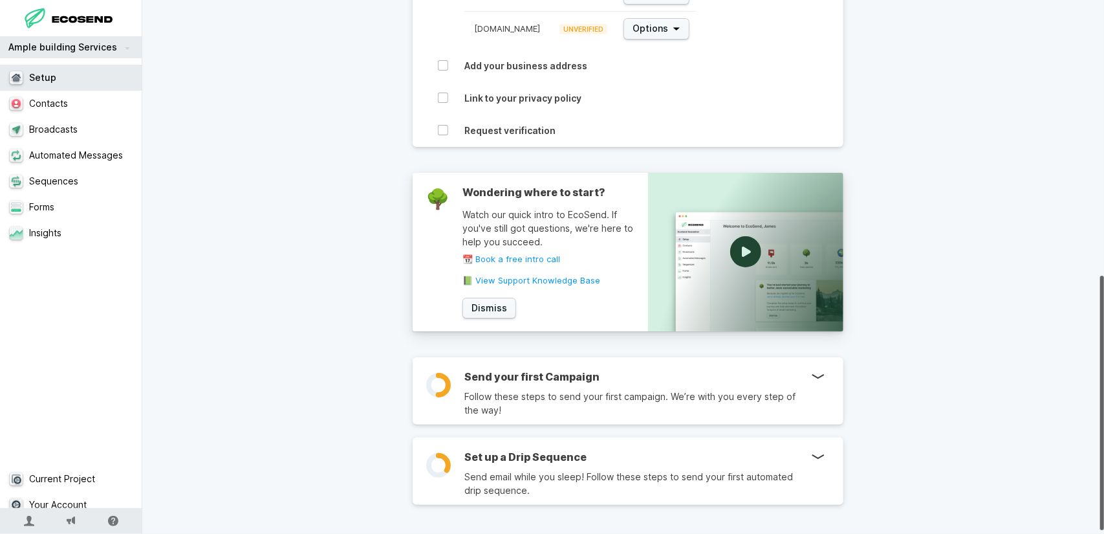
scroll to position [585, 0]
click at [93, 87] on link "Setup" at bounding box center [76, 78] width 152 height 26
click at [93, 134] on link "Broadcasts" at bounding box center [76, 129] width 152 height 26
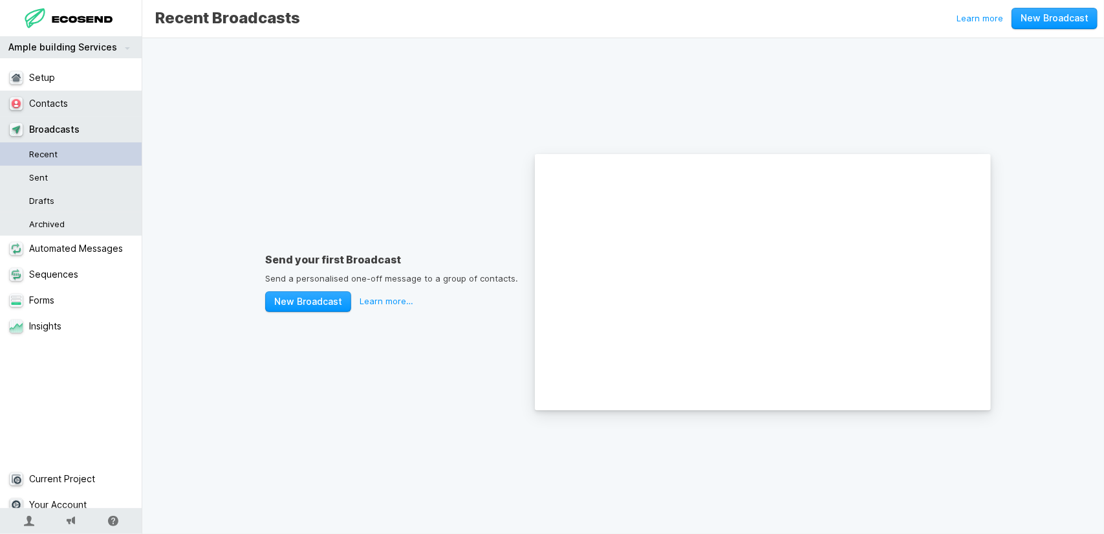
click at [83, 106] on link "Contacts" at bounding box center [76, 104] width 152 height 26
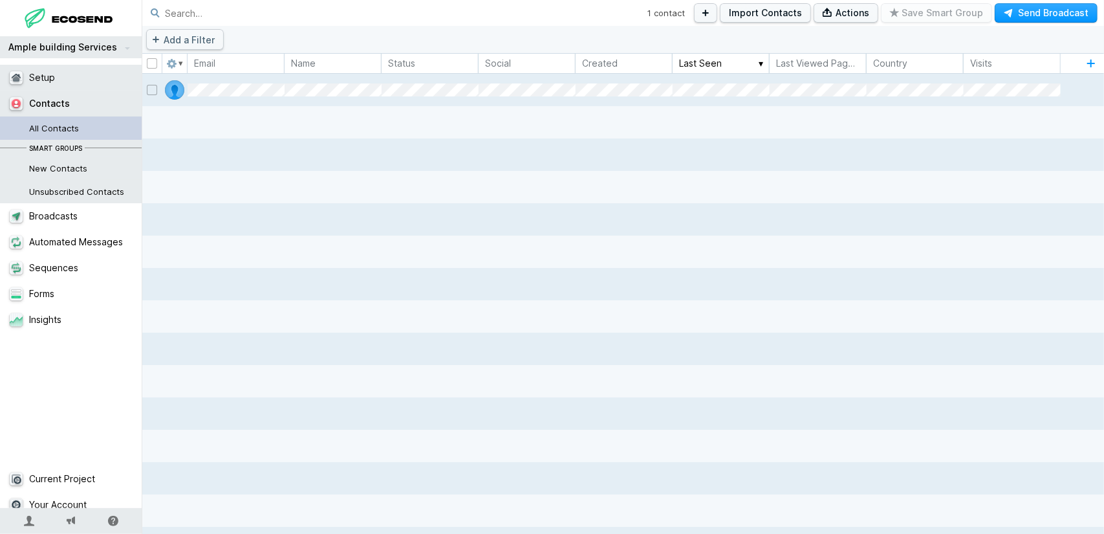
click at [66, 81] on link "Setup" at bounding box center [76, 78] width 152 height 26
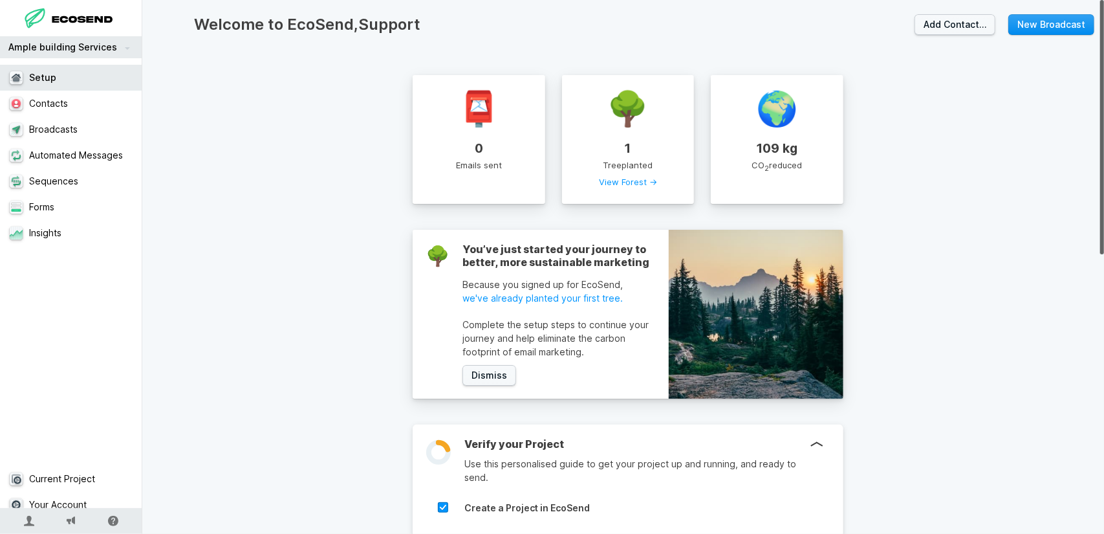
click at [1030, 30] on link "New Broadcast" at bounding box center [1052, 24] width 86 height 21
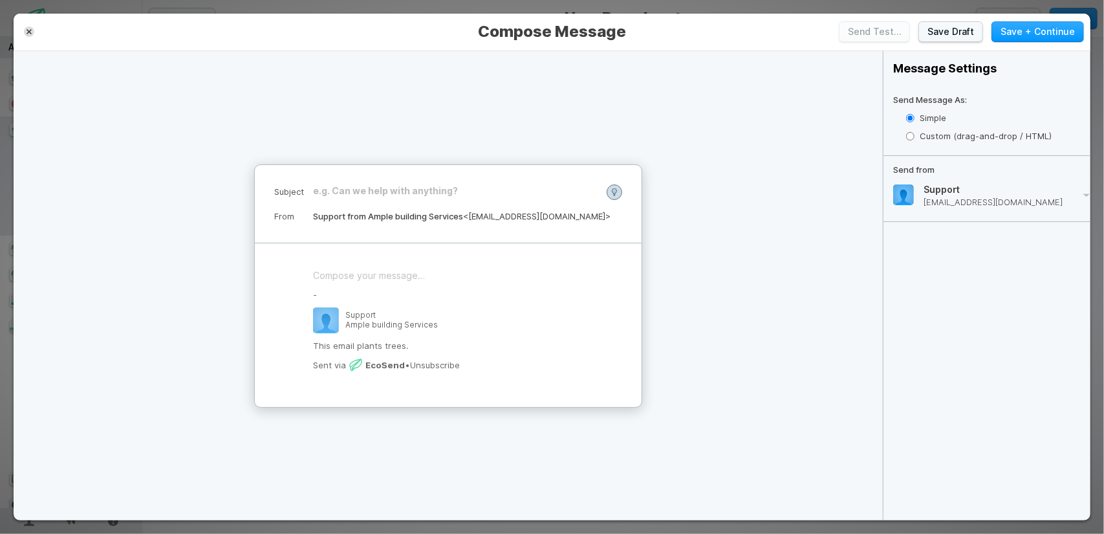
click at [545, 210] on dd "Support from Ample building Services <[EMAIL_ADDRESS][DOMAIN_NAME]>" at bounding box center [467, 216] width 309 height 13
drag, startPoint x: 541, startPoint y: 214, endPoint x: 578, endPoint y: 204, distance: 38.9
click at [540, 217] on dd "Support from Ample building Services <[EMAIL_ADDRESS][DOMAIN_NAME]>" at bounding box center [467, 216] width 309 height 13
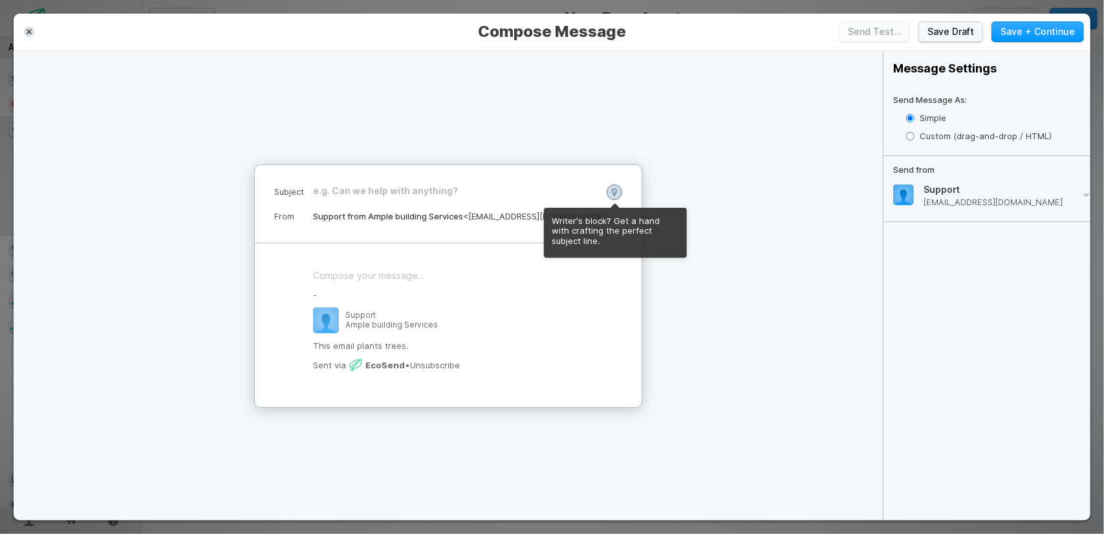
click at [619, 186] on div at bounding box center [615, 192] width 16 height 16
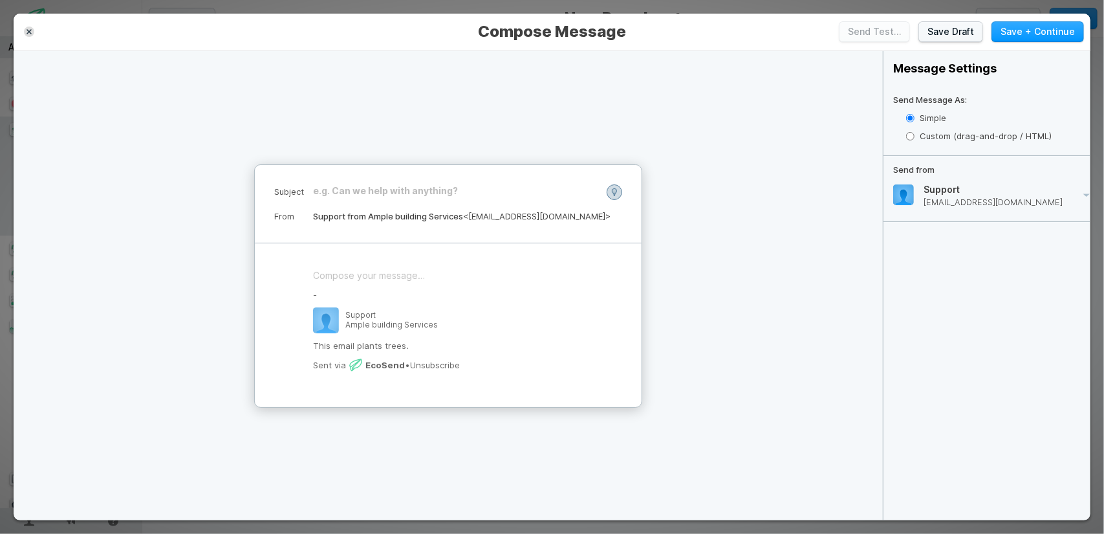
click at [966, 139] on label "Custom (drag-and-drop / HTML)" at bounding box center [998, 136] width 185 height 19
click at [915, 139] on input "Custom (drag-and-drop / HTML)" at bounding box center [910, 136] width 8 height 8
radio input "true"
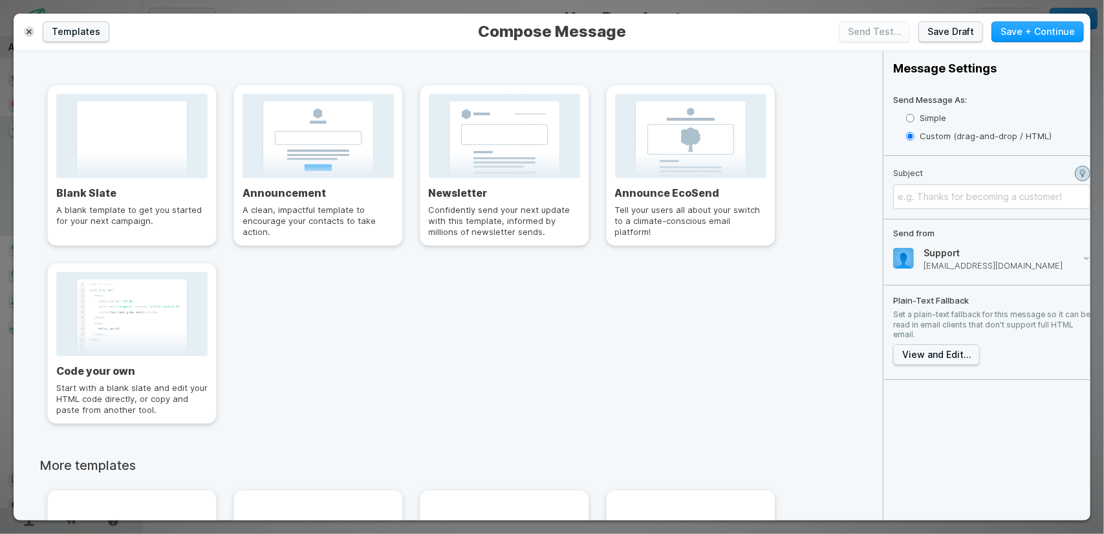
click at [929, 113] on label "Simple" at bounding box center [998, 118] width 185 height 19
click at [915, 114] on input "Simple" at bounding box center [910, 118] width 8 height 8
radio input "true"
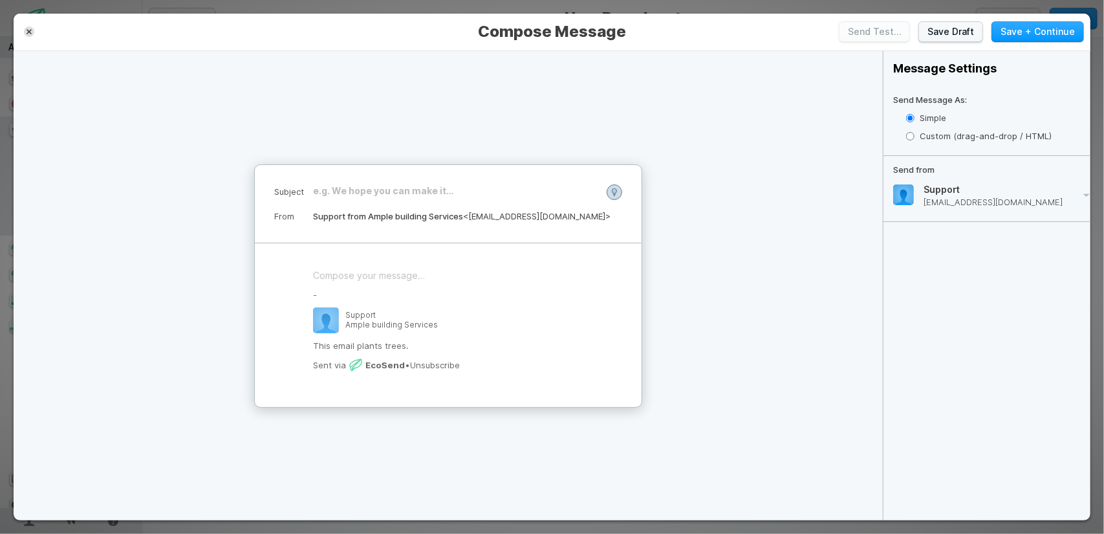
click at [1051, 216] on label "Send from Support [EMAIL_ADDRESS][DOMAIN_NAME]" at bounding box center [992, 189] width 217 height 67
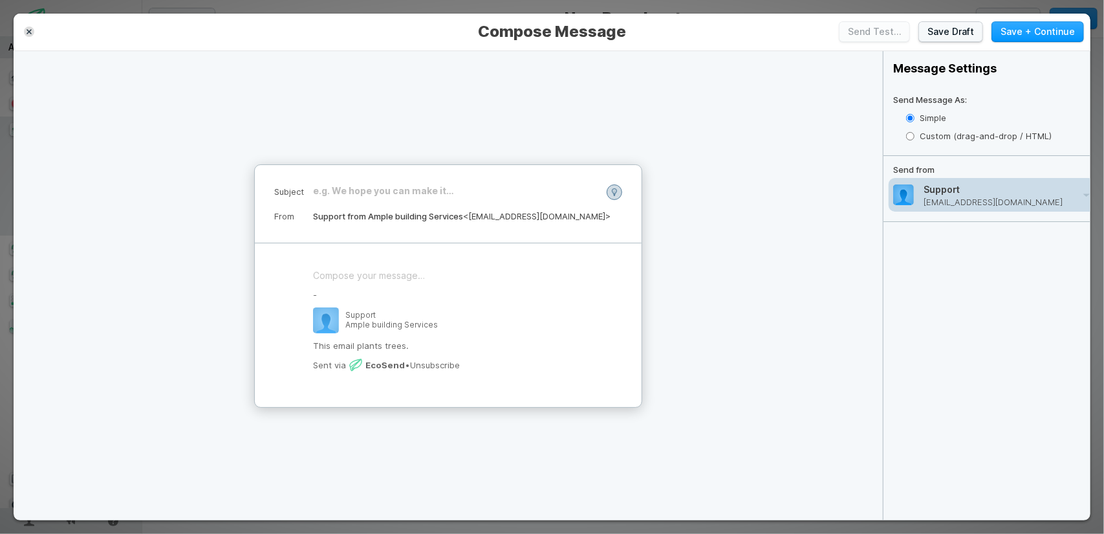
click at [1049, 194] on div "Support [EMAIL_ADDRESS][DOMAIN_NAME]" at bounding box center [992, 195] width 206 height 34
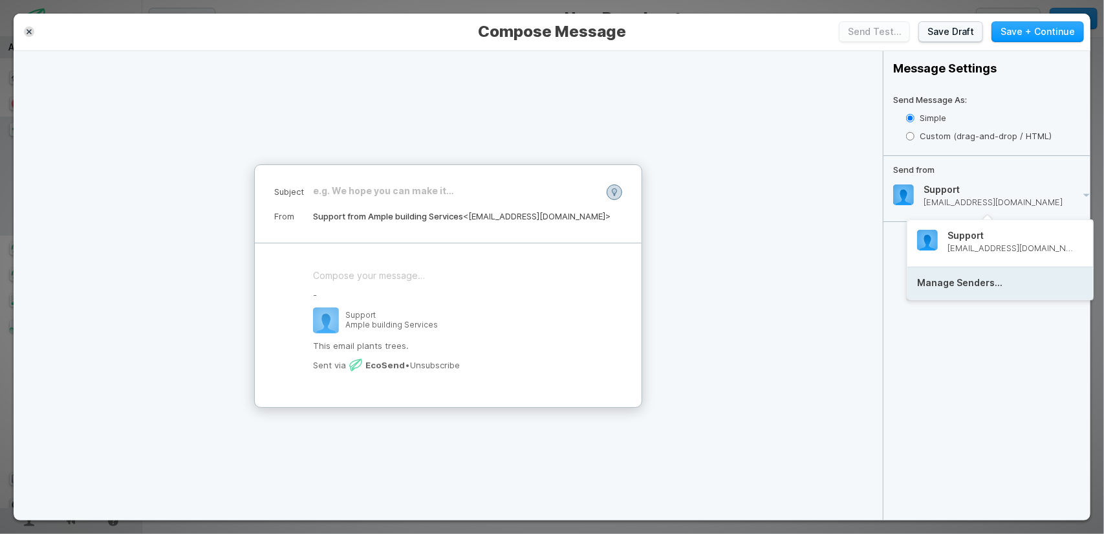
click at [1018, 276] on button "Manage Senders…" at bounding box center [1001, 283] width 186 height 32
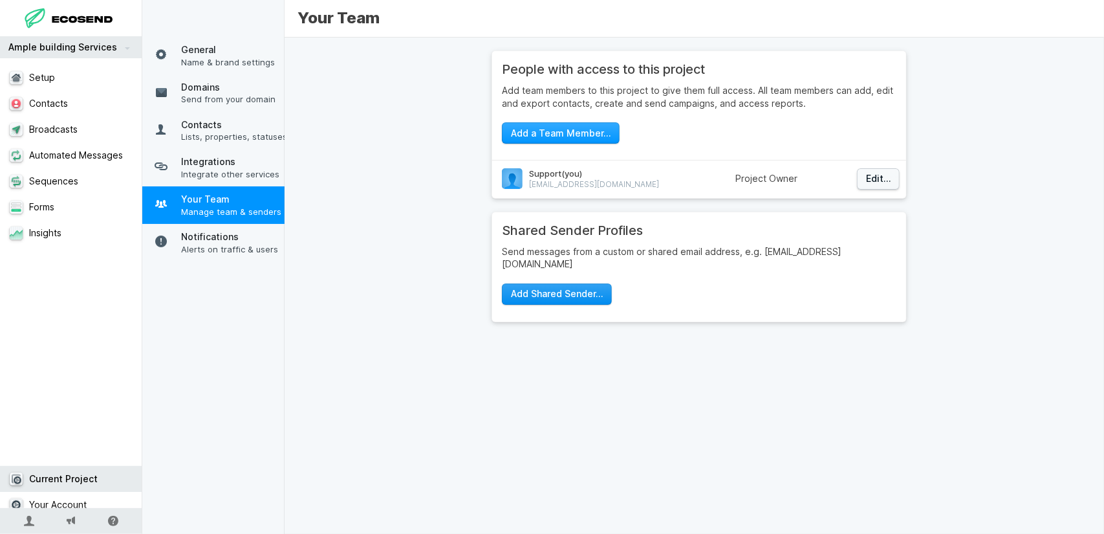
click at [555, 283] on button "Add Shared Sender…" at bounding box center [557, 293] width 110 height 21
select select "@[DOMAIN_NAME]"
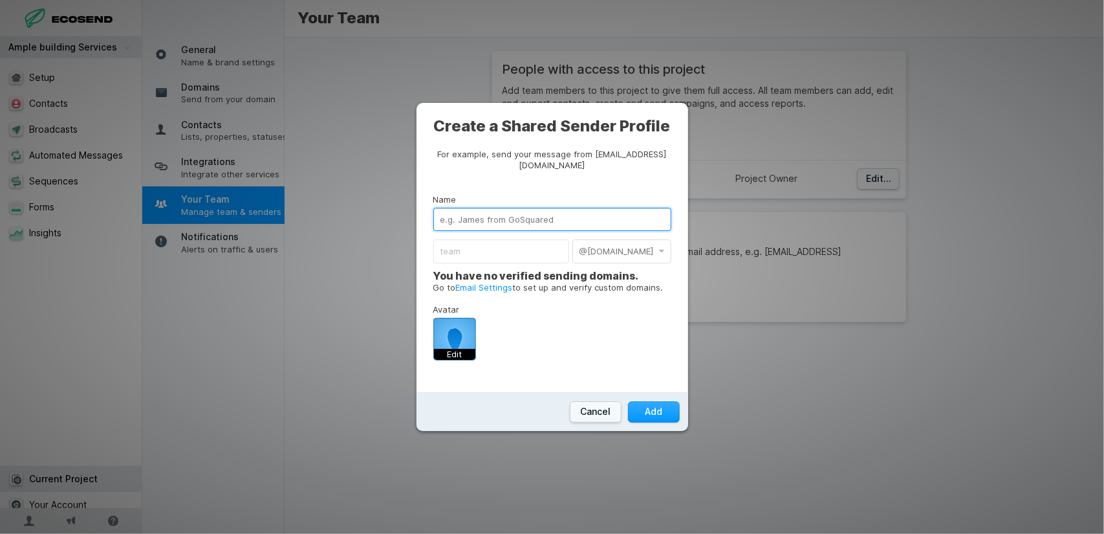
click at [525, 231] on input "Name" at bounding box center [552, 219] width 238 height 23
click at [523, 224] on input "Name" at bounding box center [552, 219] width 238 height 23
click at [606, 409] on button "Cancel" at bounding box center [596, 411] width 52 height 21
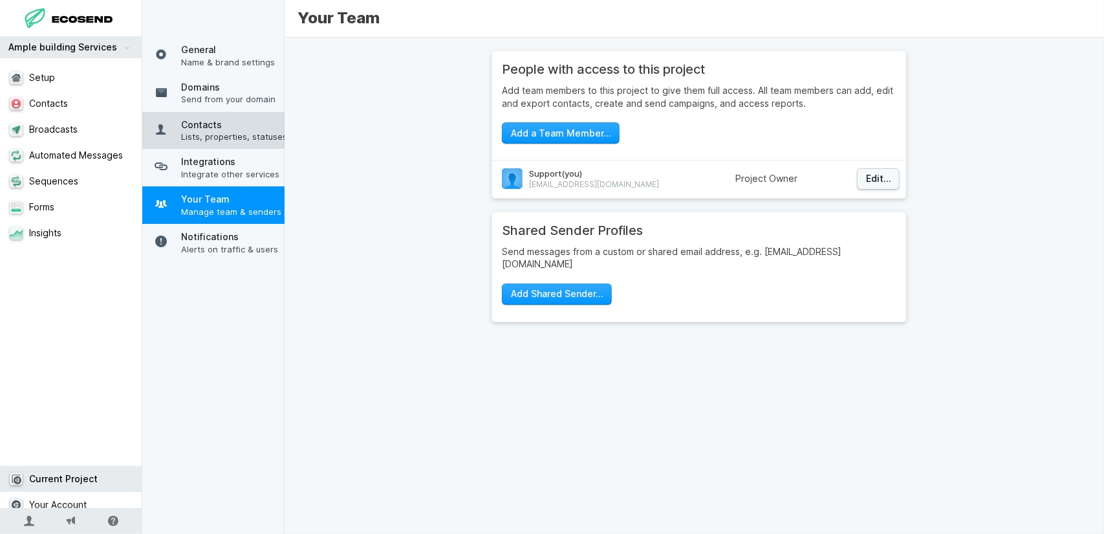
click at [186, 149] on link "Contacts Lists, properties, statuses" at bounding box center [218, 131] width 152 height 38
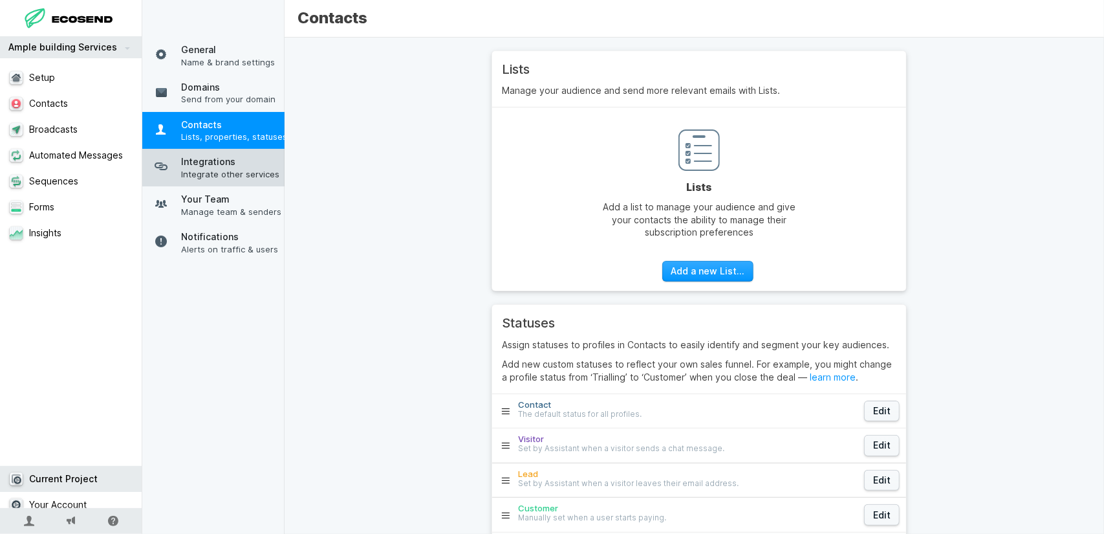
click at [200, 180] on span "Integrate other services" at bounding box center [234, 174] width 107 height 12
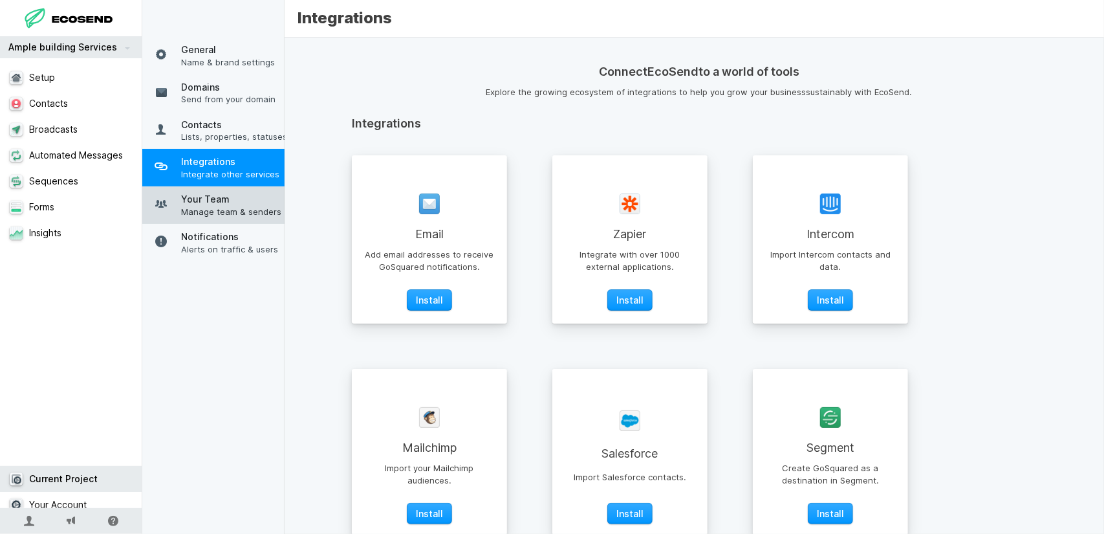
click at [232, 206] on span "Your Team" at bounding box center [234, 199] width 107 height 13
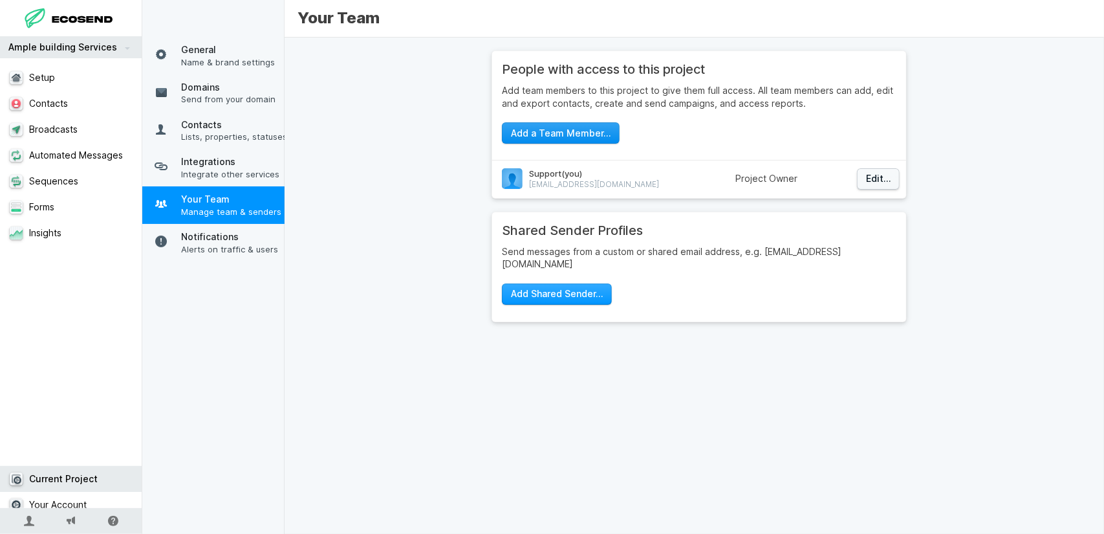
click at [576, 130] on button "Add a Team Member…" at bounding box center [561, 132] width 118 height 21
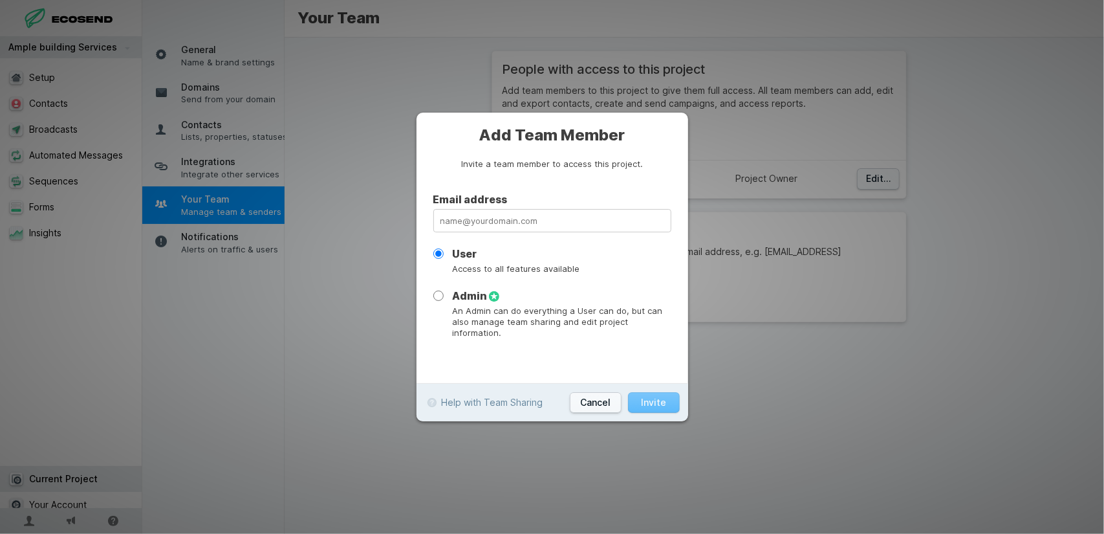
click at [498, 223] on input "email" at bounding box center [552, 220] width 238 height 23
click at [618, 392] on button "Cancel" at bounding box center [596, 402] width 52 height 21
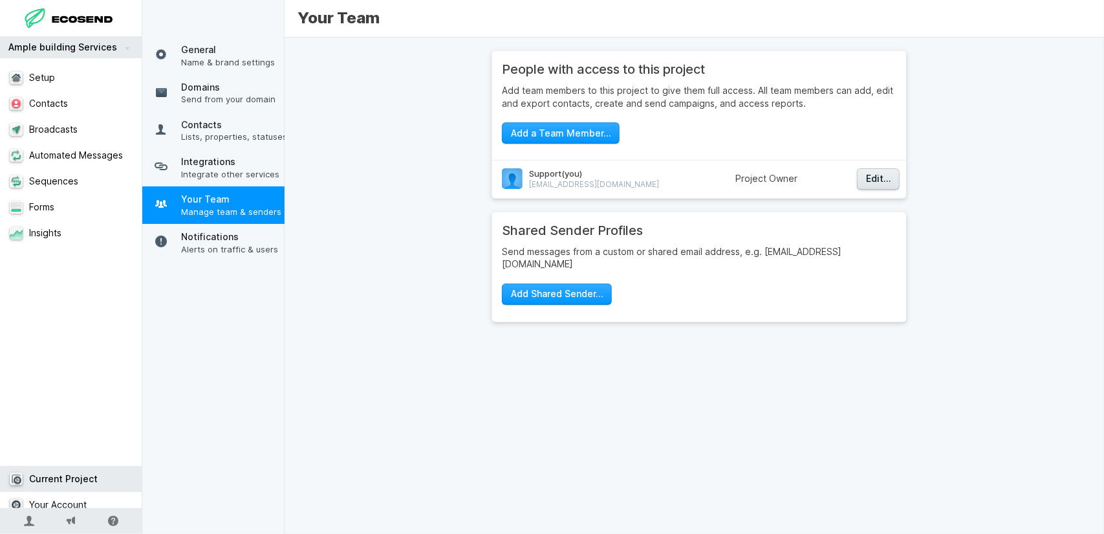
click at [858, 174] on button "Edit…" at bounding box center [878, 178] width 43 height 21
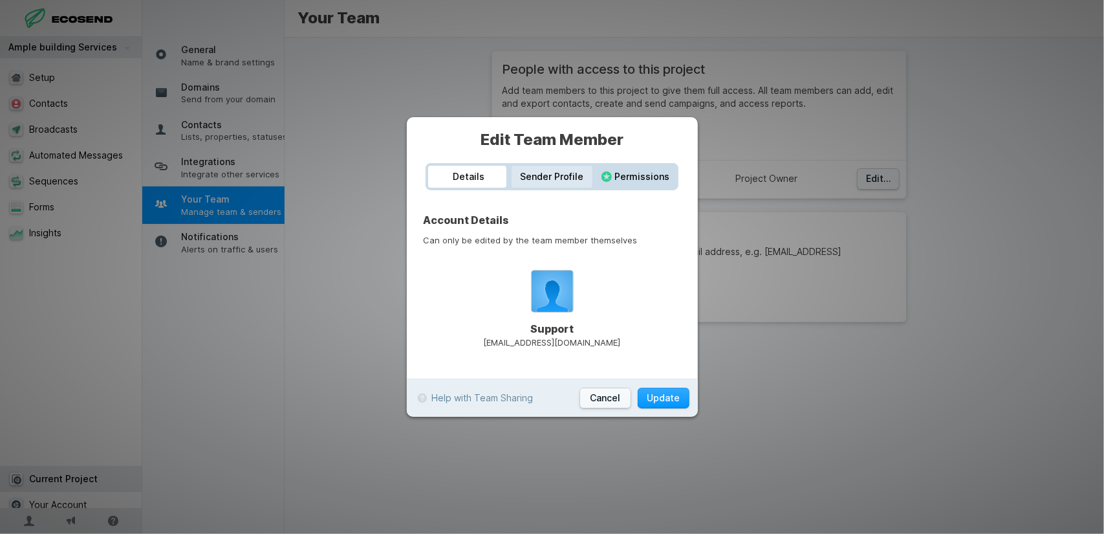
click at [557, 180] on div "Sender Profile" at bounding box center [552, 177] width 81 height 22
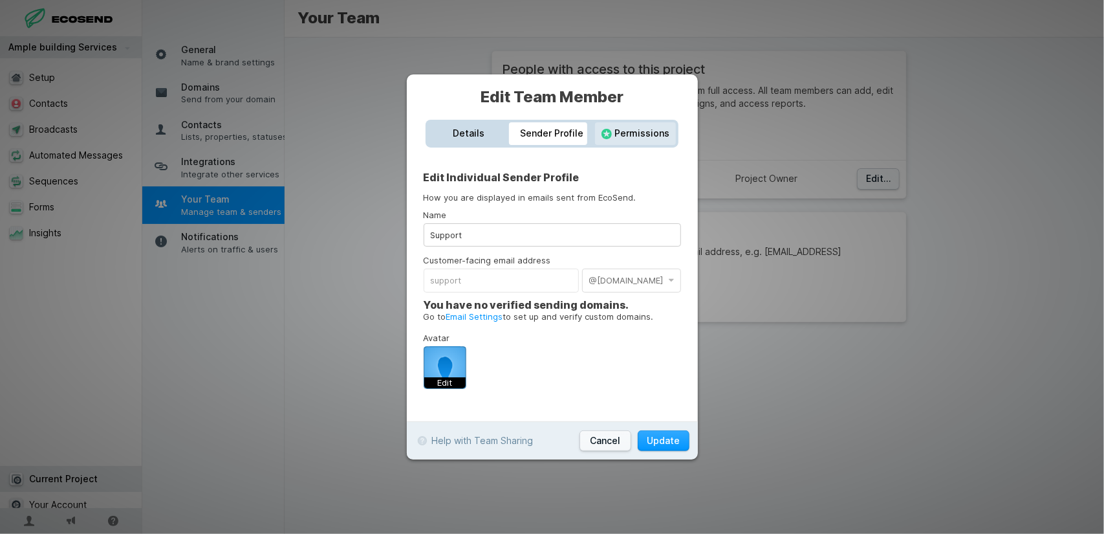
click at [608, 136] on icon at bounding box center [607, 134] width 10 height 10
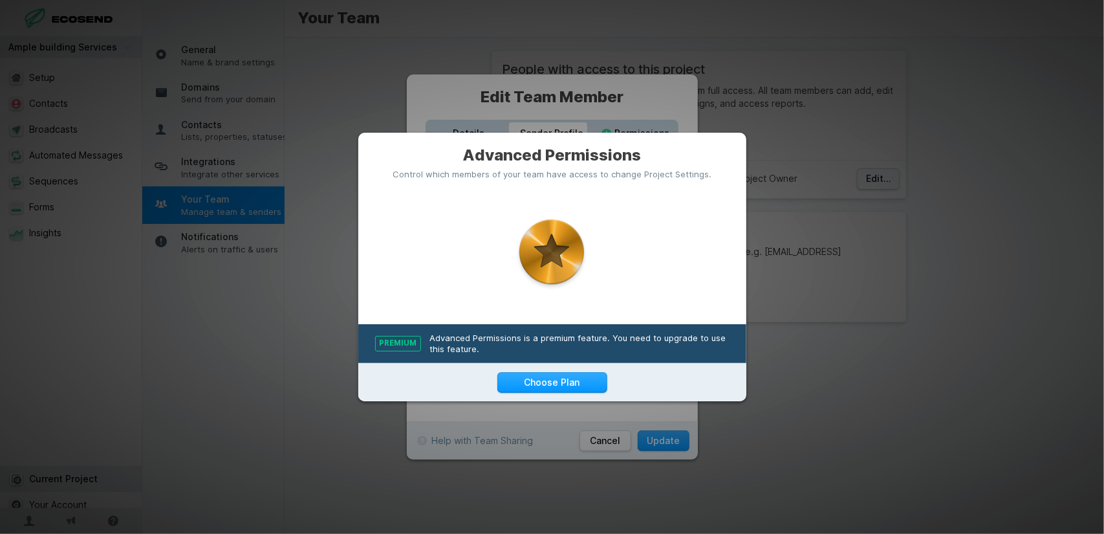
click at [476, 122] on div at bounding box center [552, 267] width 1104 height 534
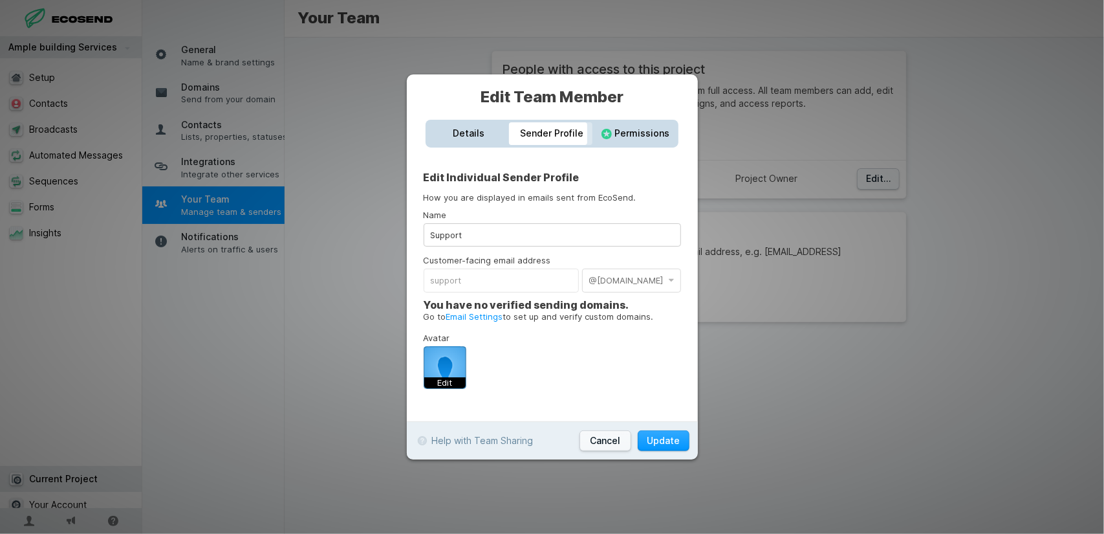
click at [519, 135] on div "Sender Profile" at bounding box center [552, 133] width 81 height 22
click at [531, 136] on div "Sender Profile" at bounding box center [552, 133] width 81 height 22
click at [515, 226] on input "Support" at bounding box center [552, 234] width 257 height 23
drag, startPoint x: 515, startPoint y: 226, endPoint x: 432, endPoint y: 225, distance: 82.8
click at [432, 225] on input "Support" at bounding box center [552, 234] width 257 height 23
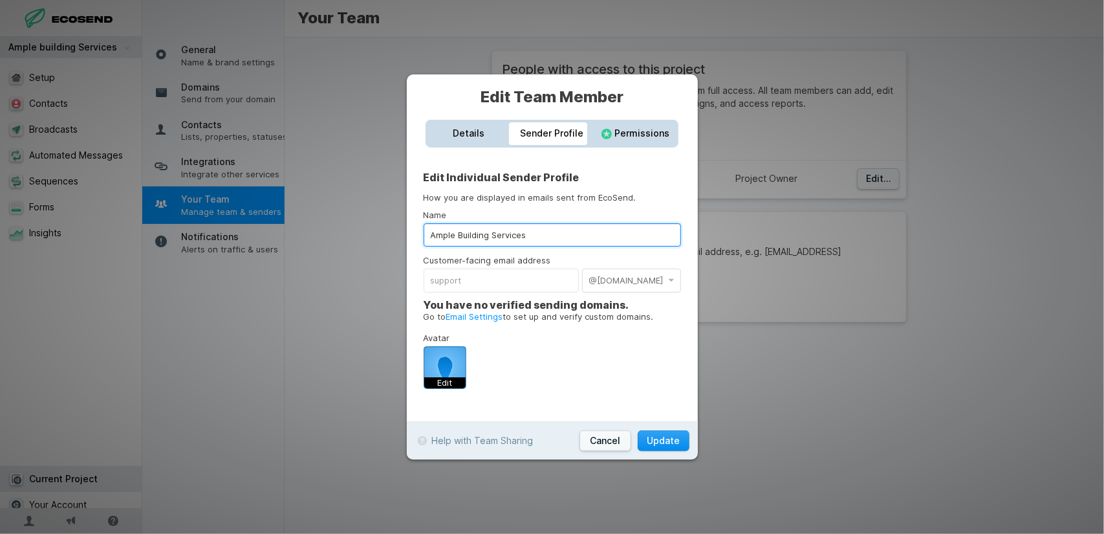
type input "Ample Building Services"
click at [671, 441] on button "Update" at bounding box center [664, 440] width 52 height 21
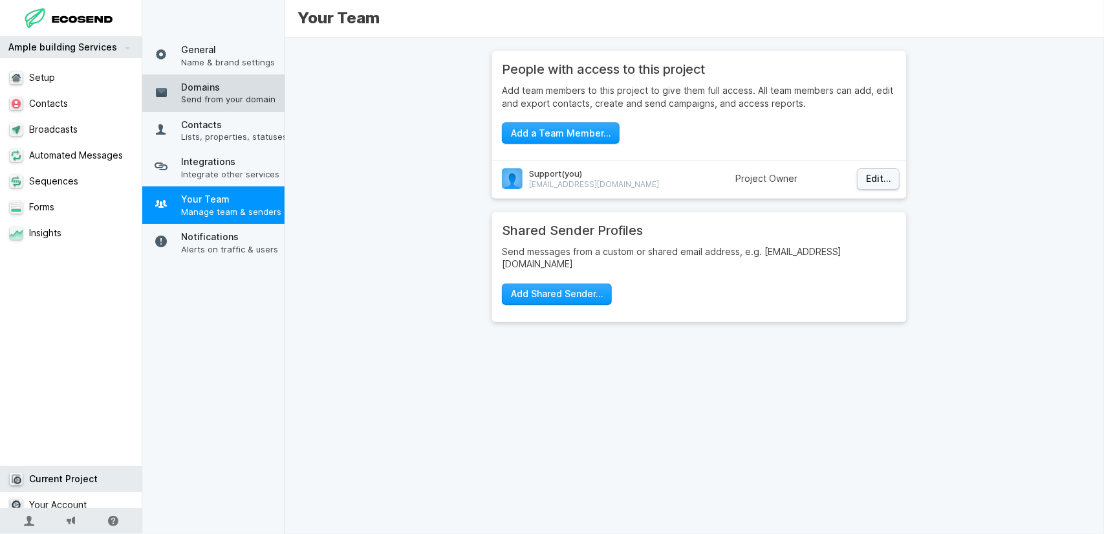
click at [217, 81] on span "Domains" at bounding box center [234, 87] width 107 height 13
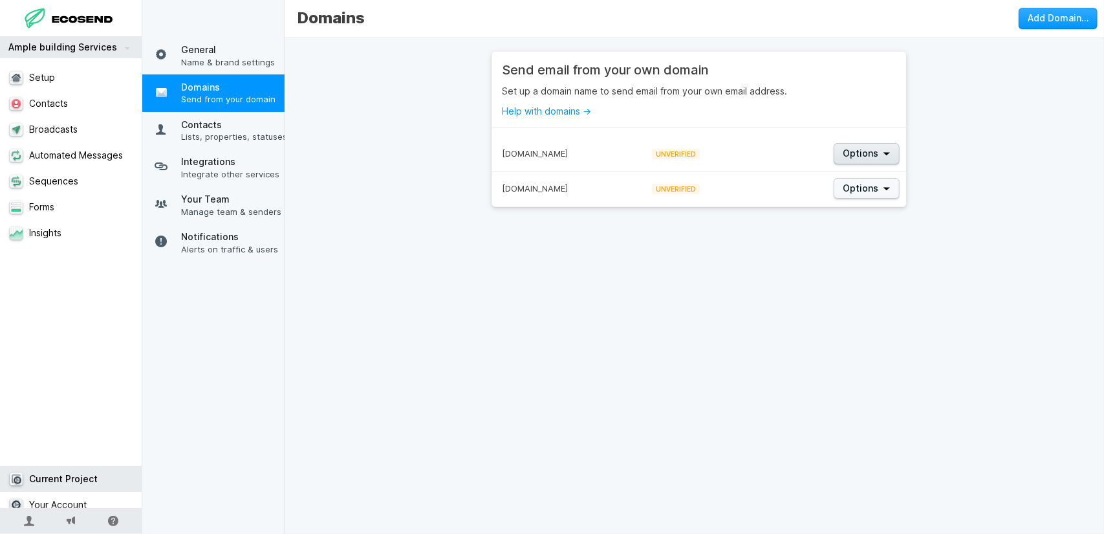
click at [863, 160] on button "Options" at bounding box center [867, 153] width 66 height 21
click at [862, 197] on span "Remove Domain…" at bounding box center [872, 194] width 72 height 10
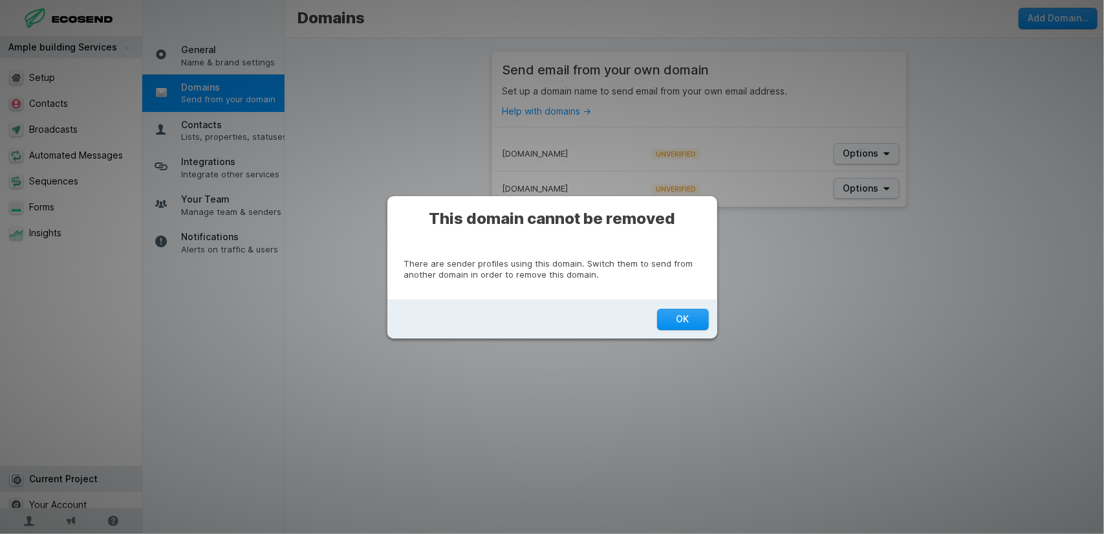
click at [667, 319] on button "OK" at bounding box center [683, 319] width 52 height 21
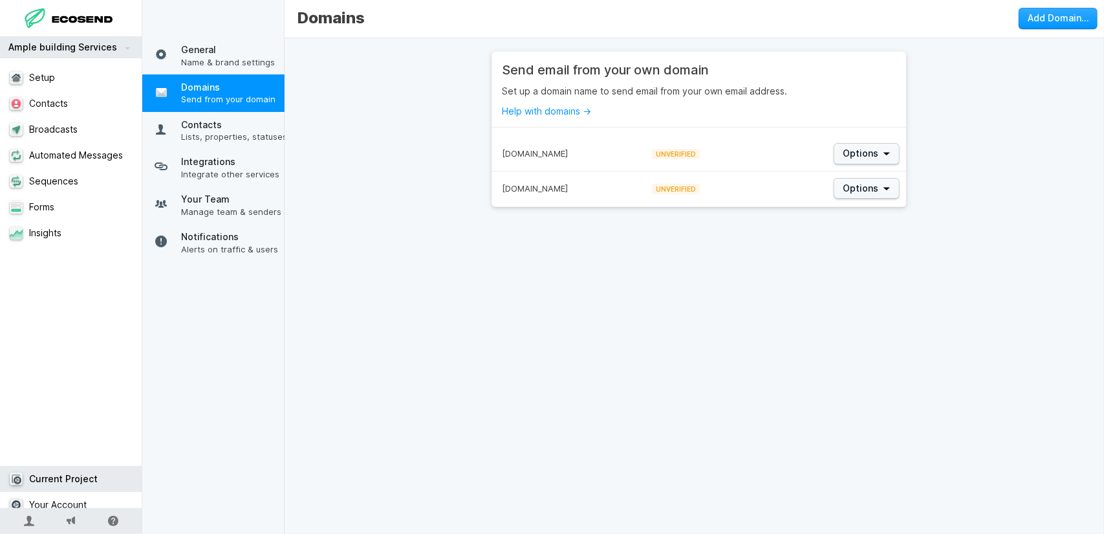
click at [613, 171] on div "[DOMAIN_NAME]" at bounding box center [565, 188] width 147 height 34
click at [541, 167] on div "[DOMAIN_NAME]" at bounding box center [565, 153] width 147 height 35
click at [525, 151] on span "[DOMAIN_NAME]" at bounding box center [535, 153] width 66 height 10
click at [538, 116] on p "Help with domains →" at bounding box center [699, 111] width 395 height 13
click at [543, 109] on link "Help with domains →" at bounding box center [546, 110] width 89 height 11
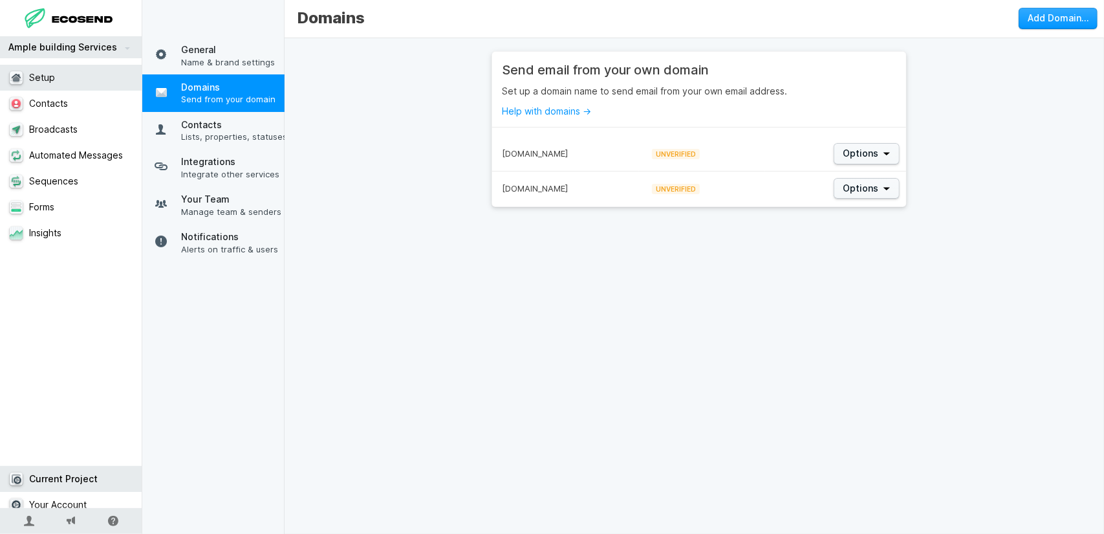
click at [50, 69] on link "Setup" at bounding box center [76, 78] width 152 height 26
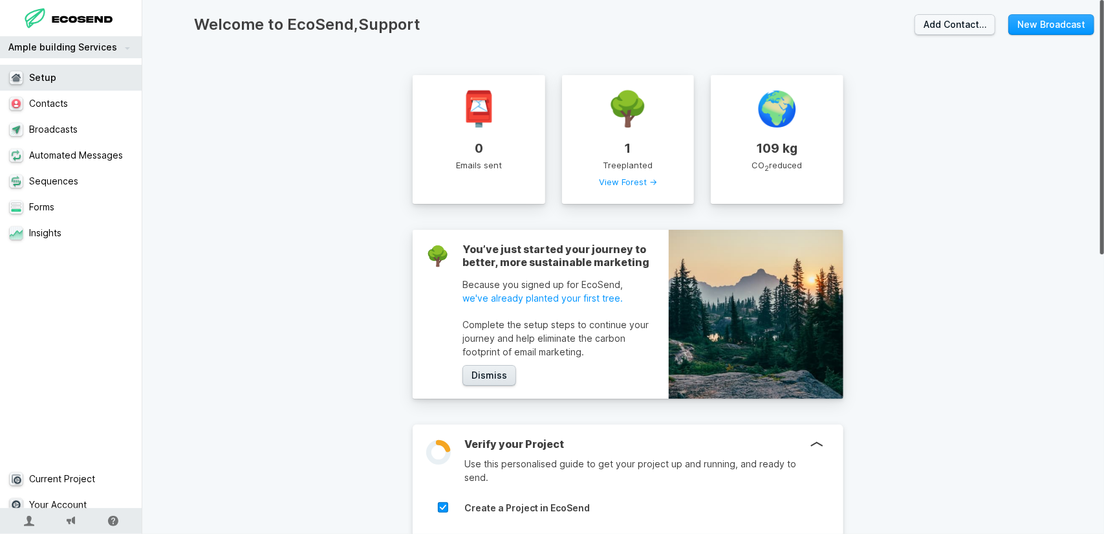
click at [484, 377] on button "Dismiss" at bounding box center [490, 375] width 54 height 21
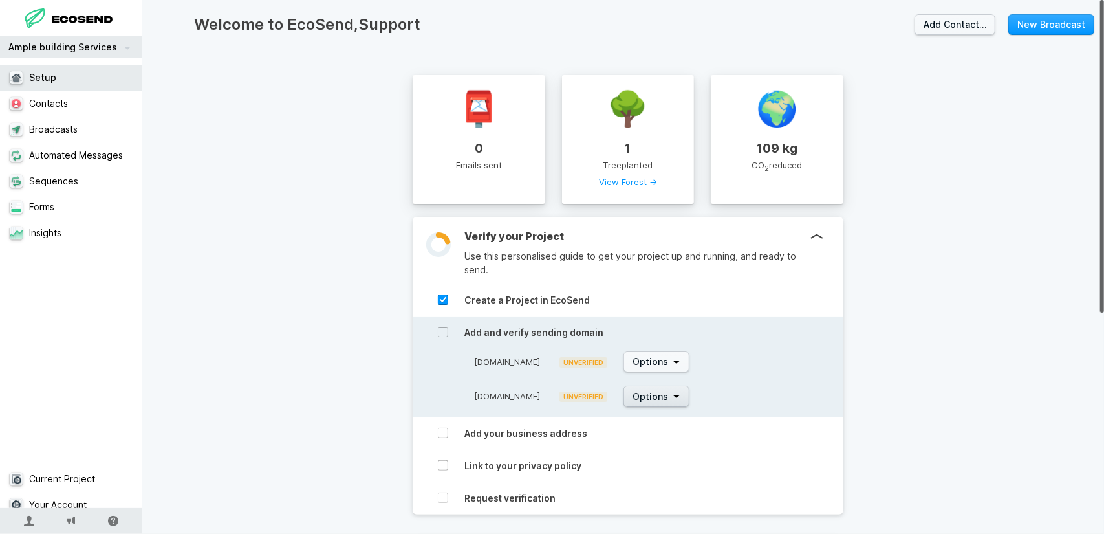
click at [648, 390] on span "Options" at bounding box center [651, 396] width 36 height 13
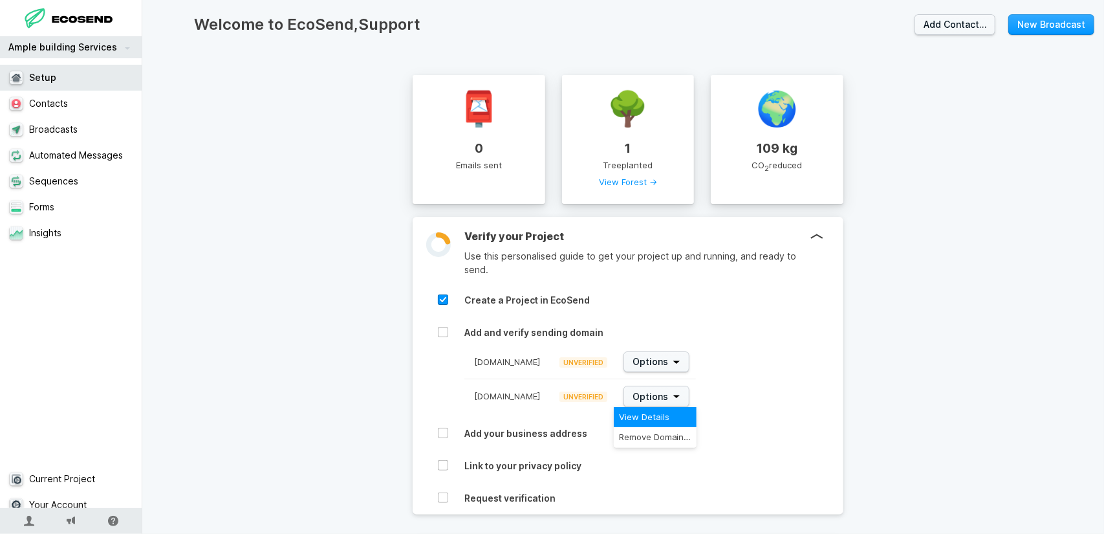
click at [649, 413] on span "View Details" at bounding box center [655, 417] width 72 height 10
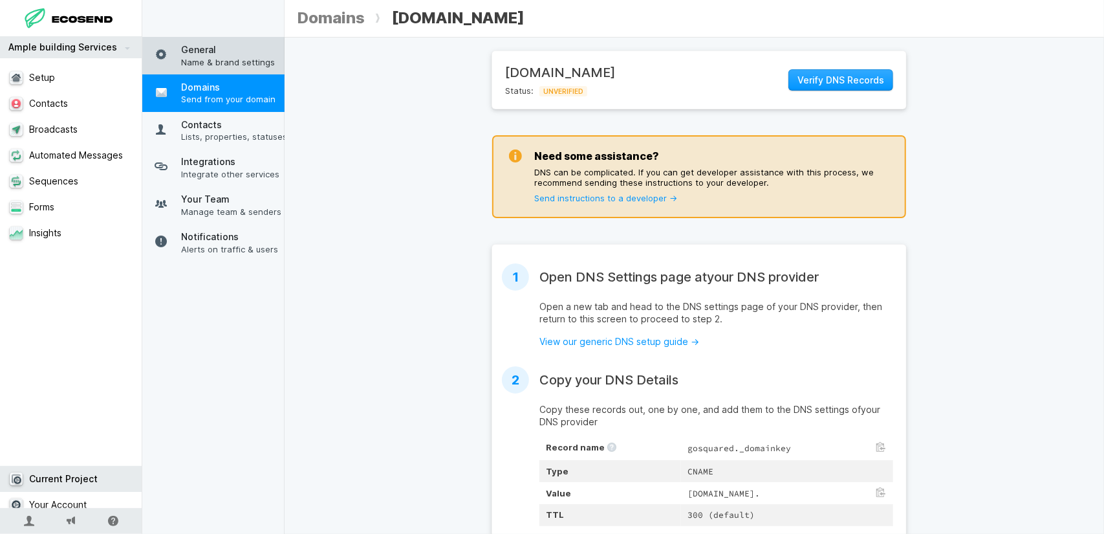
click at [199, 54] on span "General" at bounding box center [234, 49] width 107 height 13
select select "@[DOMAIN_NAME]"
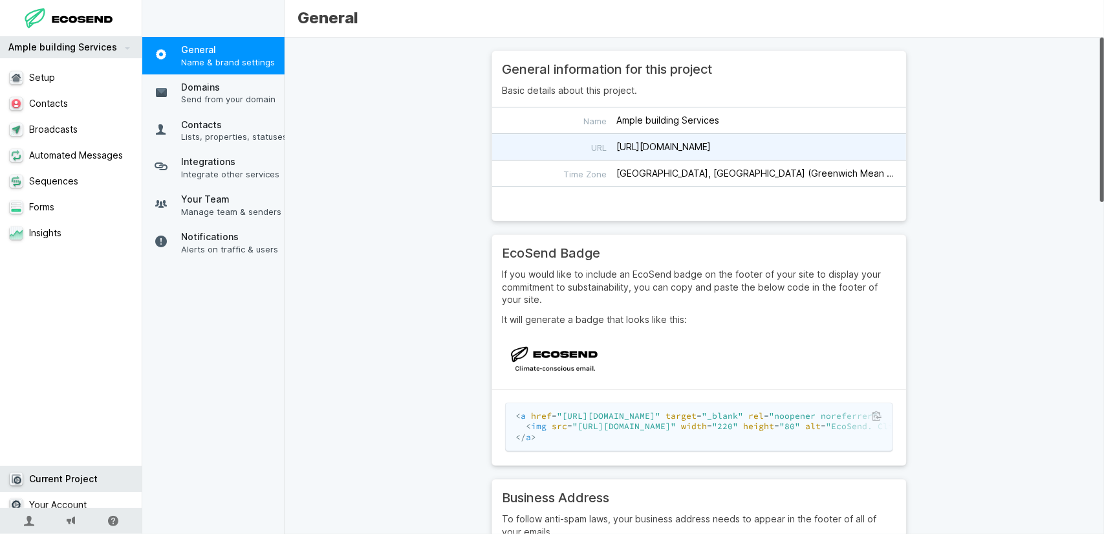
click at [718, 144] on input "[URL][DOMAIN_NAME]" at bounding box center [699, 147] width 414 height 26
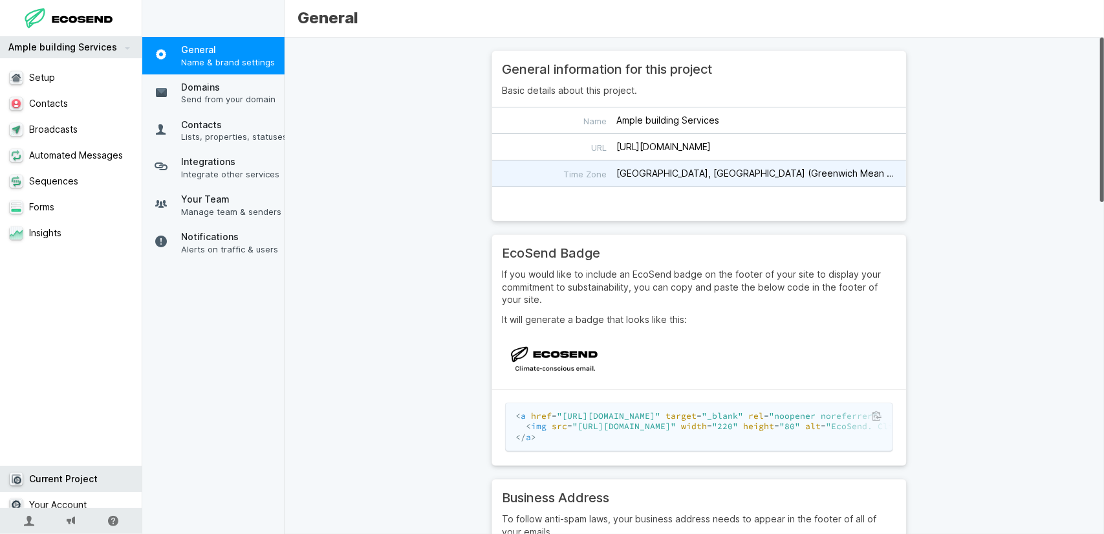
click at [687, 172] on button "[GEOGRAPHIC_DATA], [GEOGRAPHIC_DATA] (Greenwich Mean Time)" at bounding box center [699, 173] width 414 height 26
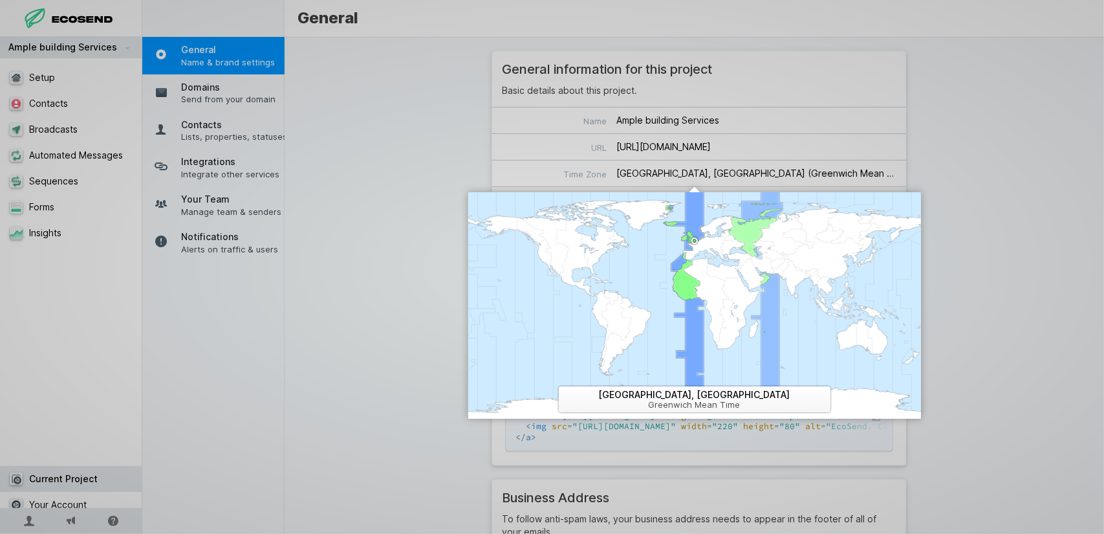
click at [765, 306] on div at bounding box center [694, 305] width 453 height 226
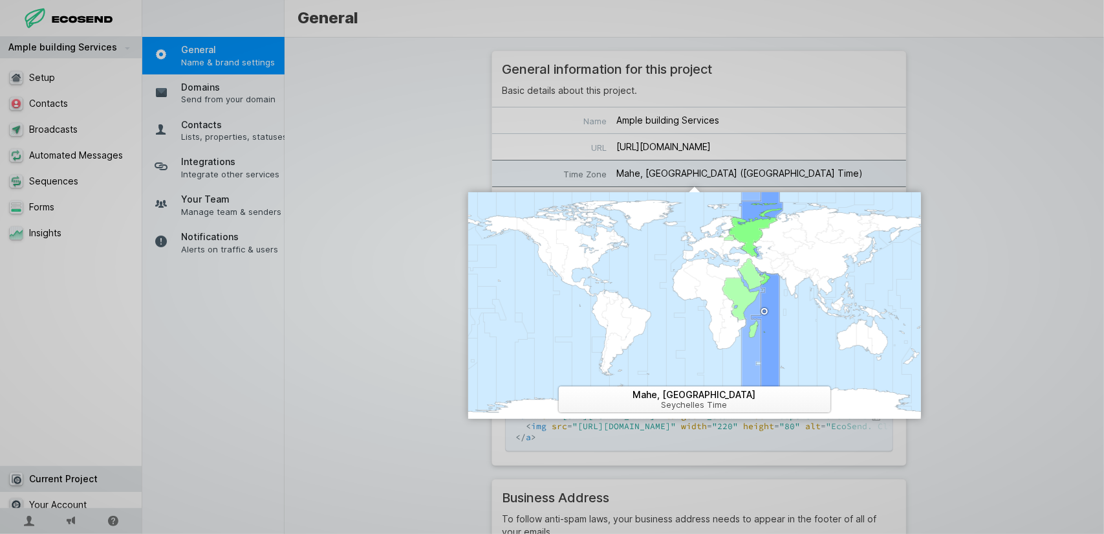
click at [753, 307] on div at bounding box center [694, 305] width 453 height 226
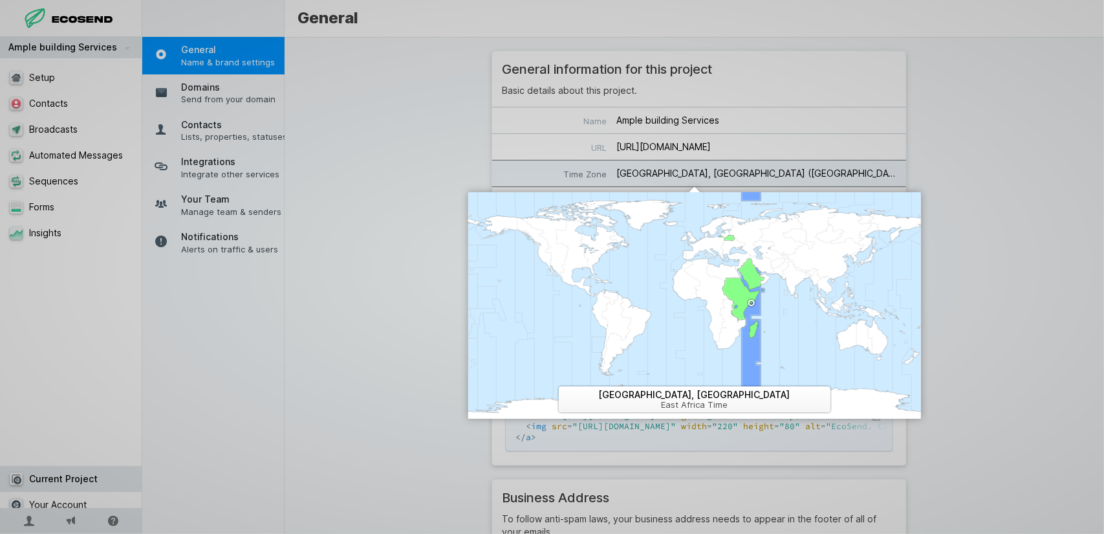
drag, startPoint x: 769, startPoint y: 301, endPoint x: 775, endPoint y: 300, distance: 6.8
click at [771, 301] on div at bounding box center [694, 305] width 453 height 226
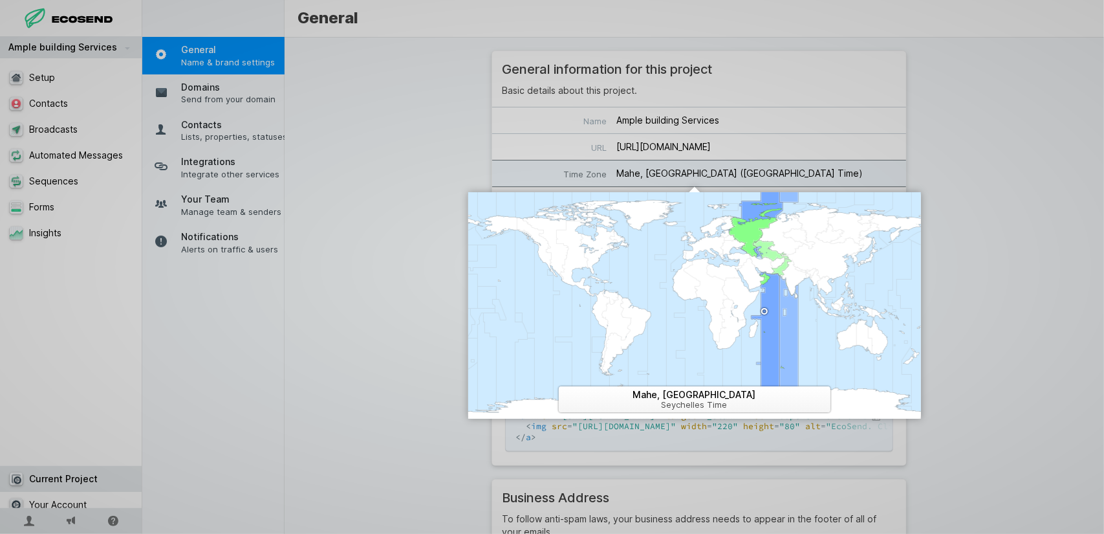
drag, startPoint x: 785, startPoint y: 297, endPoint x: 791, endPoint y: 289, distance: 9.7
click at [786, 297] on div at bounding box center [694, 305] width 453 height 226
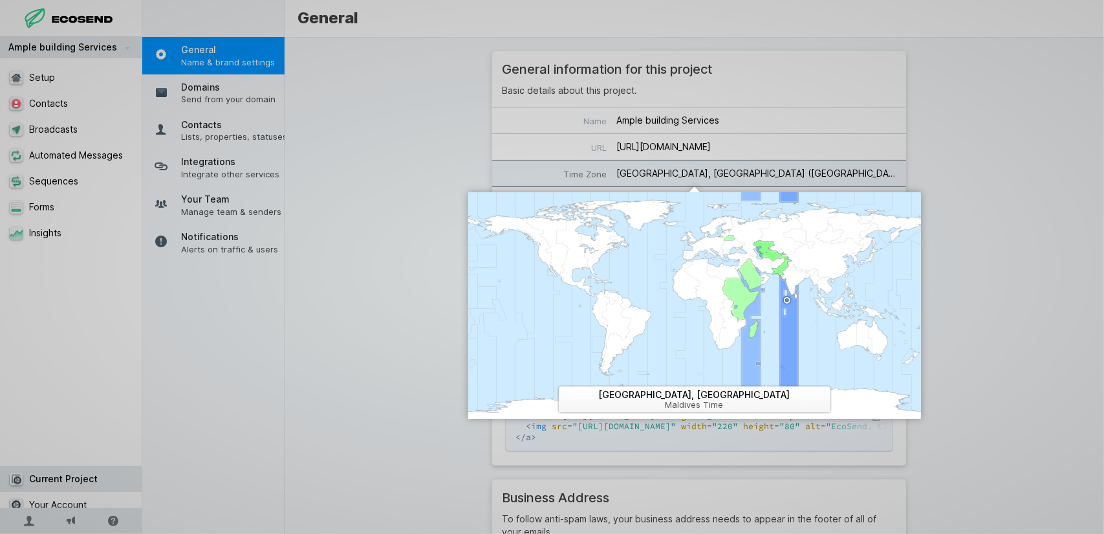
click at [745, 297] on div at bounding box center [694, 305] width 453 height 226
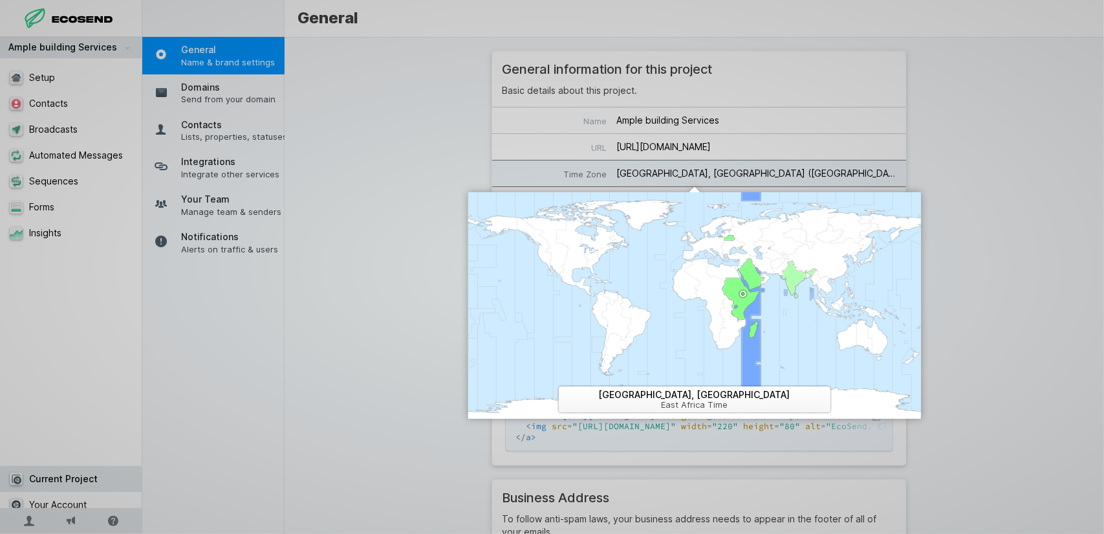
click at [792, 267] on div at bounding box center [694, 305] width 453 height 226
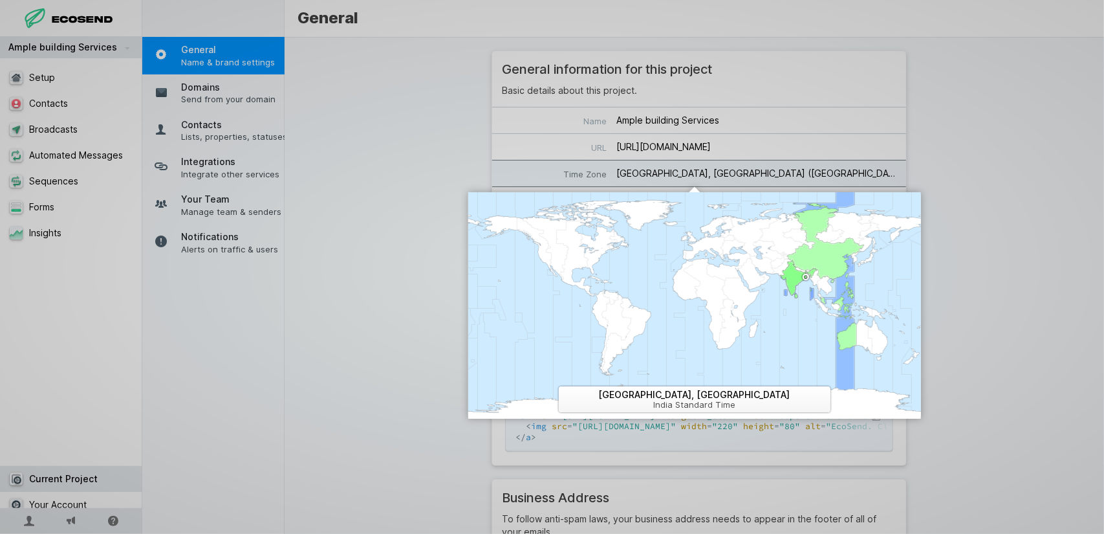
click at [817, 265] on div at bounding box center [694, 305] width 453 height 226
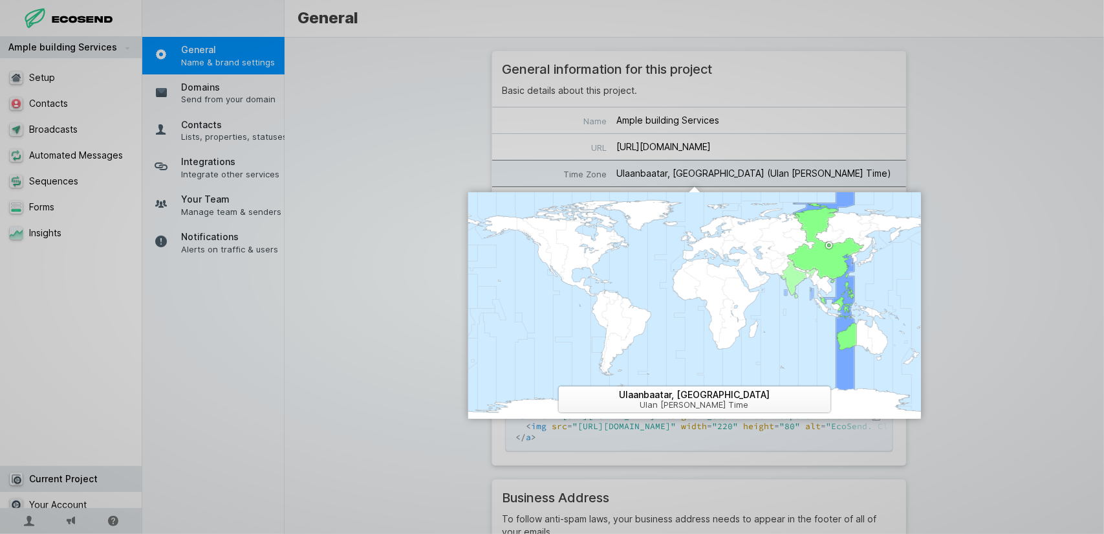
click at [794, 263] on div at bounding box center [694, 305] width 453 height 226
click at [805, 254] on div at bounding box center [694, 305] width 453 height 226
click at [803, 265] on div at bounding box center [694, 305] width 453 height 226
click at [708, 303] on div at bounding box center [694, 305] width 453 height 226
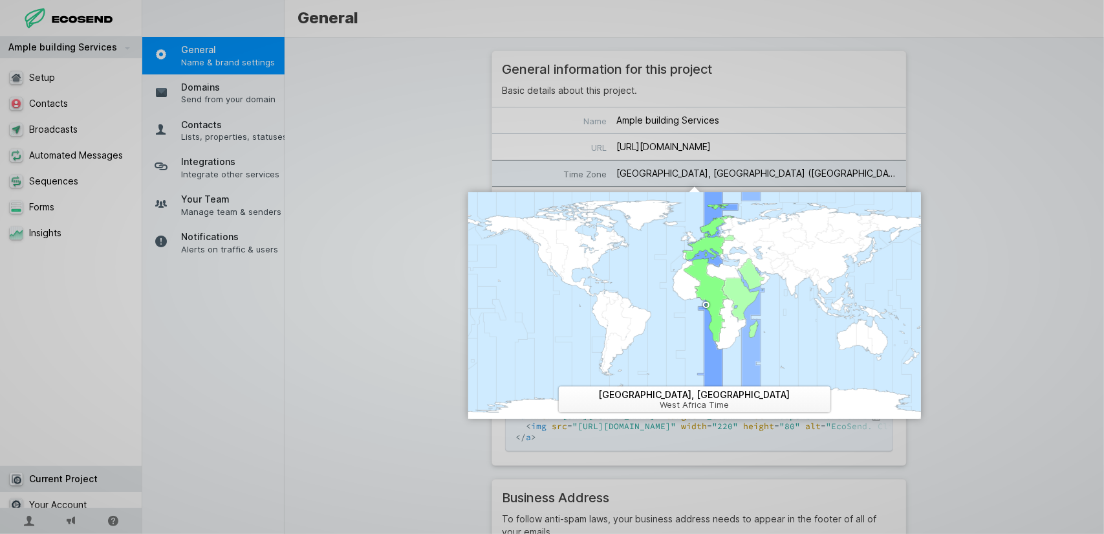
click at [736, 301] on div at bounding box center [694, 305] width 453 height 226
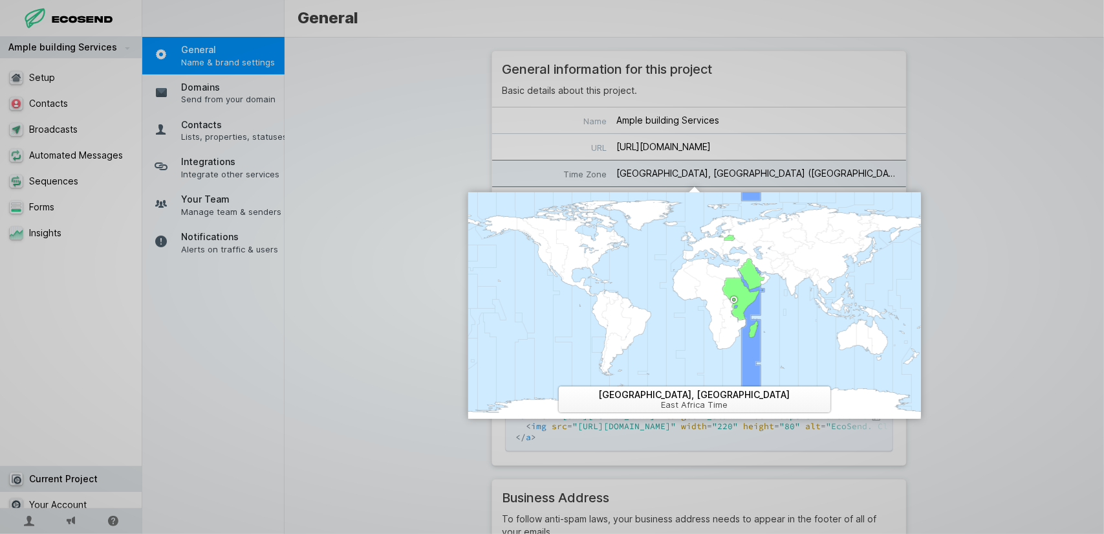
click at [736, 311] on div at bounding box center [694, 305] width 453 height 226
click at [736, 320] on div at bounding box center [694, 305] width 453 height 226
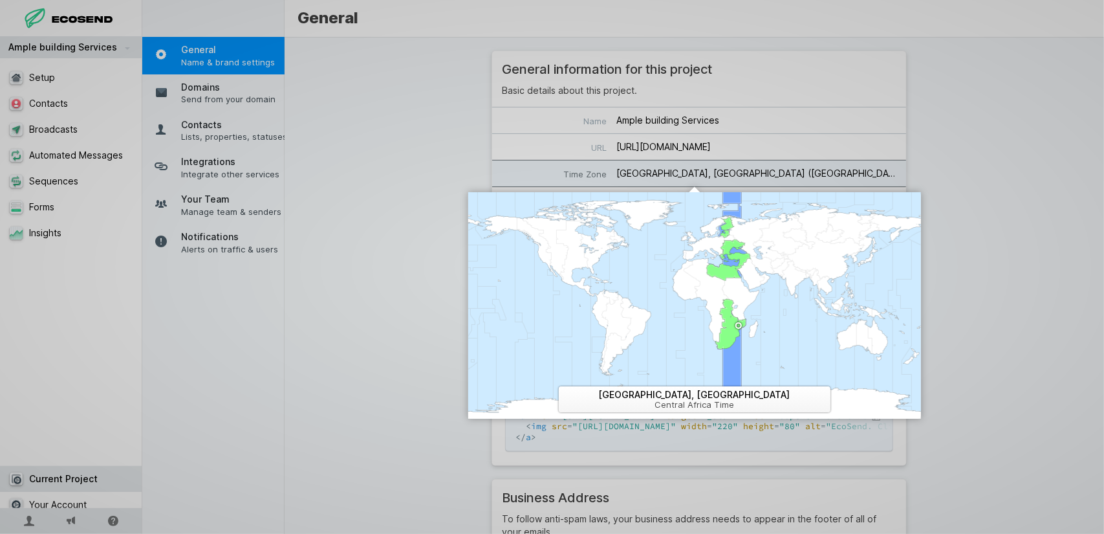
click at [725, 324] on div at bounding box center [694, 305] width 453 height 226
click at [717, 310] on div at bounding box center [694, 305] width 453 height 226
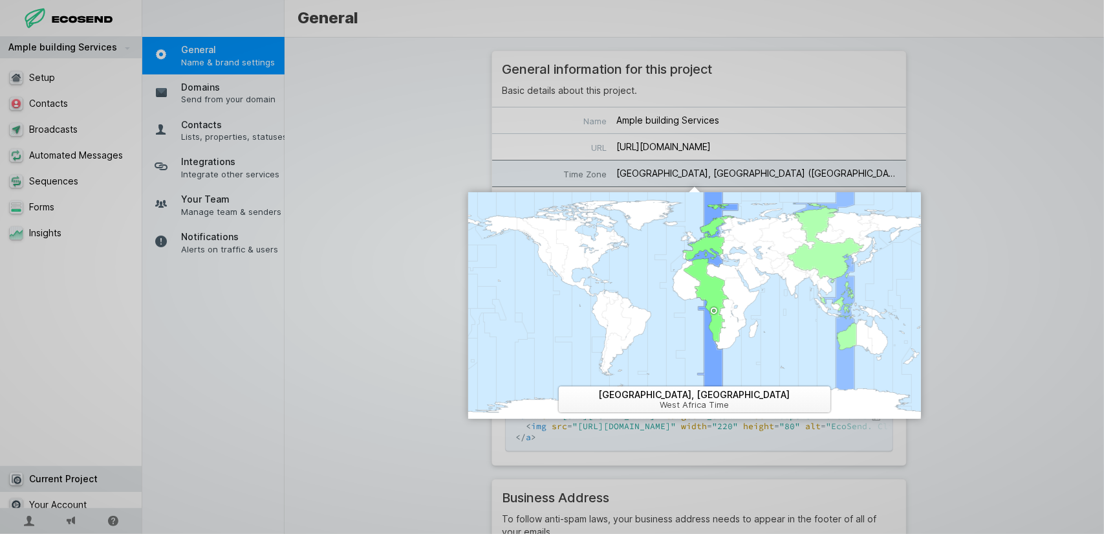
click at [849, 316] on div at bounding box center [694, 305] width 453 height 226
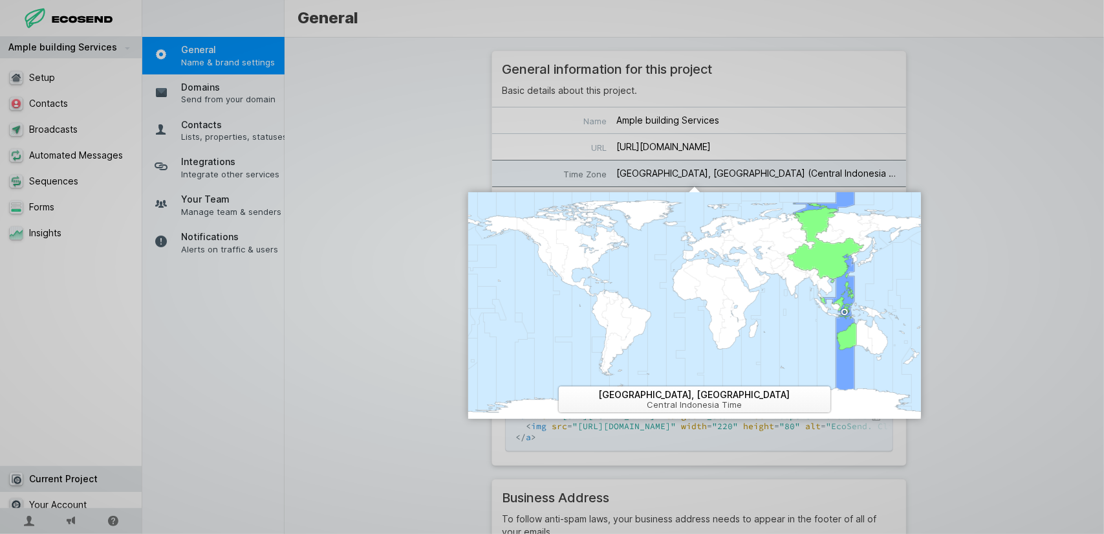
click at [855, 325] on div at bounding box center [694, 305] width 453 height 226
click at [859, 327] on div at bounding box center [694, 305] width 453 height 226
click at [846, 327] on div at bounding box center [694, 305] width 453 height 226
click at [848, 307] on div at bounding box center [694, 305] width 453 height 226
drag, startPoint x: 830, startPoint y: 310, endPoint x: 823, endPoint y: 311, distance: 7.1
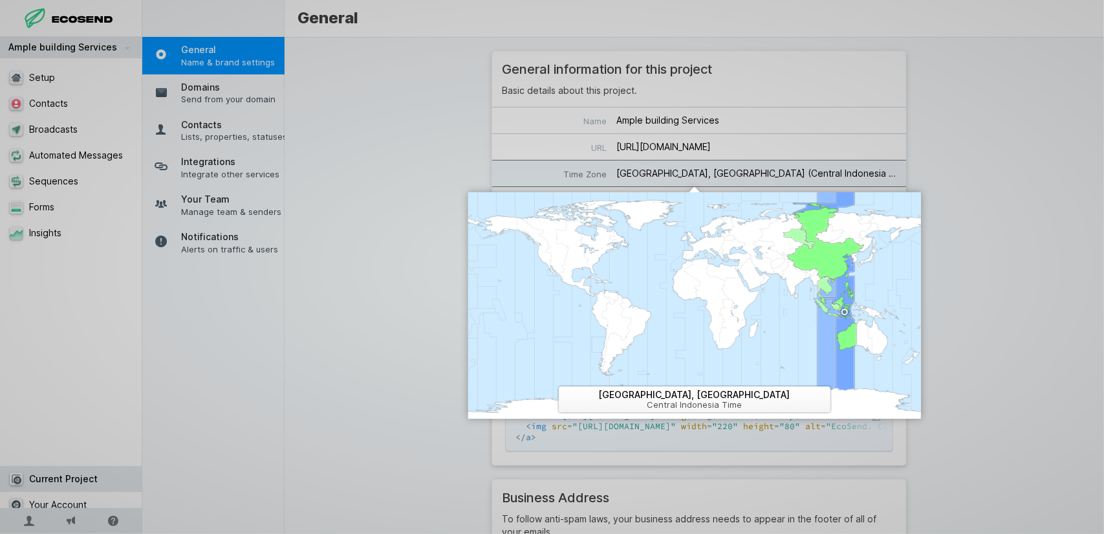
click at [829, 310] on div at bounding box center [694, 305] width 453 height 226
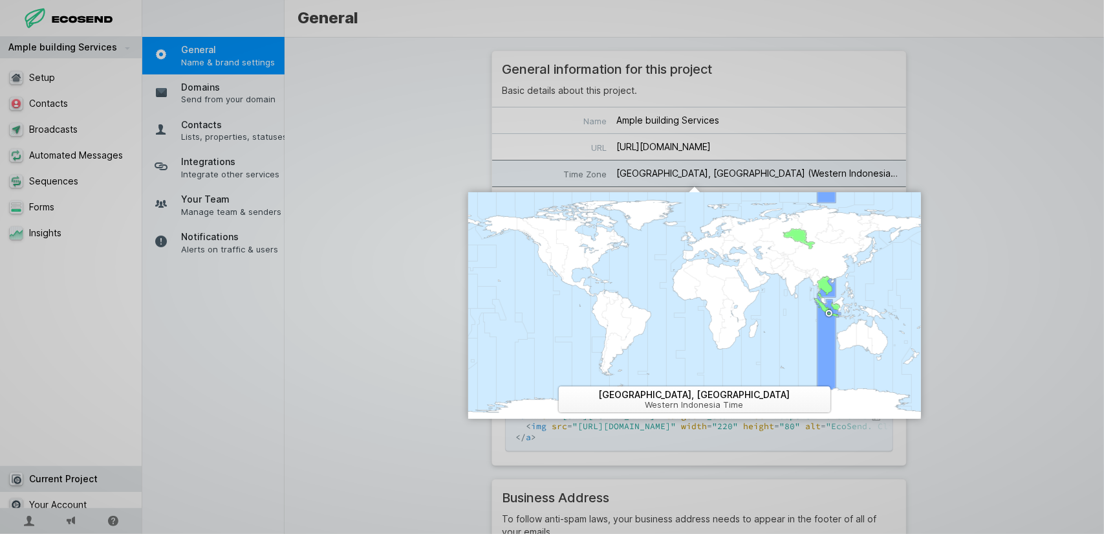
click at [821, 311] on div at bounding box center [694, 305] width 453 height 226
click at [816, 299] on div at bounding box center [694, 305] width 453 height 226
click at [832, 294] on div at bounding box center [694, 305] width 453 height 226
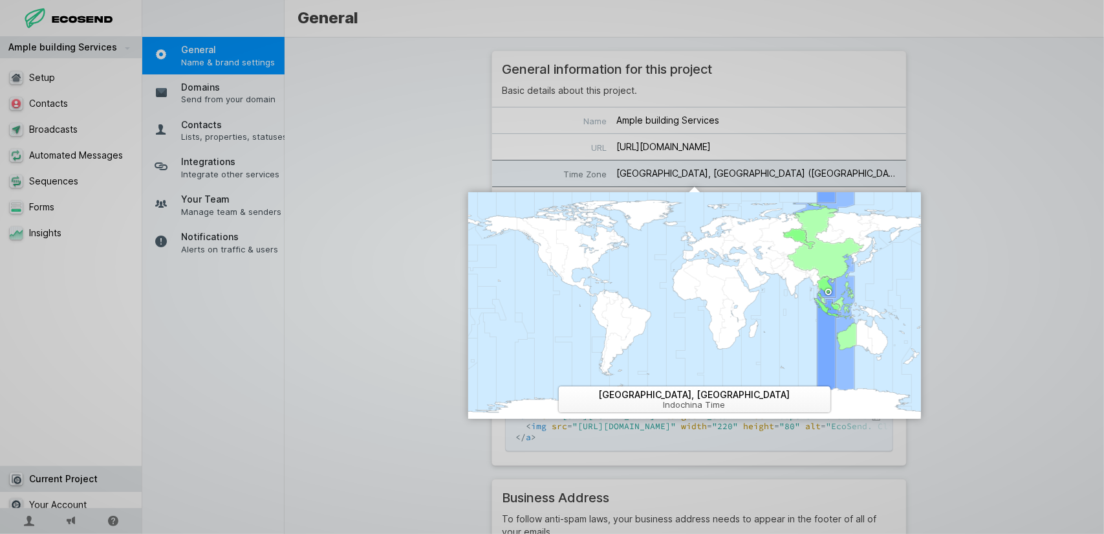
click at [840, 299] on div at bounding box center [694, 305] width 453 height 226
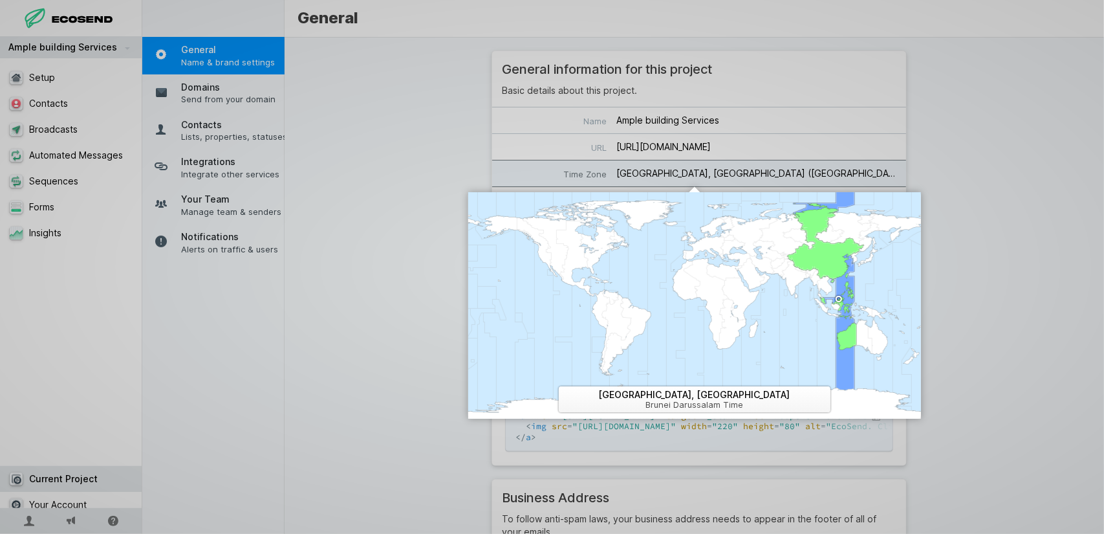
click at [846, 299] on div at bounding box center [694, 305] width 453 height 226
click at [849, 298] on div at bounding box center [694, 305] width 453 height 226
click at [862, 300] on div at bounding box center [694, 305] width 453 height 226
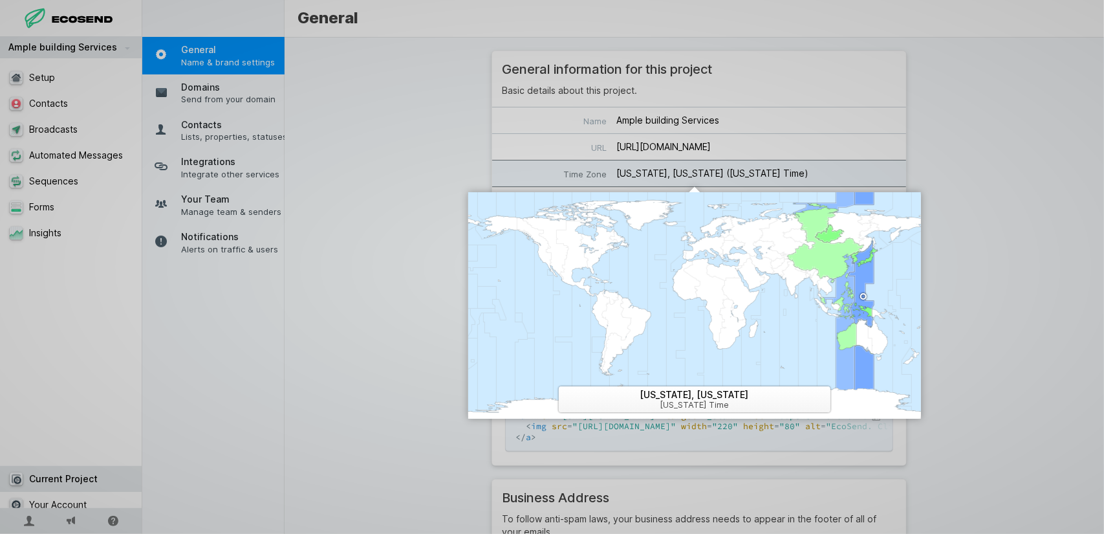
drag, startPoint x: 860, startPoint y: 302, endPoint x: 849, endPoint y: 302, distance: 11.6
click at [849, 302] on div at bounding box center [694, 305] width 453 height 226
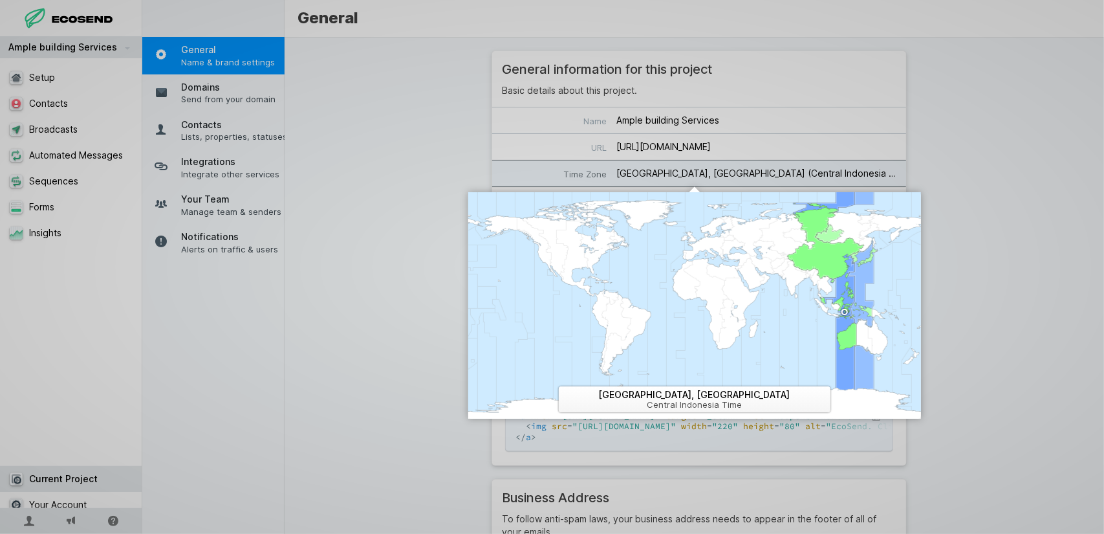
click at [859, 301] on div at bounding box center [694, 305] width 453 height 226
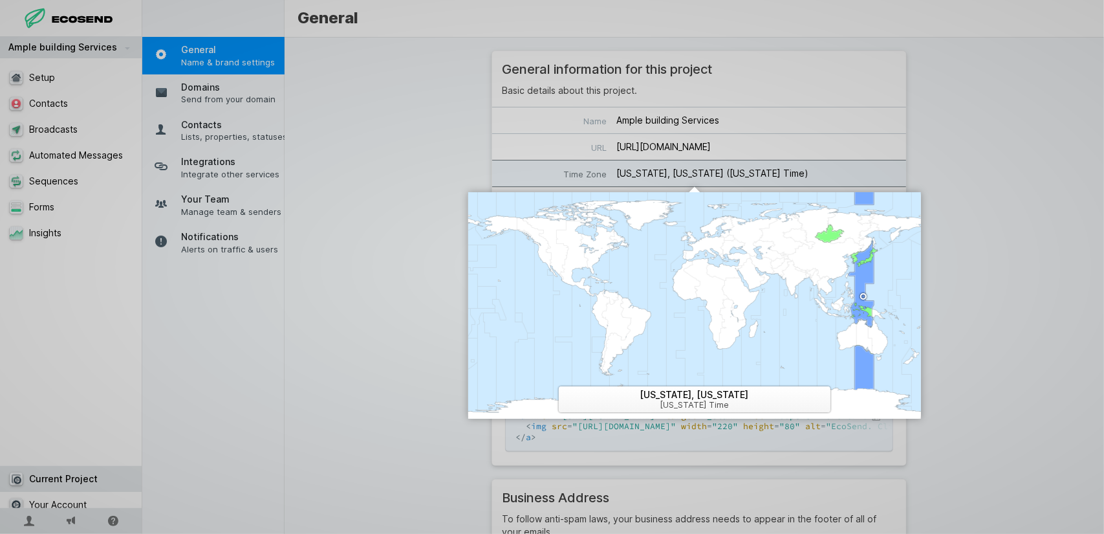
click at [862, 300] on div at bounding box center [694, 305] width 453 height 226
click at [865, 300] on div at bounding box center [694, 305] width 453 height 226
click at [871, 301] on div at bounding box center [694, 305] width 453 height 226
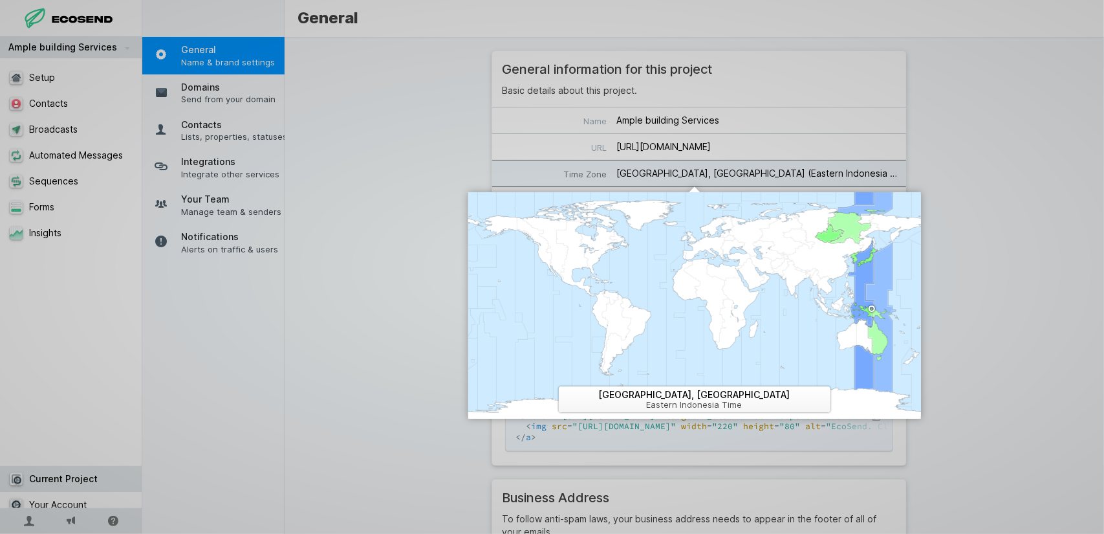
click at [874, 312] on div at bounding box center [694, 305] width 453 height 226
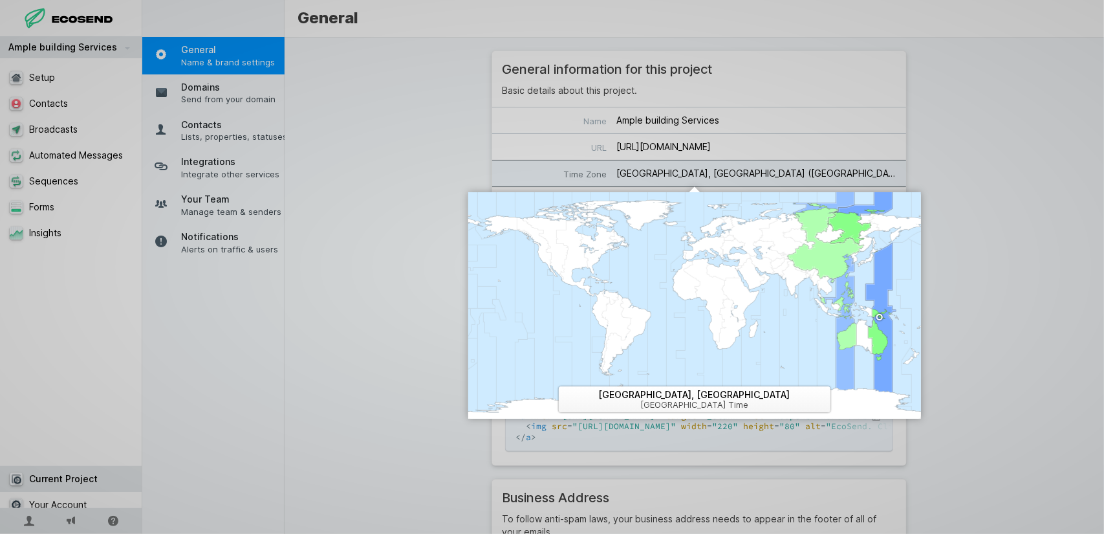
click at [833, 303] on div at bounding box center [694, 305] width 453 height 226
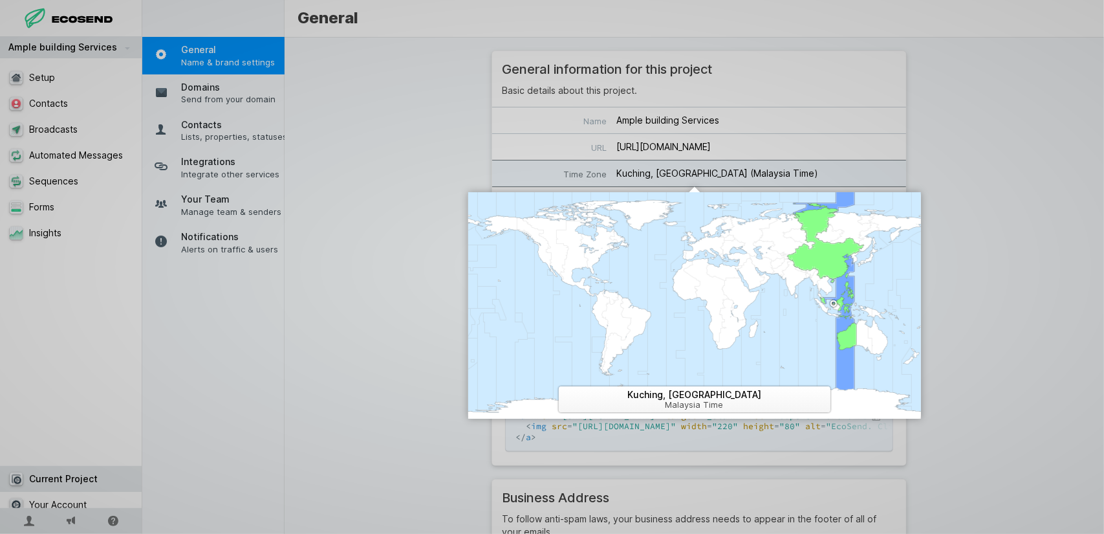
click at [825, 301] on div at bounding box center [694, 305] width 453 height 226
select select "[GEOGRAPHIC_DATA]/[GEOGRAPHIC_DATA]"
click at [759, 402] on select "[GEOGRAPHIC_DATA], [GEOGRAPHIC_DATA] [GEOGRAPHIC_DATA], [GEOGRAPHIC_DATA] [GEOG…" at bounding box center [695, 399] width 272 height 26
click at [559, 386] on select "[GEOGRAPHIC_DATA], [GEOGRAPHIC_DATA] [GEOGRAPHIC_DATA], [GEOGRAPHIC_DATA] [GEOG…" at bounding box center [695, 399] width 272 height 26
click at [848, 138] on div at bounding box center [552, 267] width 1104 height 534
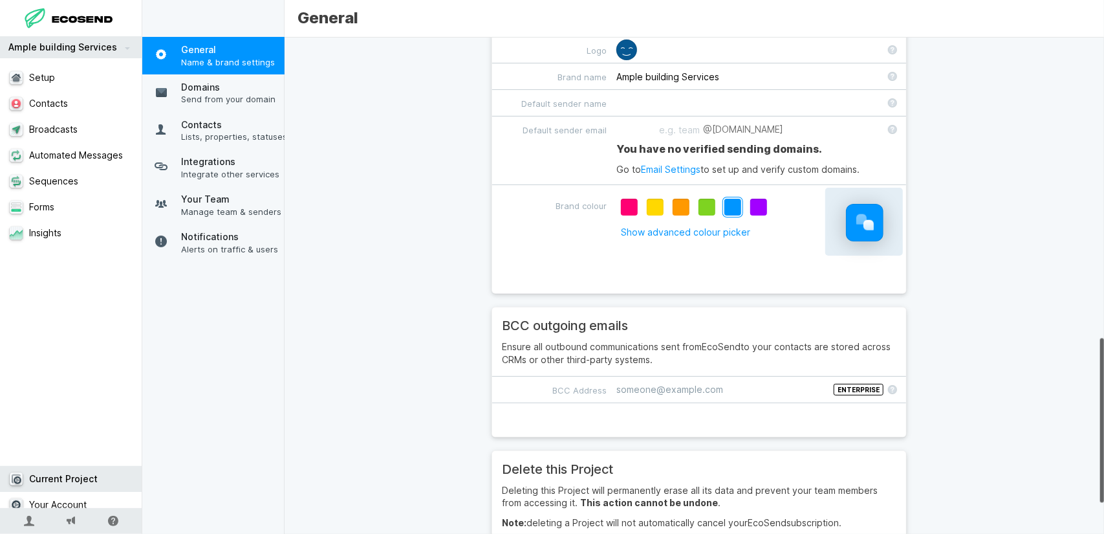
scroll to position [1002, 0]
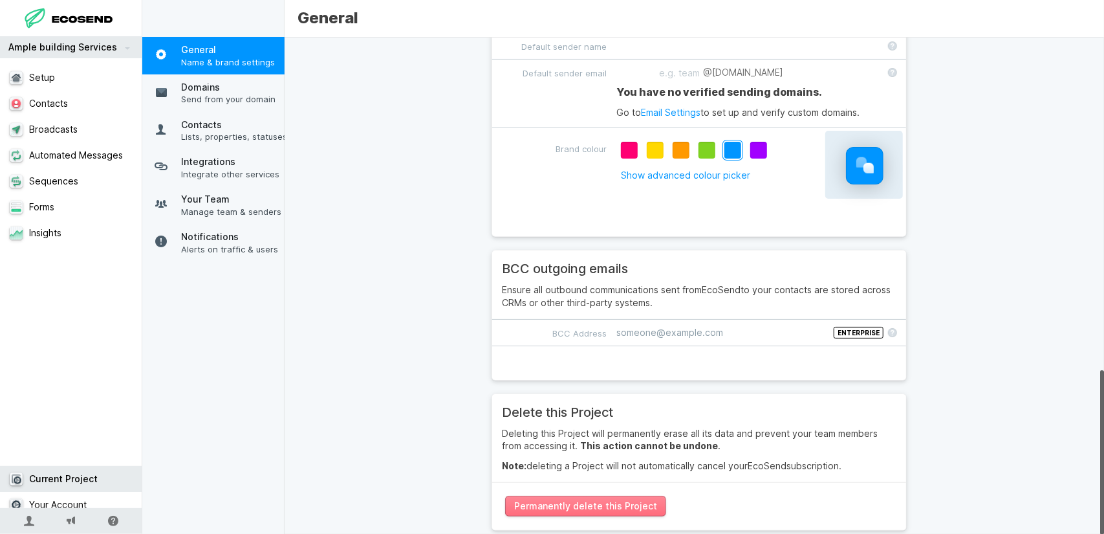
click at [640, 502] on button "Permanently delete this Project" at bounding box center [585, 506] width 161 height 21
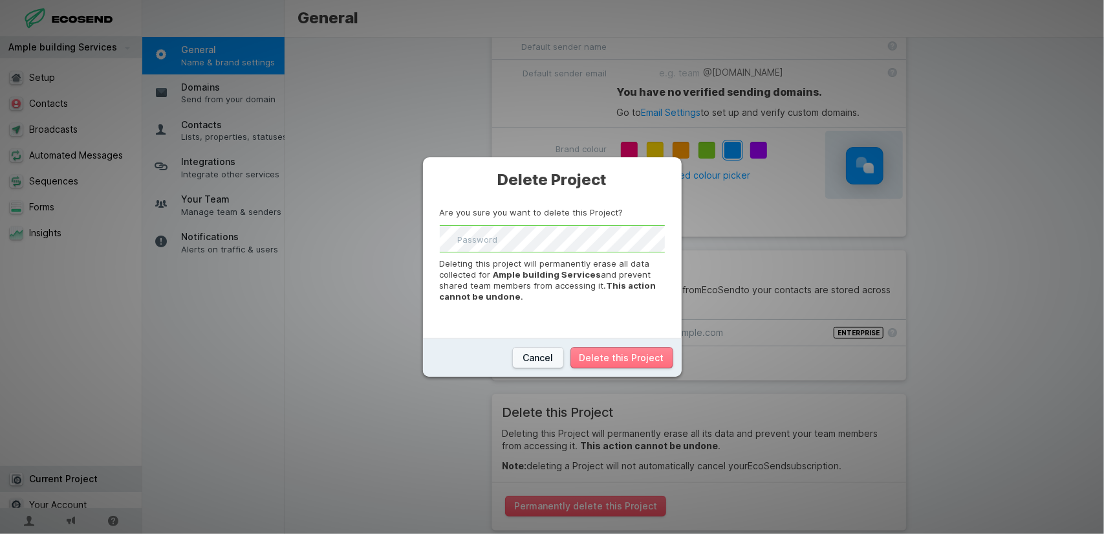
click at [629, 354] on button "Delete this Project" at bounding box center [622, 357] width 103 height 21
